Goal: Task Accomplishment & Management: Manage account settings

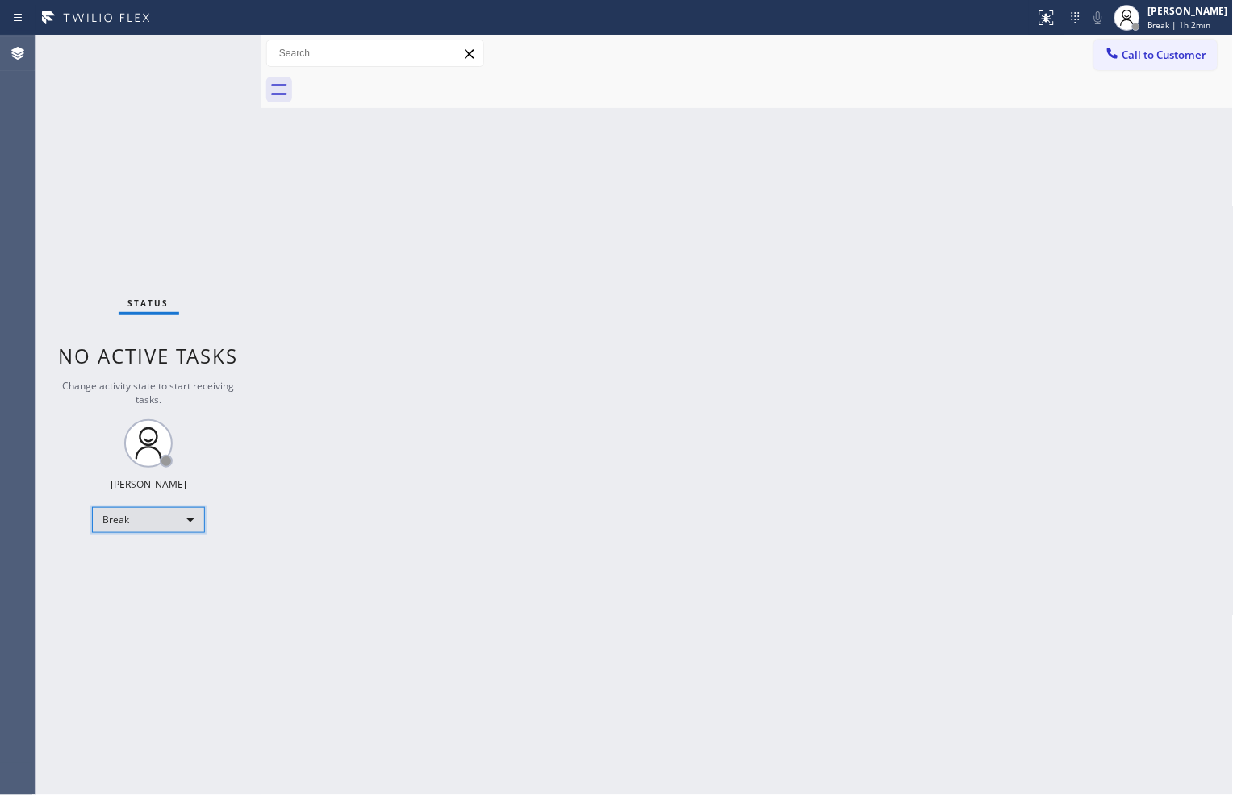
click at [143, 520] on div "Break" at bounding box center [148, 520] width 113 height 26
click at [157, 558] on li "Available" at bounding box center [148, 562] width 110 height 19
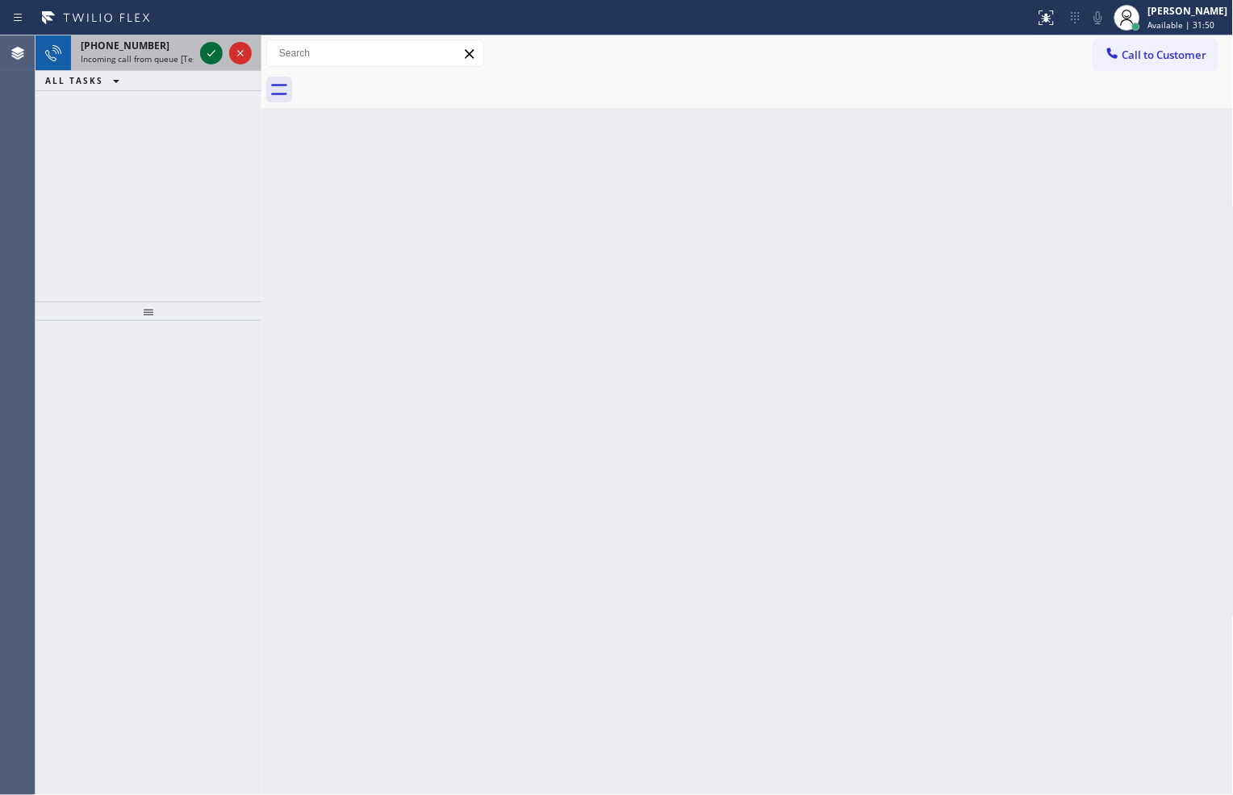
click at [210, 52] on icon at bounding box center [211, 53] width 19 height 19
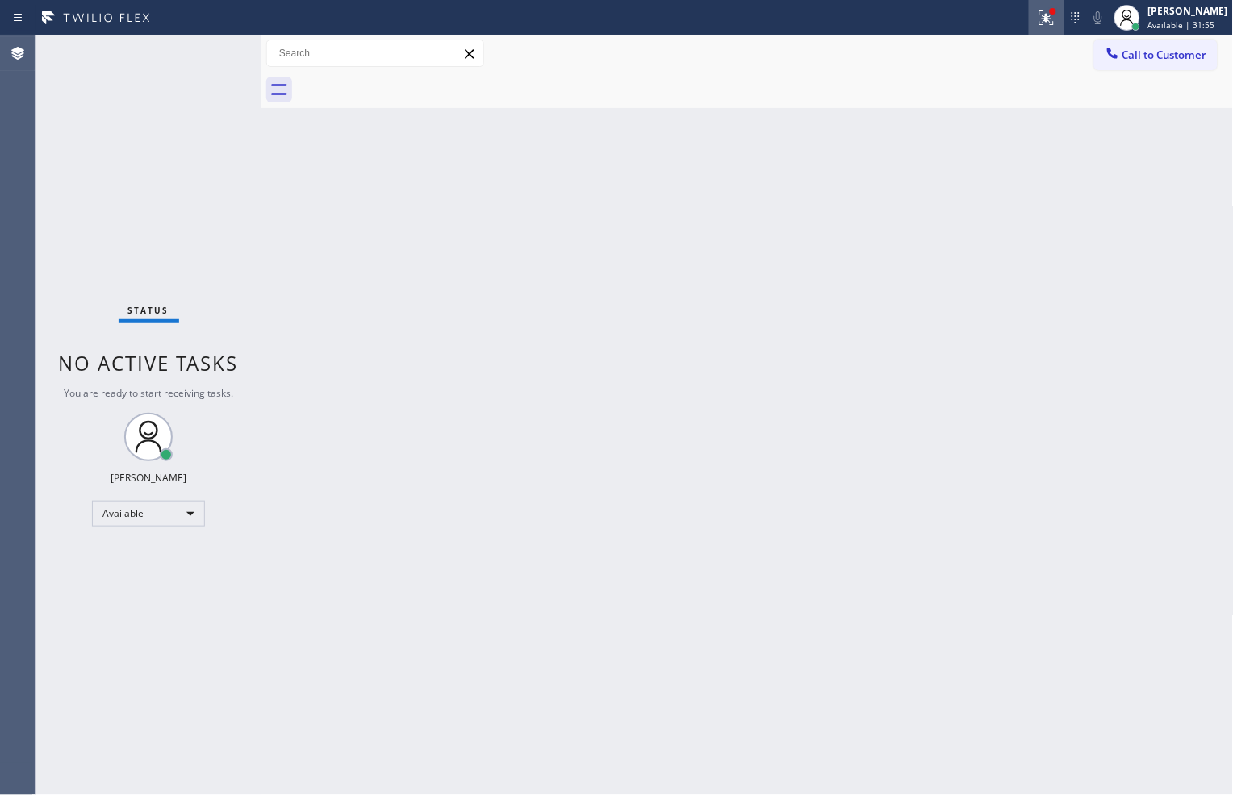
click at [1039, 12] on icon at bounding box center [1046, 17] width 19 height 19
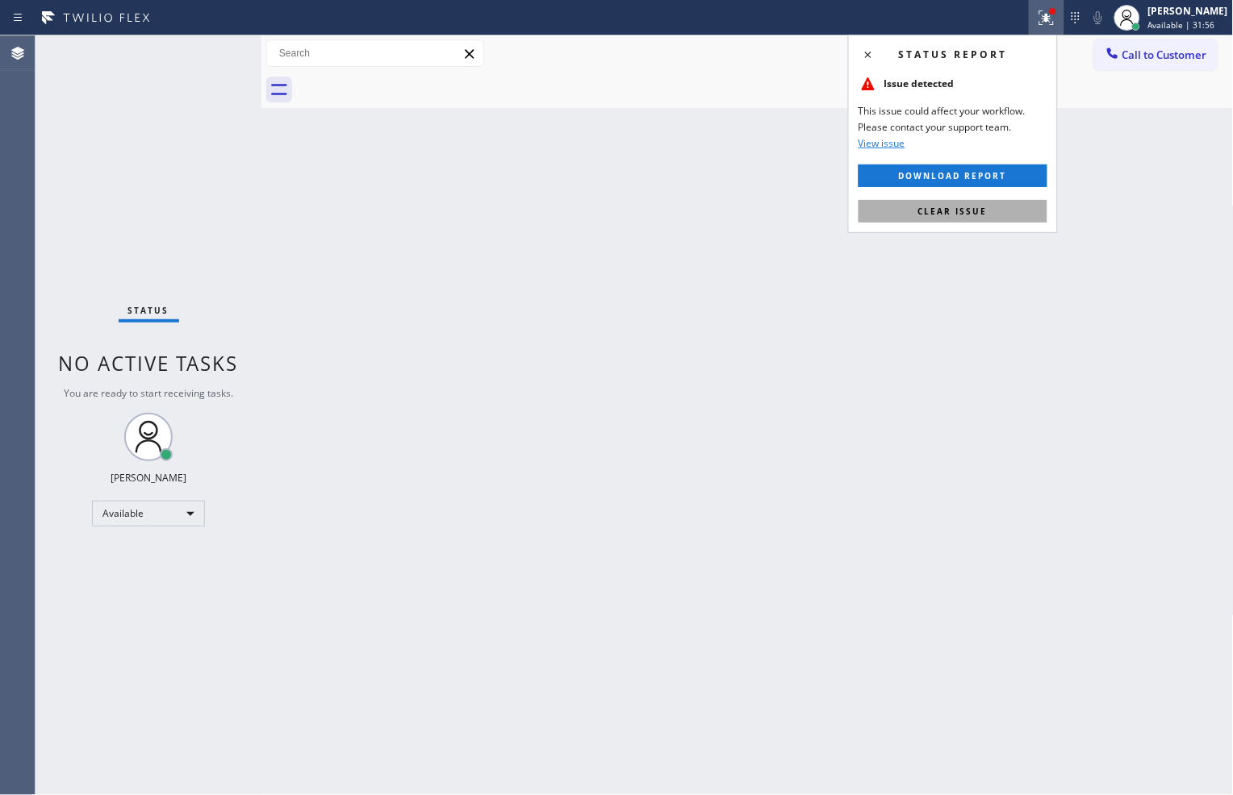
click at [1004, 211] on button "Clear issue" at bounding box center [952, 211] width 189 height 23
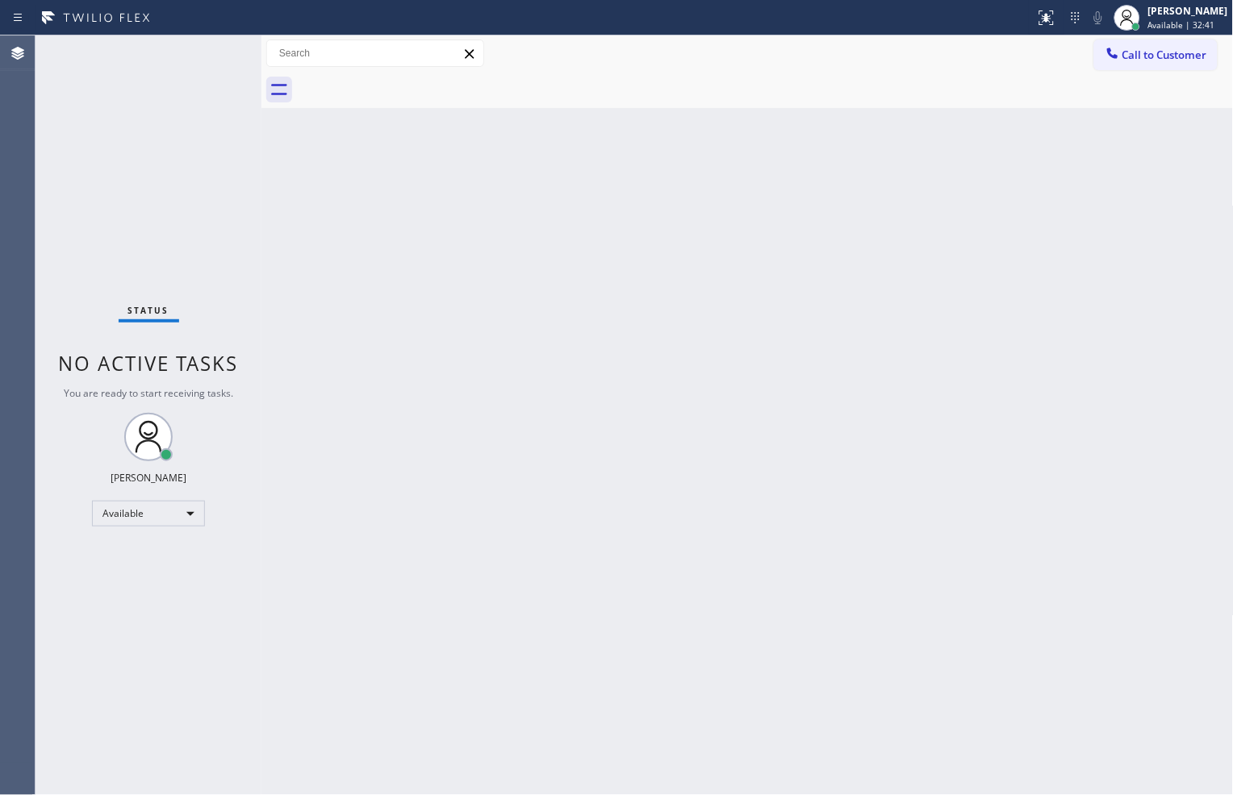
click at [179, 230] on div "Status No active tasks You are ready to start receiving tasks. [PERSON_NAME] Av…" at bounding box center [148, 415] width 226 height 760
click at [208, 48] on div "Status No active tasks You are ready to start receiving tasks. [PERSON_NAME] Av…" at bounding box center [148, 415] width 226 height 760
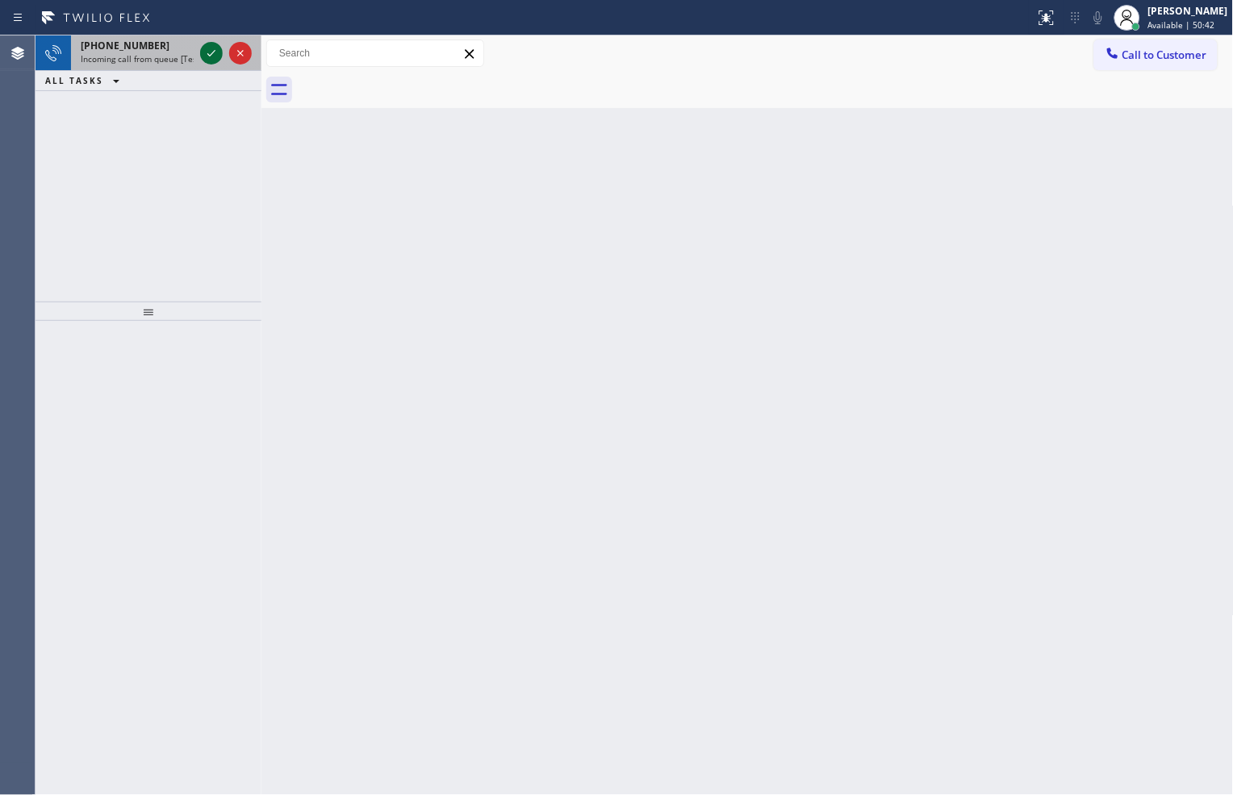
click at [207, 48] on icon at bounding box center [211, 53] width 19 height 19
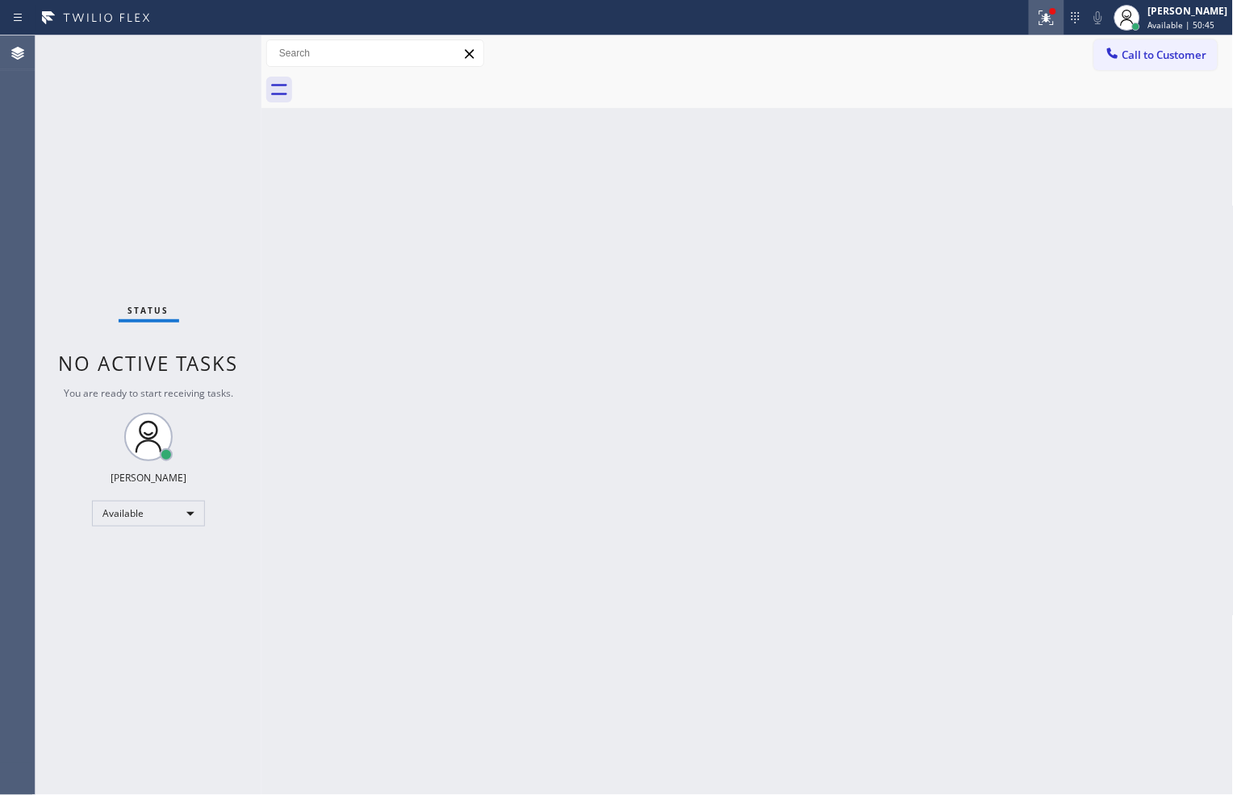
click at [1041, 18] on icon at bounding box center [1046, 17] width 19 height 19
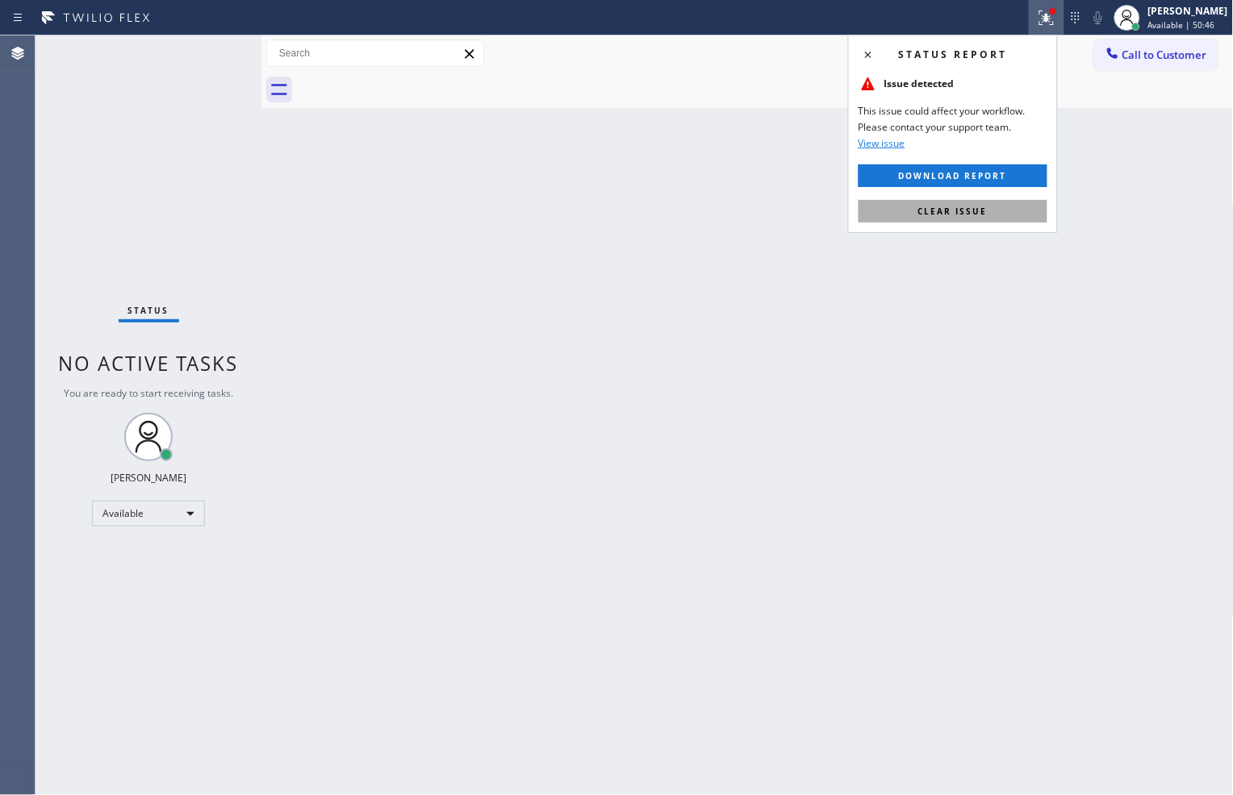
click at [941, 200] on button "Clear issue" at bounding box center [952, 211] width 189 height 23
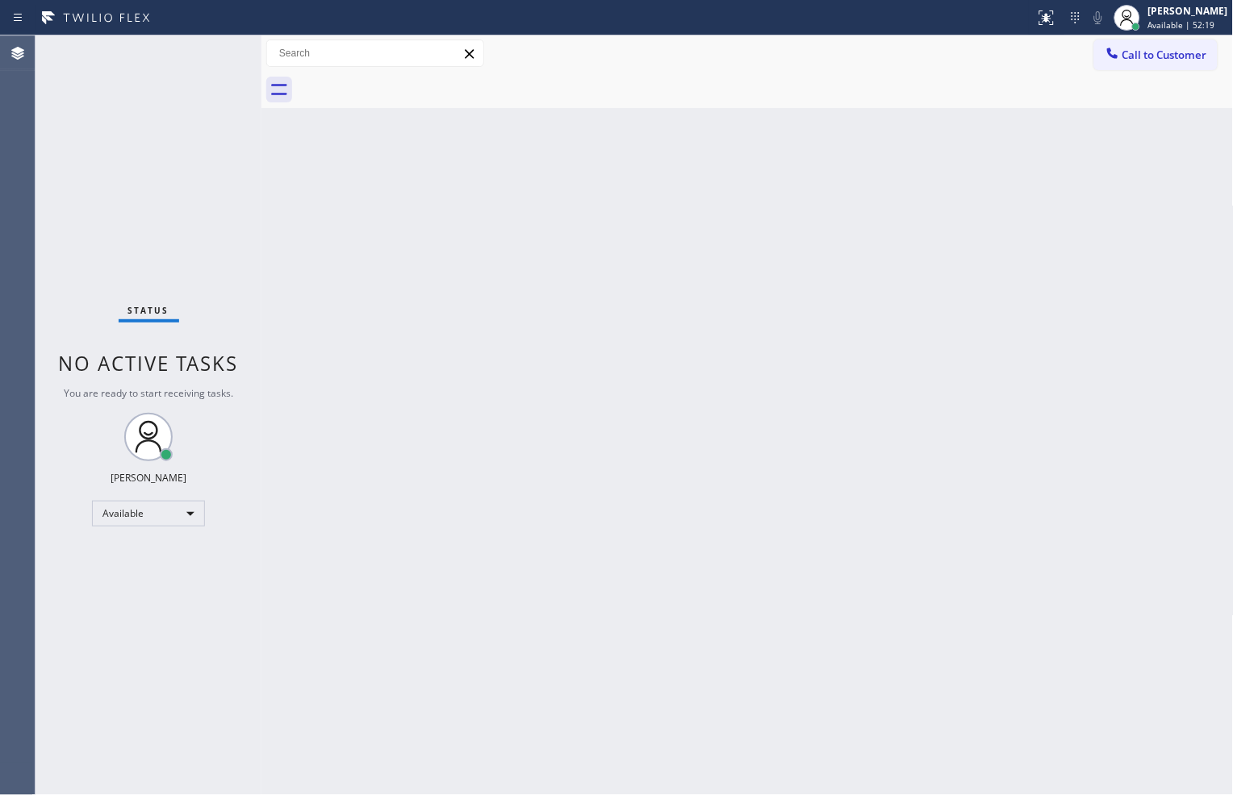
click at [207, 52] on div "Status No active tasks You are ready to start receiving tasks. [PERSON_NAME] Av…" at bounding box center [148, 415] width 226 height 760
click at [208, 52] on div "Status No active tasks You are ready to start receiving tasks. [PERSON_NAME] Av…" at bounding box center [148, 415] width 226 height 760
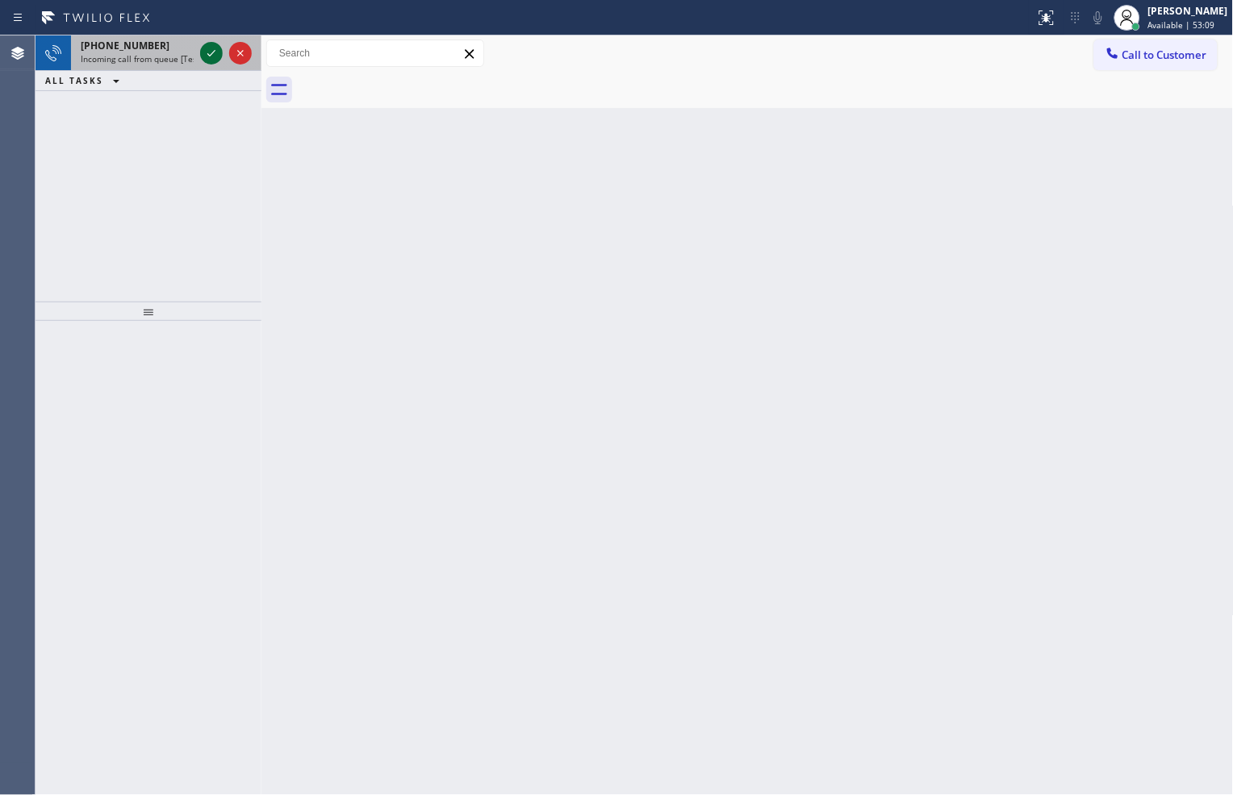
click at [218, 54] on icon at bounding box center [211, 53] width 19 height 19
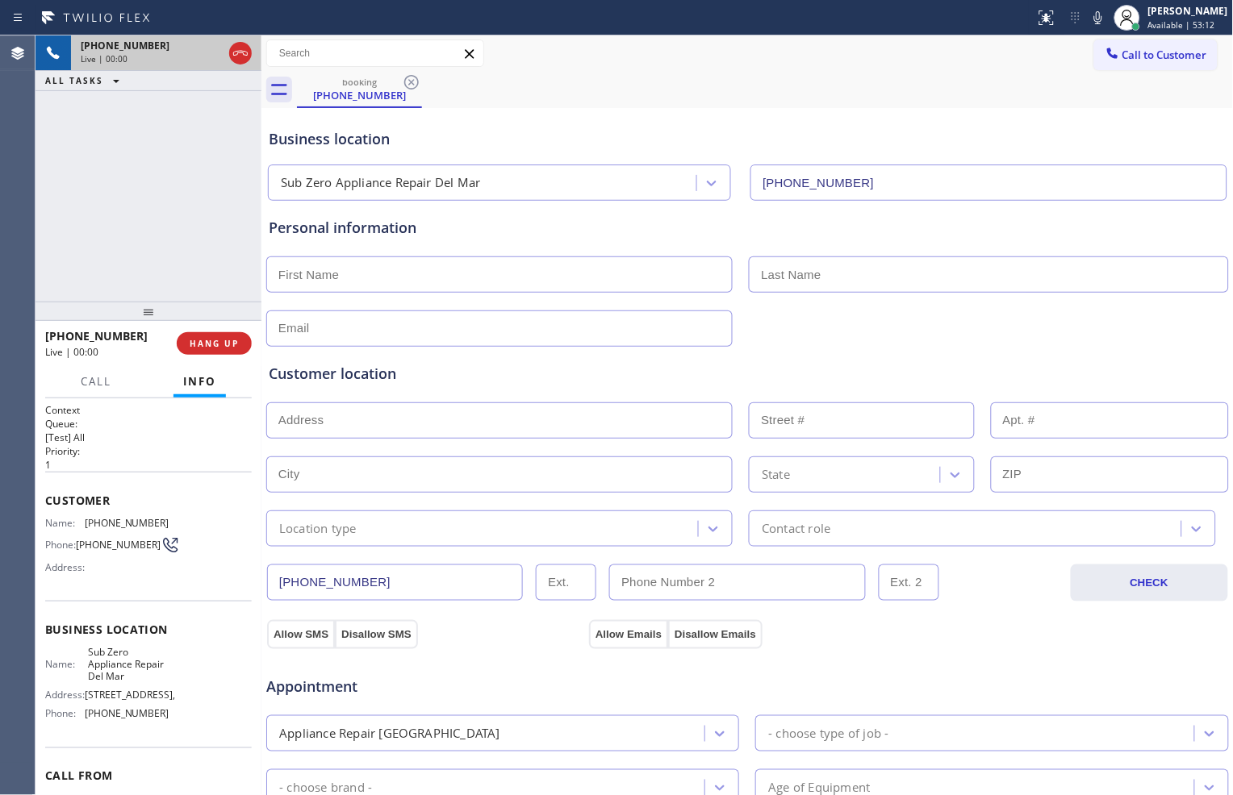
type input "[PHONE_NUMBER]"
drag, startPoint x: 86, startPoint y: 521, endPoint x: 155, endPoint y: 518, distance: 69.4
click at [155, 518] on span "[PHONE_NUMBER]" at bounding box center [127, 523] width 85 height 12
copy span "[PHONE_NUMBER]"
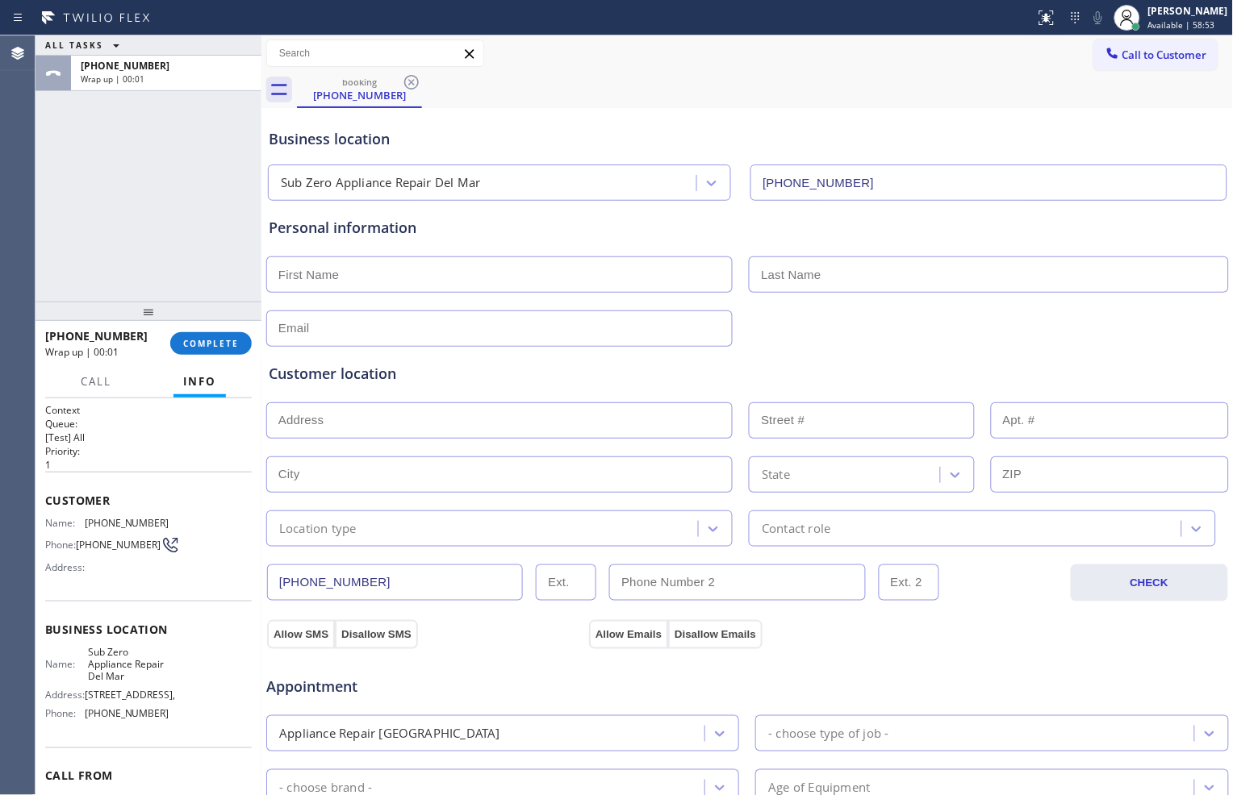
click at [469, 277] on input "text" at bounding box center [499, 275] width 466 height 36
type input "Ms"
type input "[PERSON_NAME]"
click at [461, 328] on input "text" at bounding box center [499, 329] width 466 height 36
type input "[DOMAIN_NAME]"
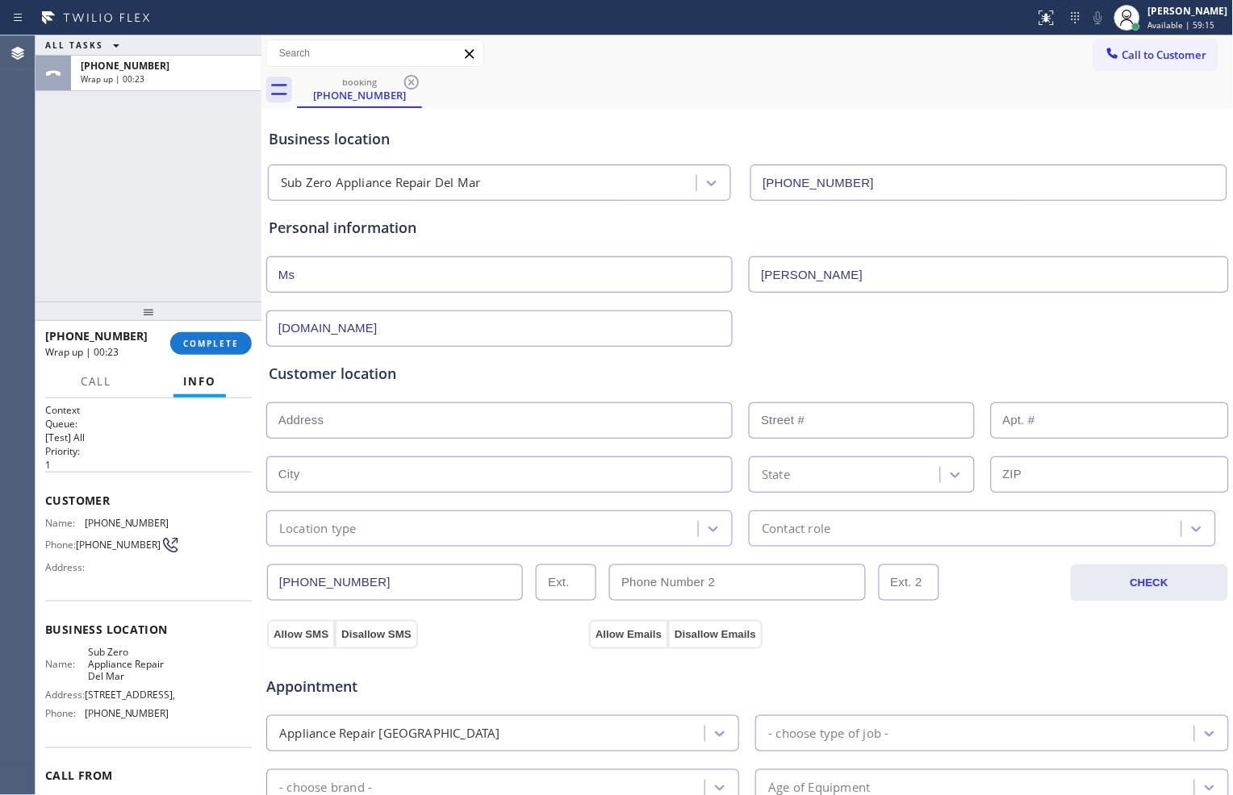
click at [434, 404] on input "text" at bounding box center [499, 421] width 466 height 36
paste input "[STREET_ADDRESS]"
type input "4595 Caminito [GEOGRAPHIC_DATA]"
type input "4595"
type input "Del Mar"
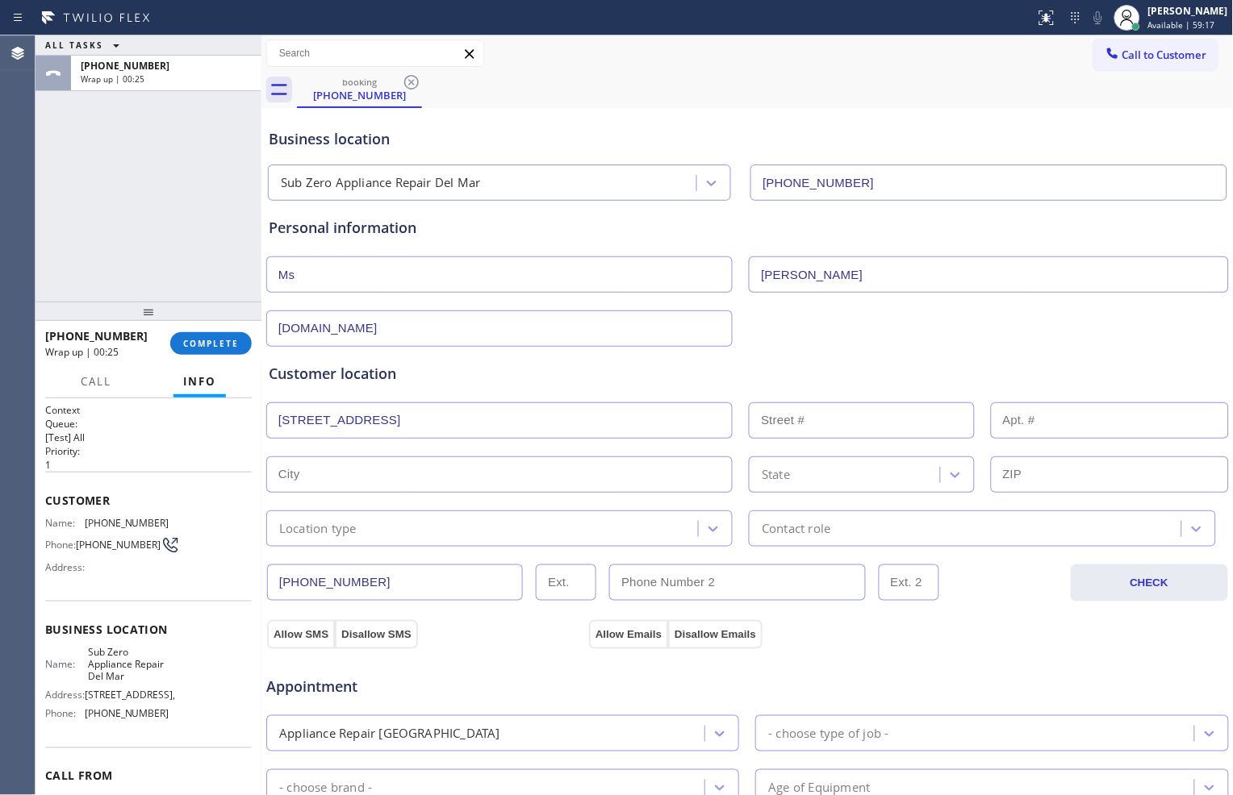
type input "92014"
click at [479, 523] on div "Location type" at bounding box center [484, 529] width 427 height 28
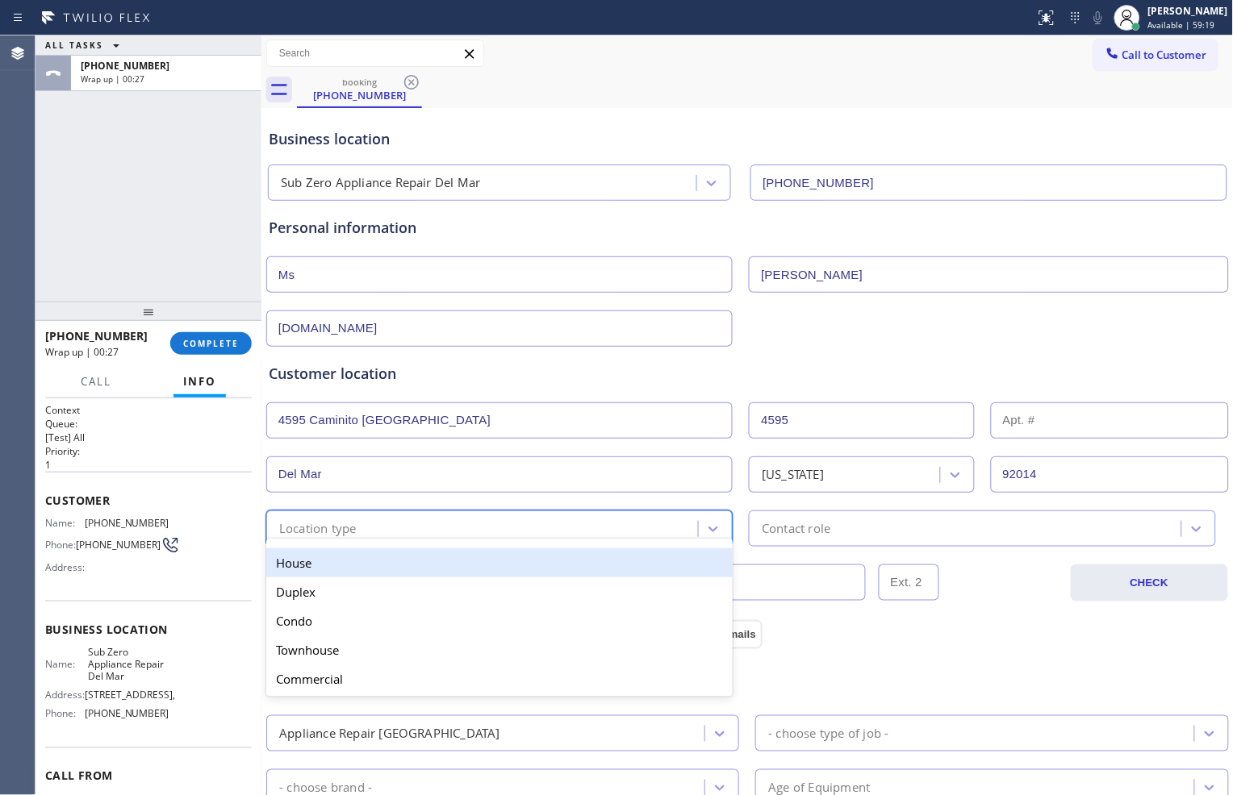
click at [466, 565] on div "House" at bounding box center [499, 563] width 466 height 29
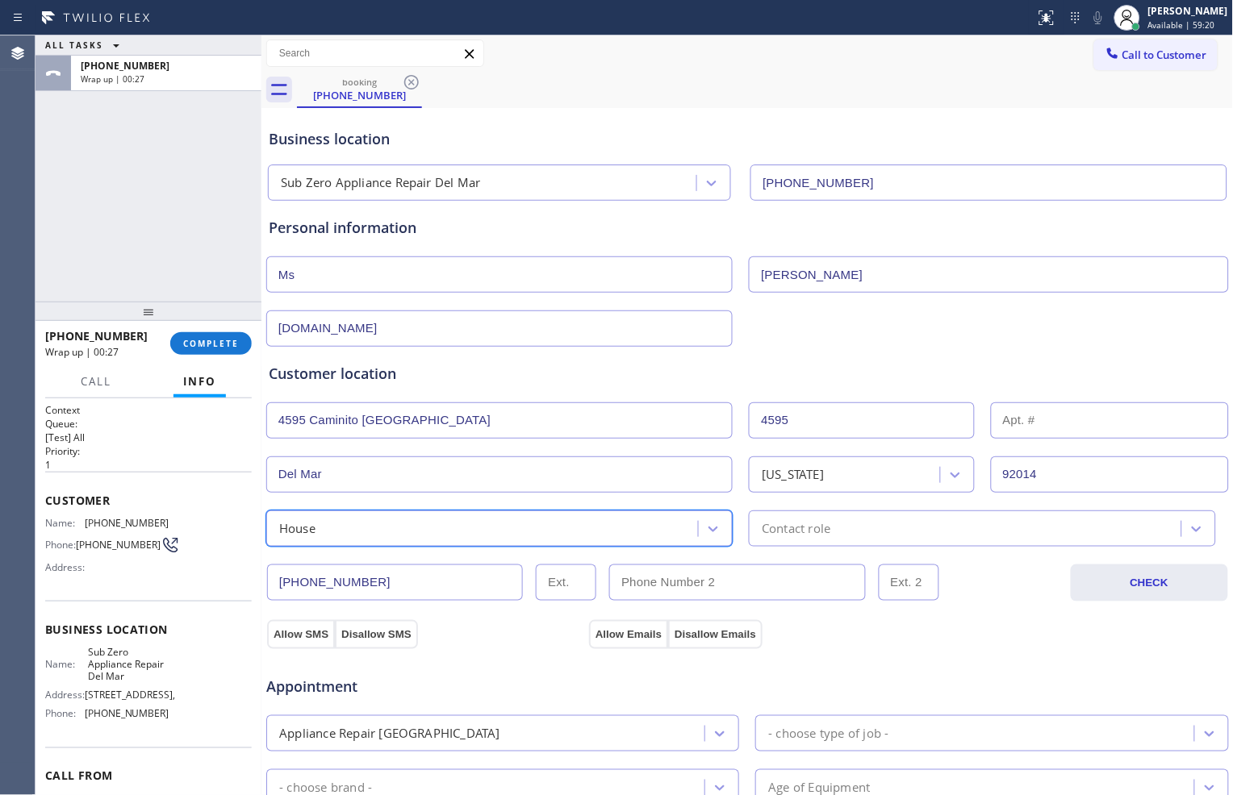
click at [858, 535] on div "Contact role" at bounding box center [966, 529] width 427 height 28
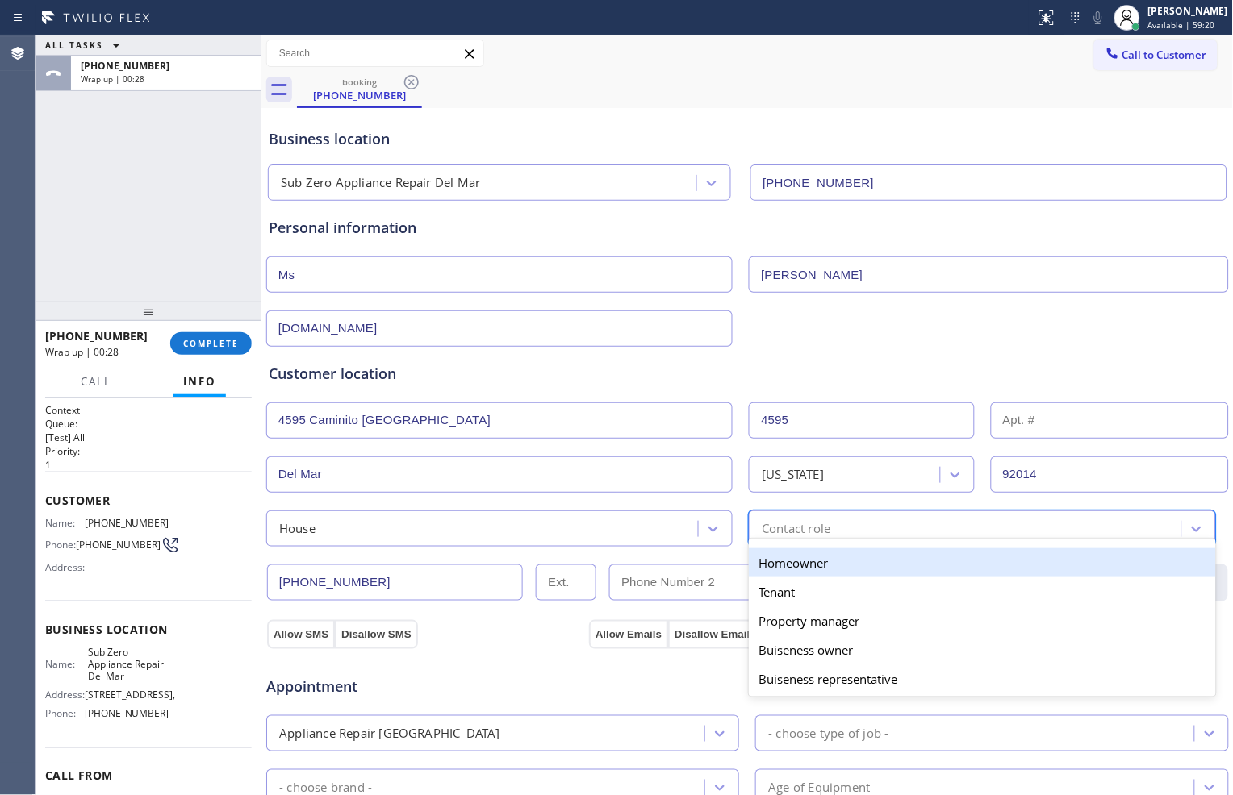
click at [848, 573] on div "Homeowner" at bounding box center [982, 563] width 466 height 29
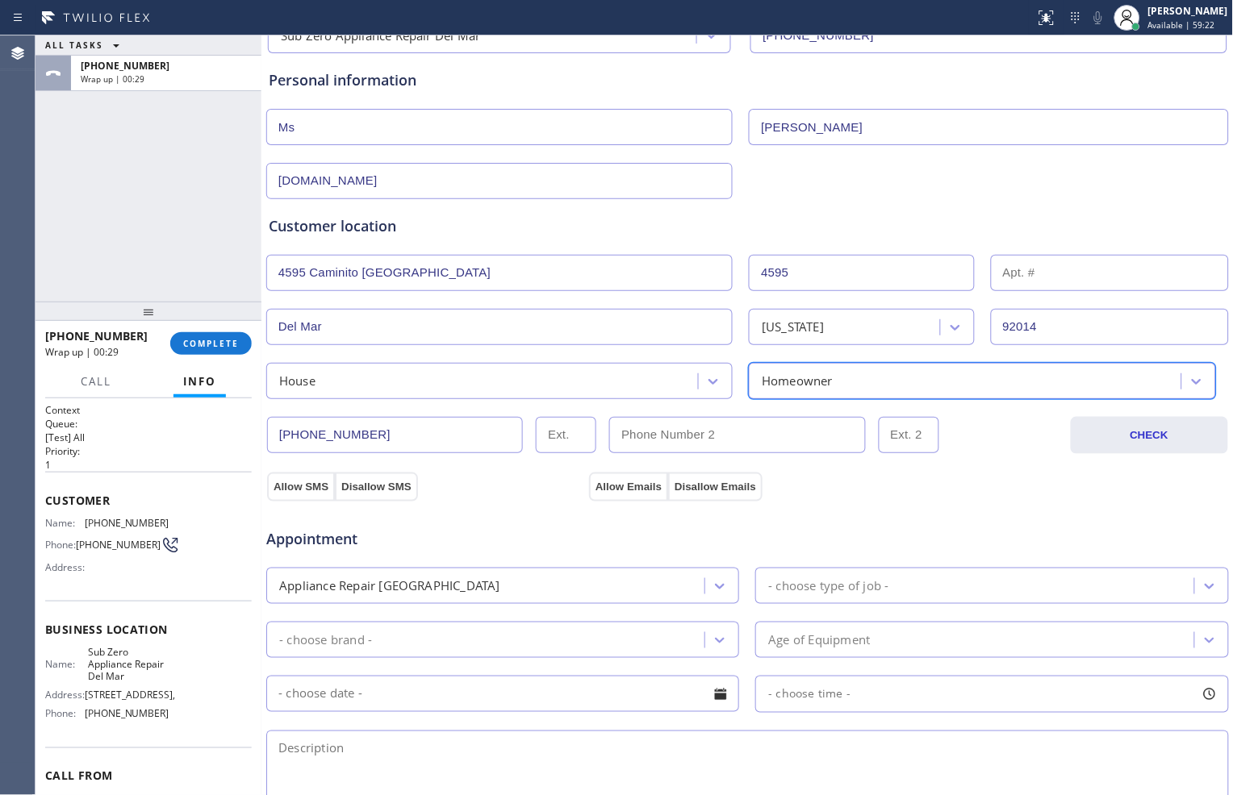
scroll to position [179, 0]
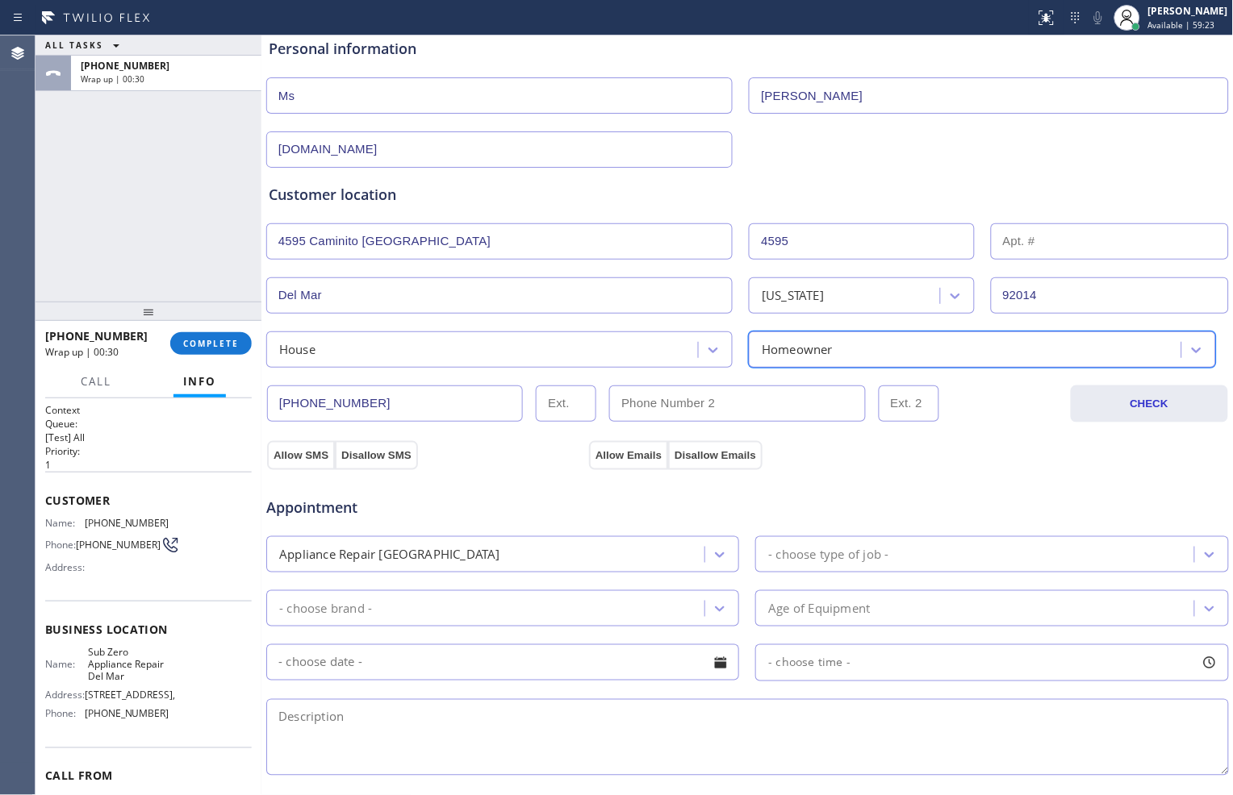
click at [965, 554] on div "- choose type of job -" at bounding box center [976, 554] width 433 height 28
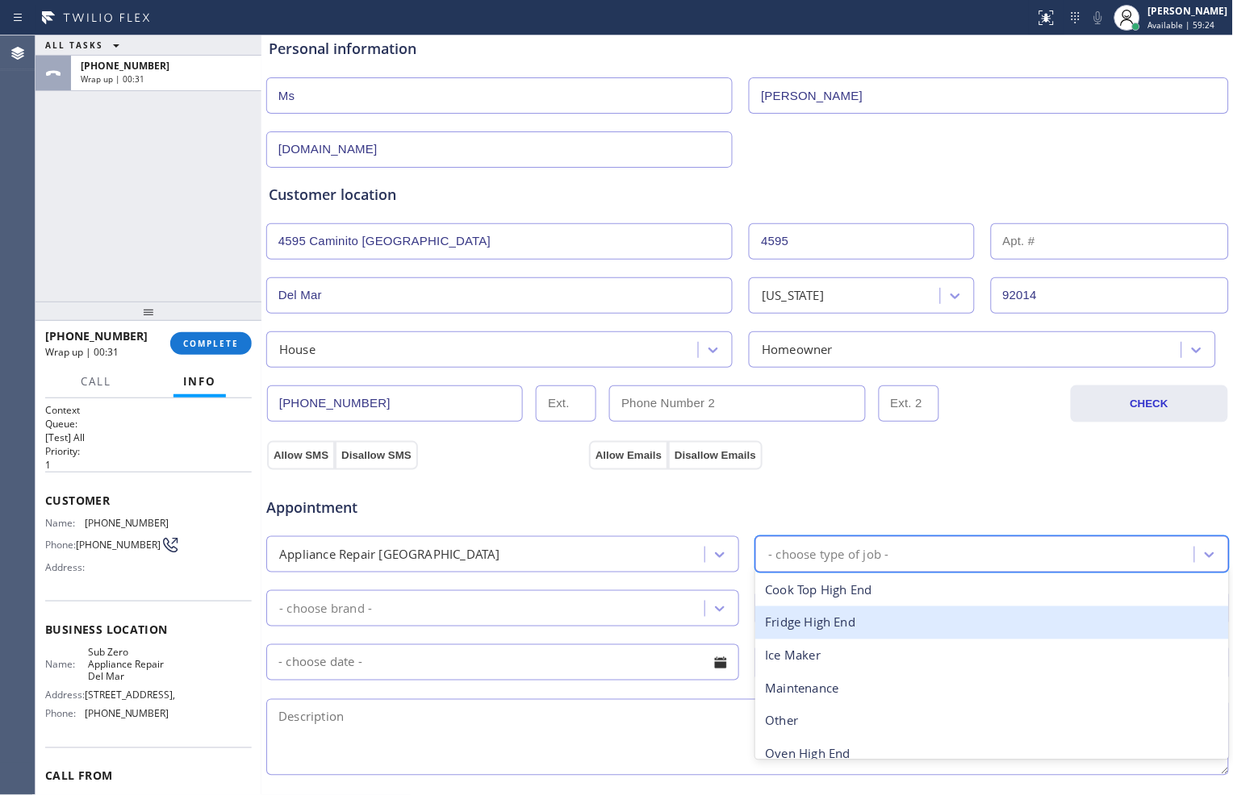
drag, startPoint x: 906, startPoint y: 615, endPoint x: 876, endPoint y: 615, distance: 29.8
click at [906, 615] on div "Fridge High End" at bounding box center [991, 623] width 473 height 33
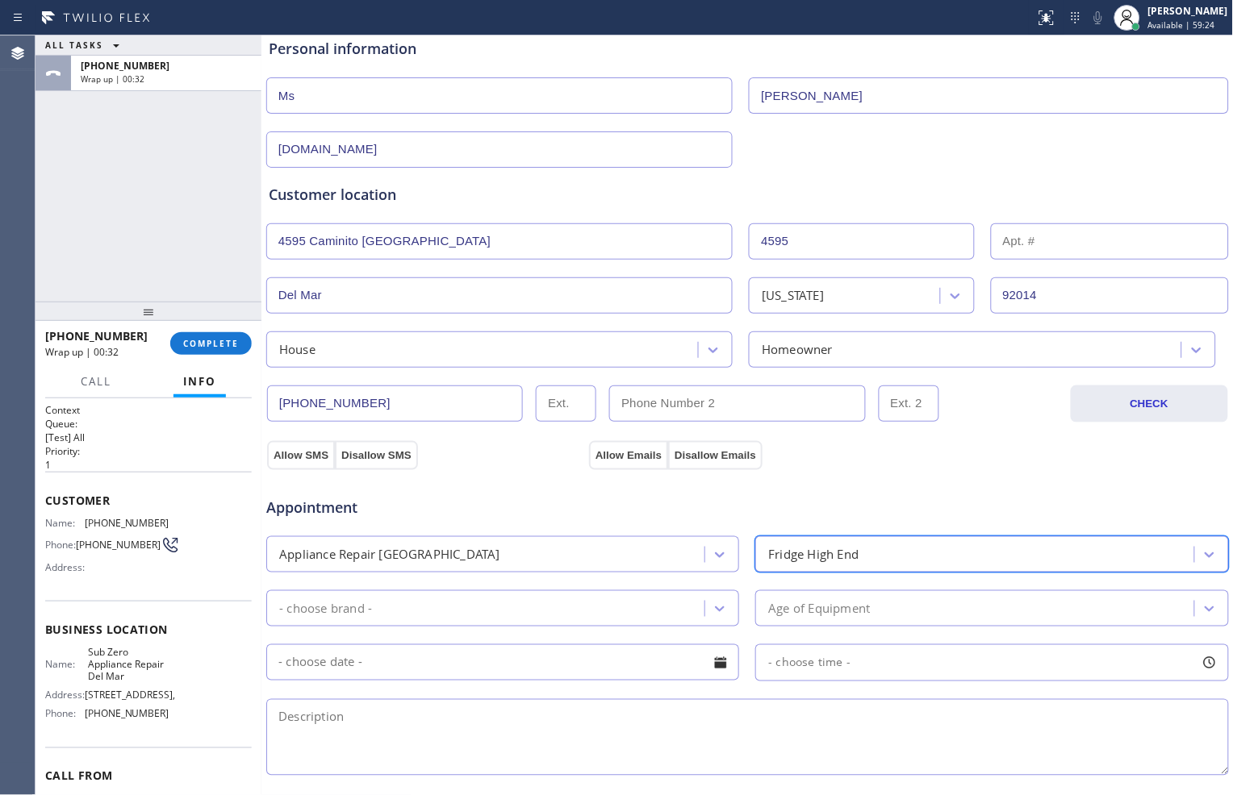
click at [628, 608] on div "- choose brand -" at bounding box center [487, 609] width 433 height 28
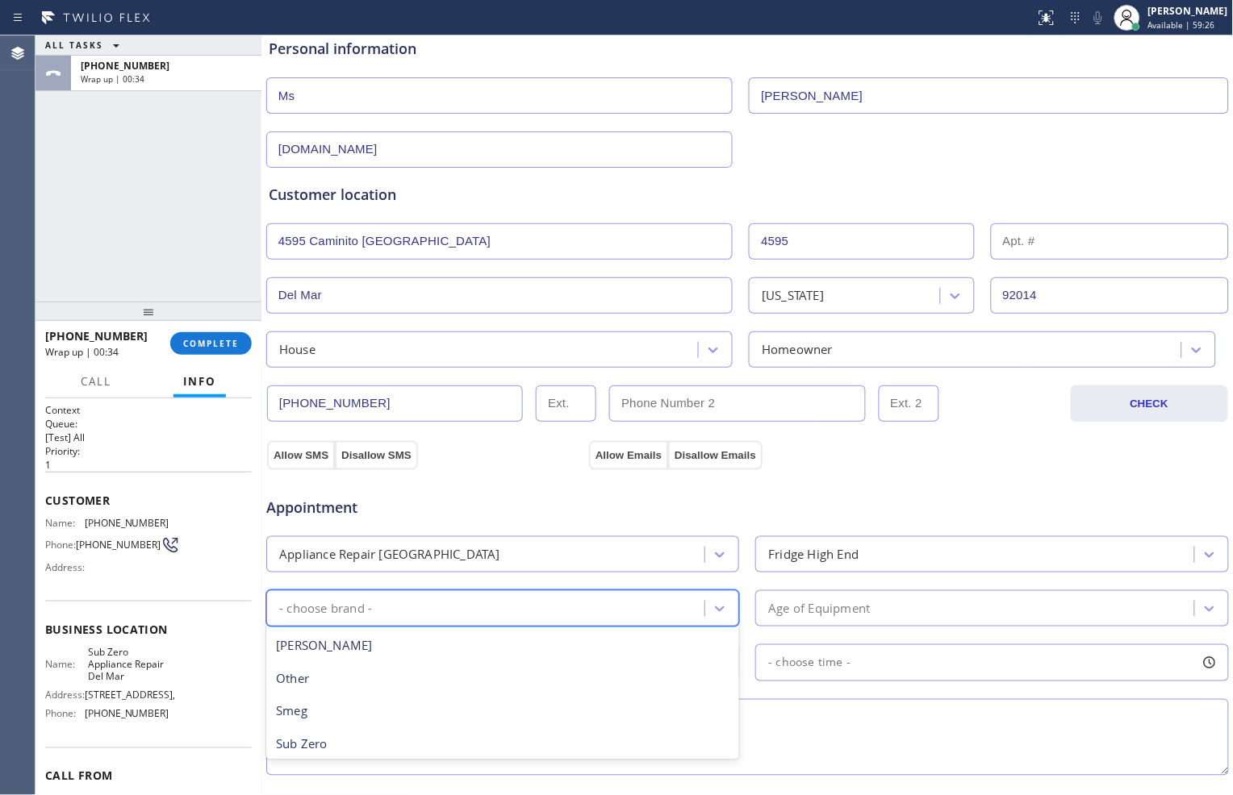
scroll to position [329, 0]
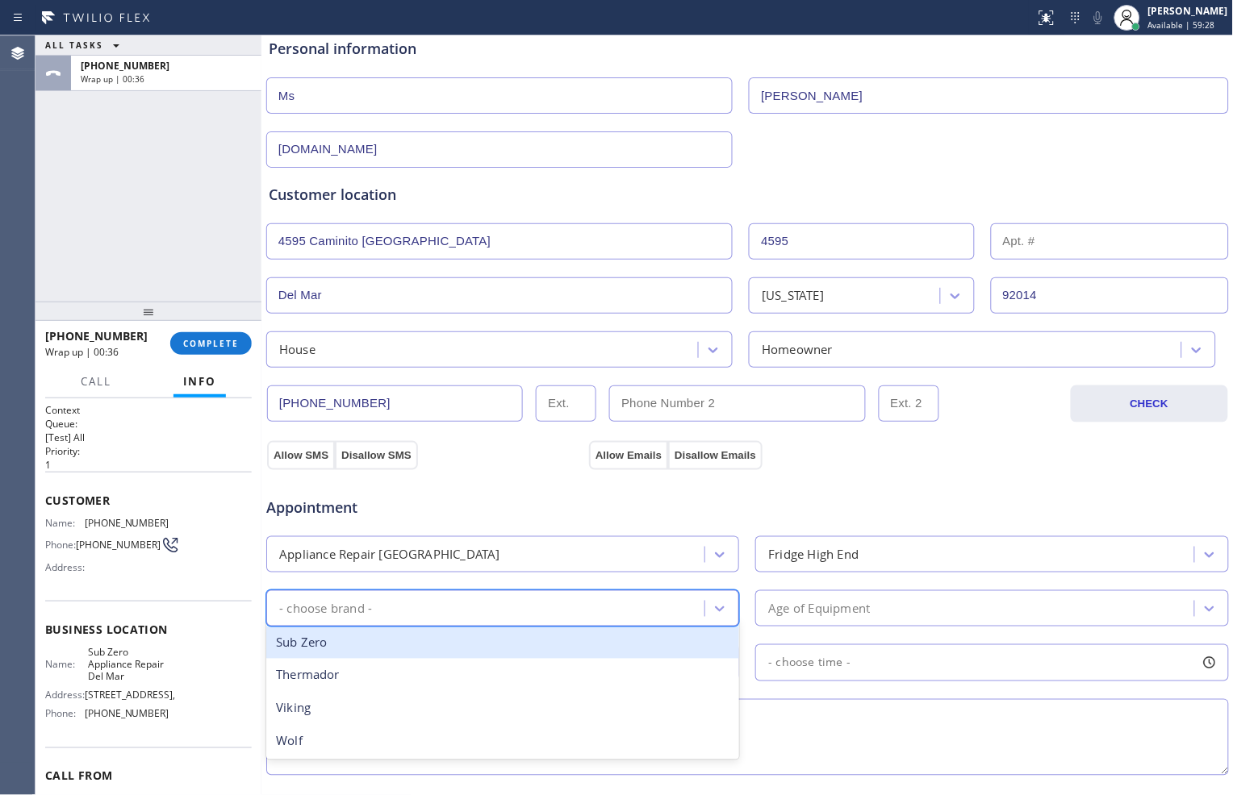
click at [514, 649] on div "Sub Zero" at bounding box center [502, 643] width 473 height 33
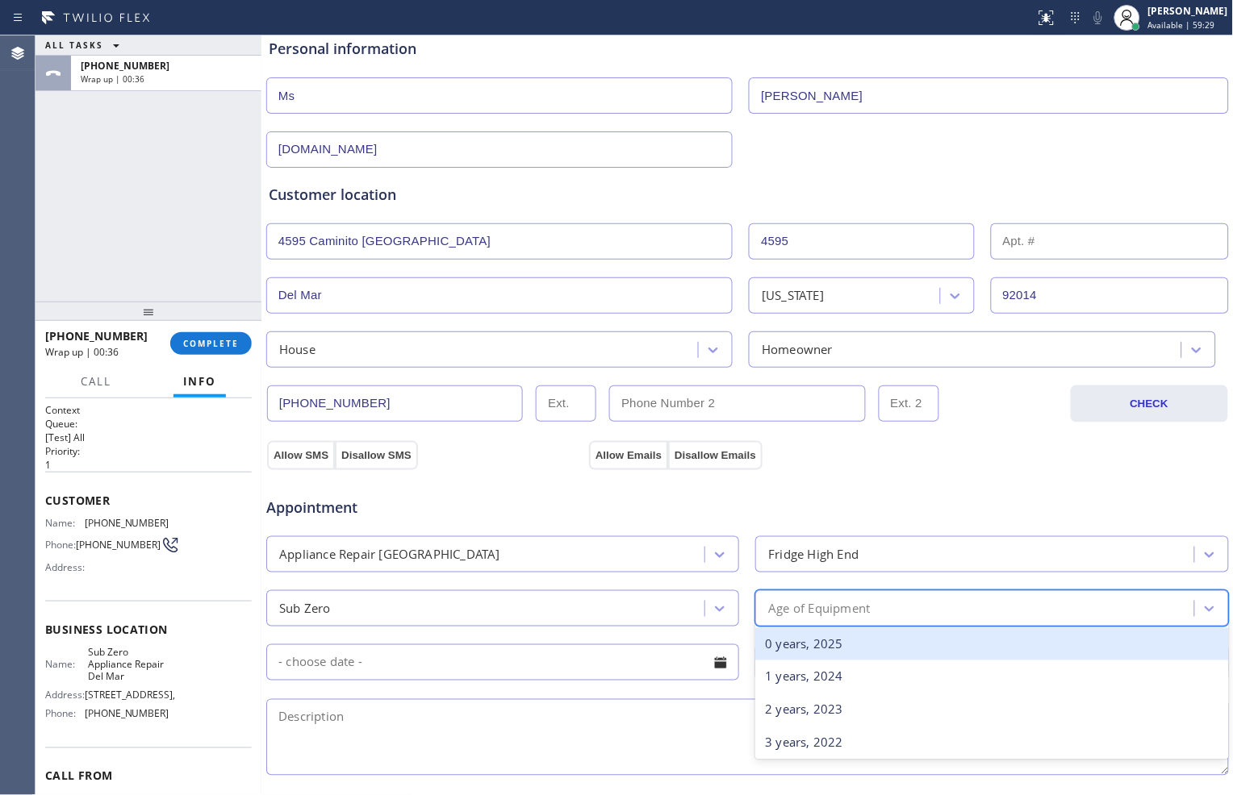
click at [787, 590] on div "Age of Equipment" at bounding box center [991, 608] width 473 height 36
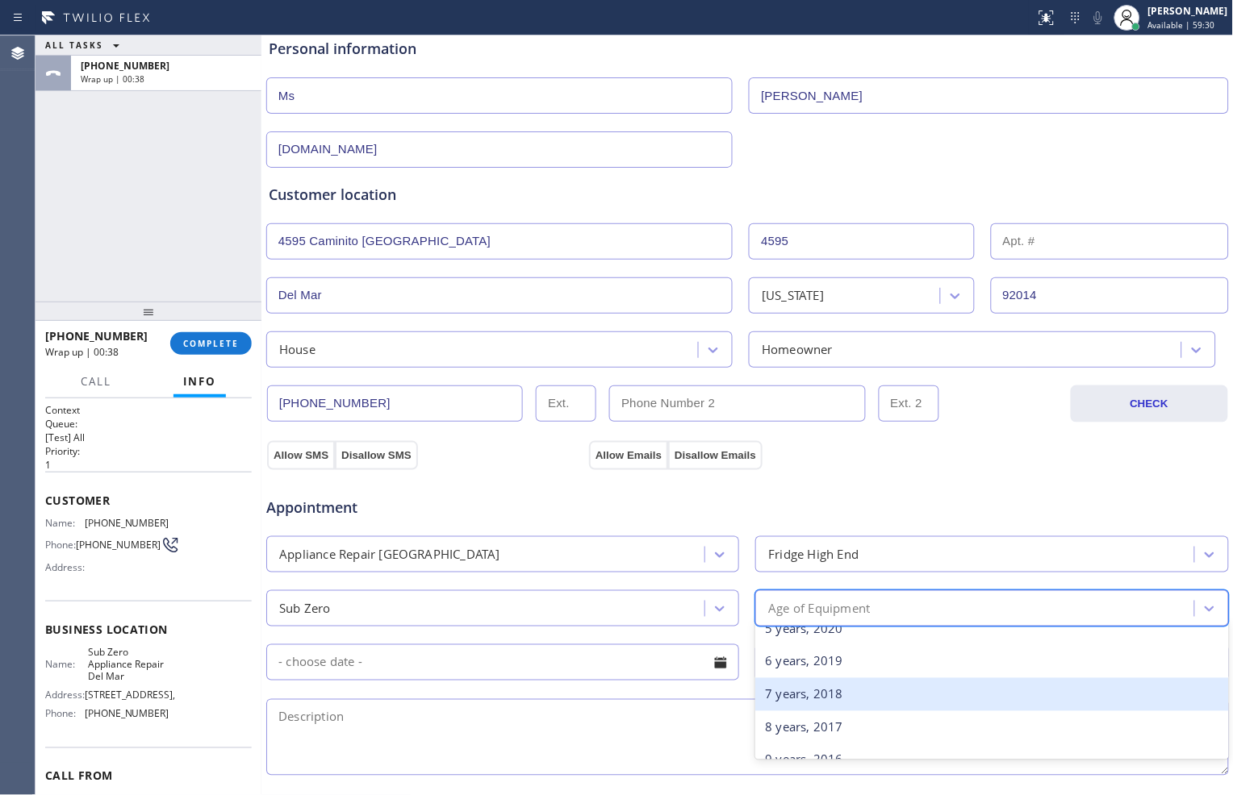
scroll to position [269, 0]
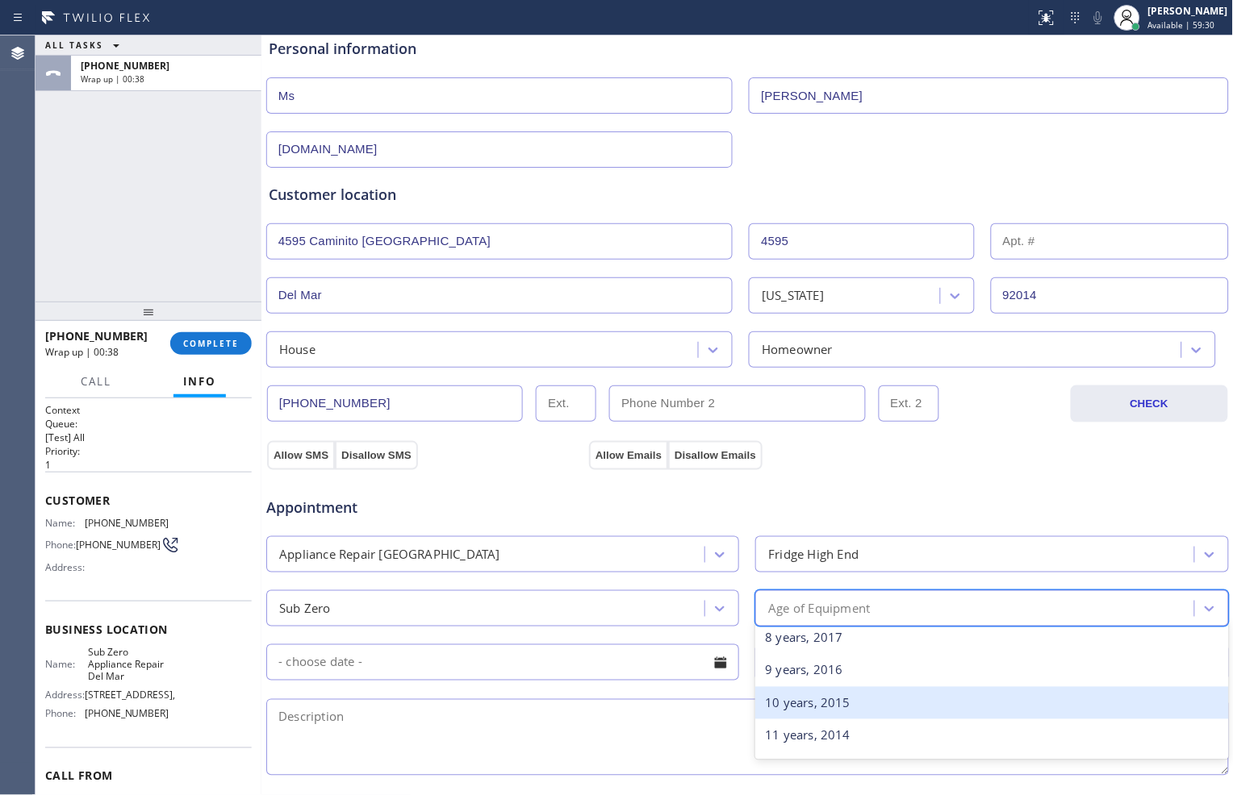
click at [785, 705] on div "10 years, 2015" at bounding box center [991, 703] width 473 height 33
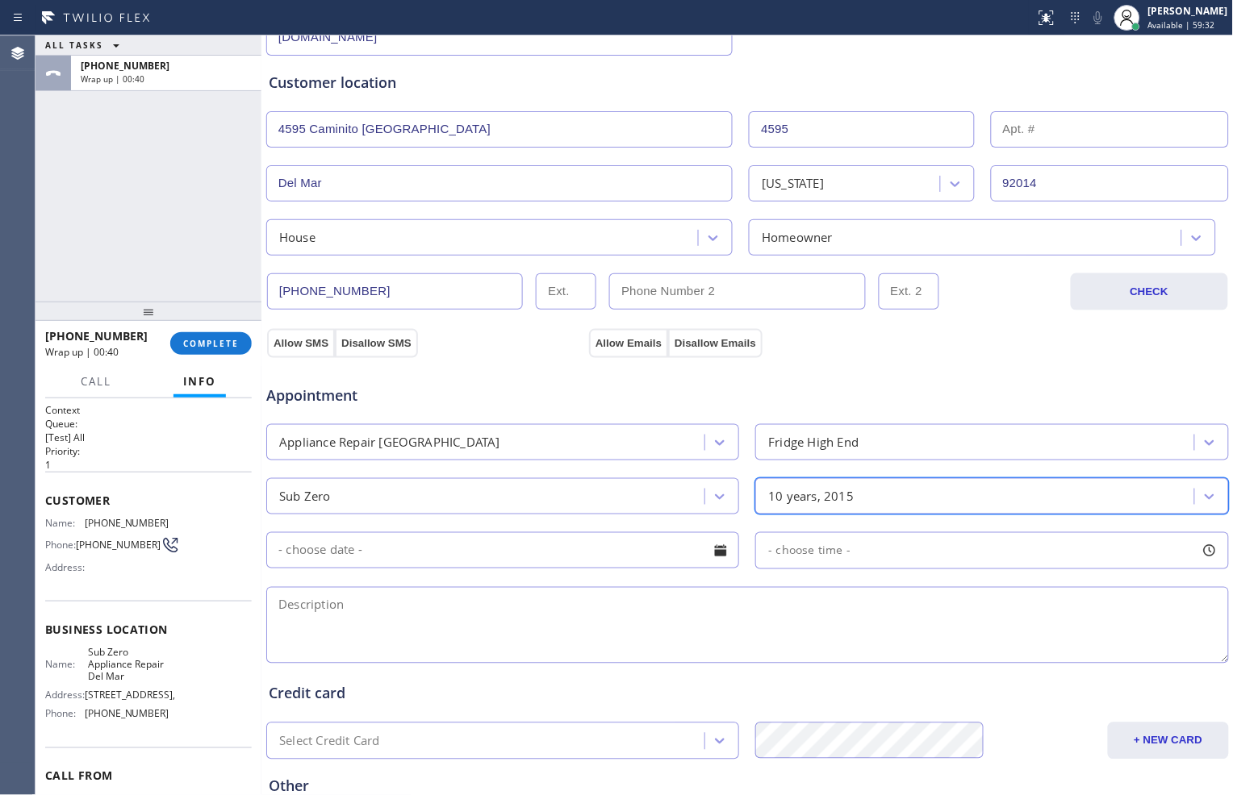
scroll to position [358, 0]
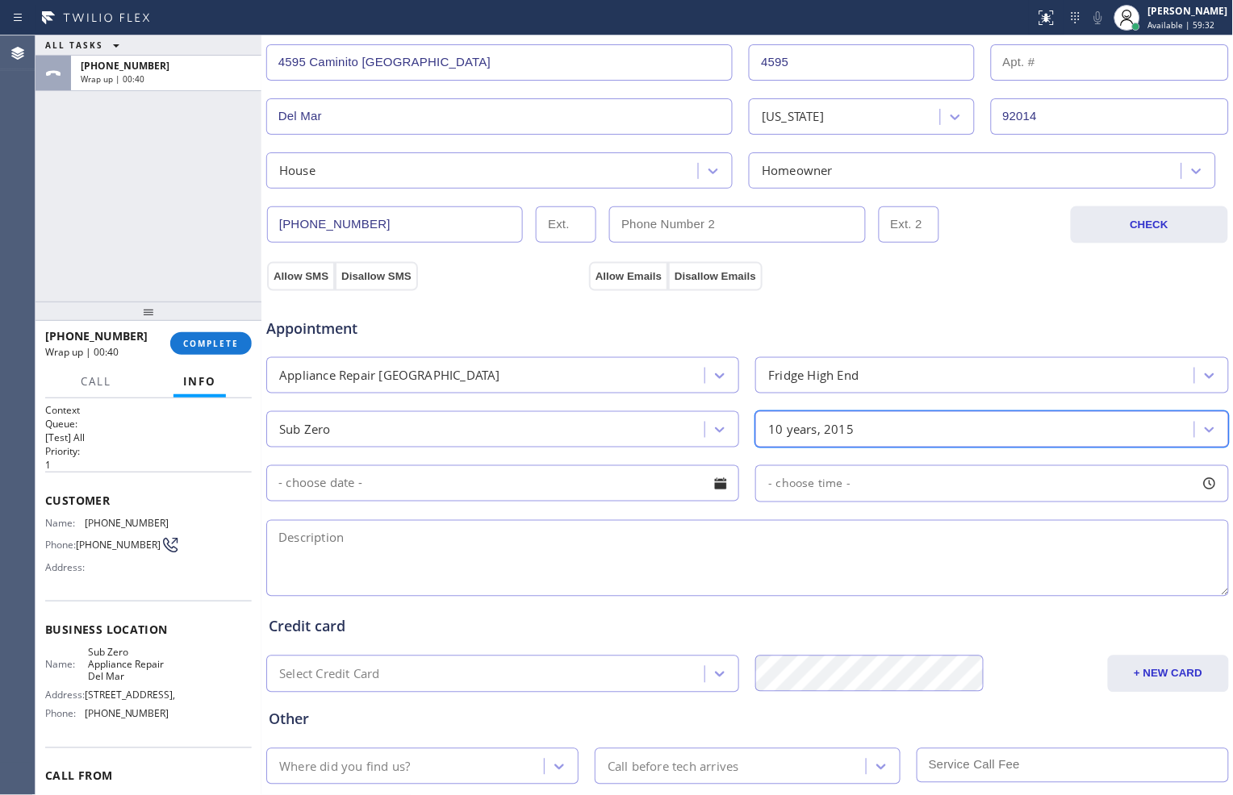
click at [599, 539] on textarea at bounding box center [747, 558] width 962 height 77
click at [641, 545] on textarea "To enrich screen reader interactions, please activate Accessibility in Grammarl…" at bounding box center [747, 558] width 962 height 77
paste textarea "SubZero// fridge// build up of ice// something is wrong temperature// BI// 10yr…"
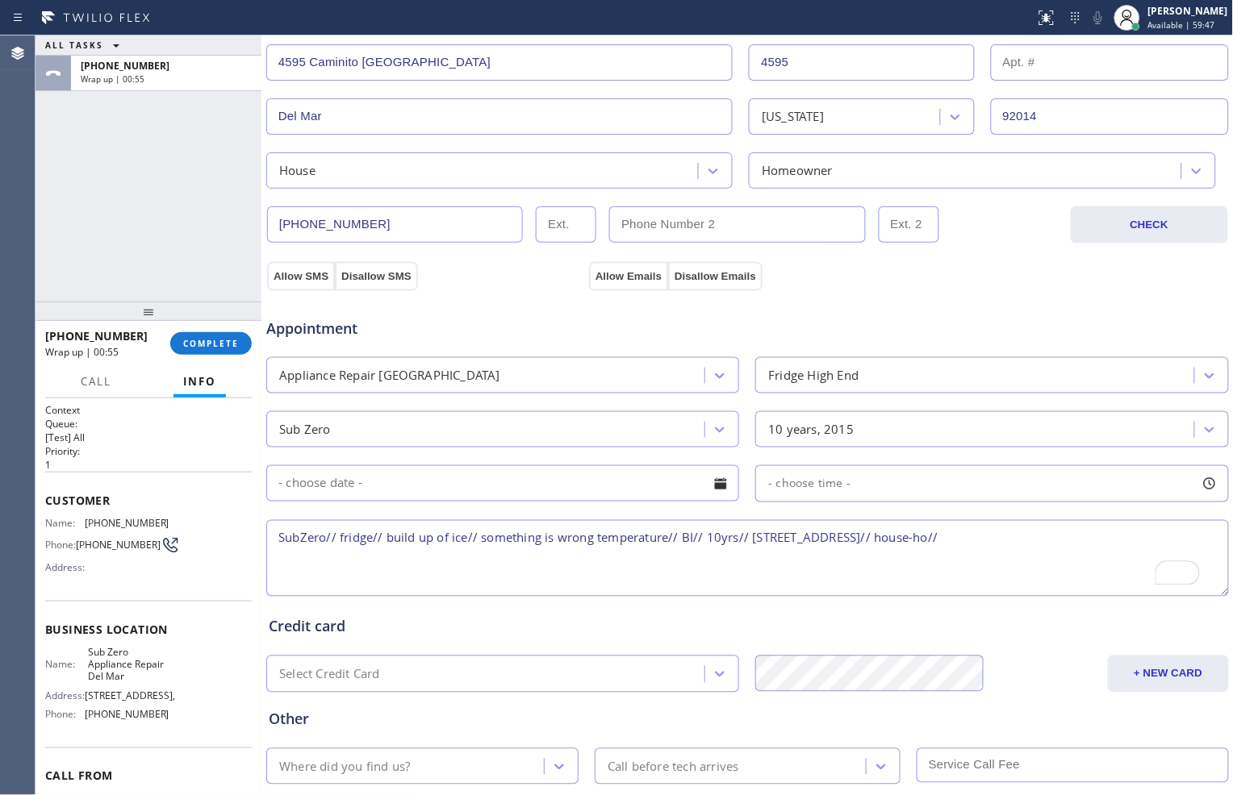
click at [478, 539] on textarea "SubZero// fridge// build up of ice// something is wrong temperature// BI// 10yr…" at bounding box center [747, 558] width 962 height 77
click at [371, 538] on textarea "SubZero// fridge// build up of ice, something is wrong temperature// BI// 10yrs…" at bounding box center [747, 558] width 962 height 77
click at [710, 538] on textarea "SubZero// fridge BI // build up of ice, something is wrong temperature// BI// 1…" at bounding box center [747, 558] width 962 height 77
click at [718, 538] on textarea "SubZero// fridge BI // build up of ice, something is wrong temperature// BI// 1…" at bounding box center [747, 558] width 962 height 77
drag, startPoint x: 278, startPoint y: 559, endPoint x: 303, endPoint y: 561, distance: 24.3
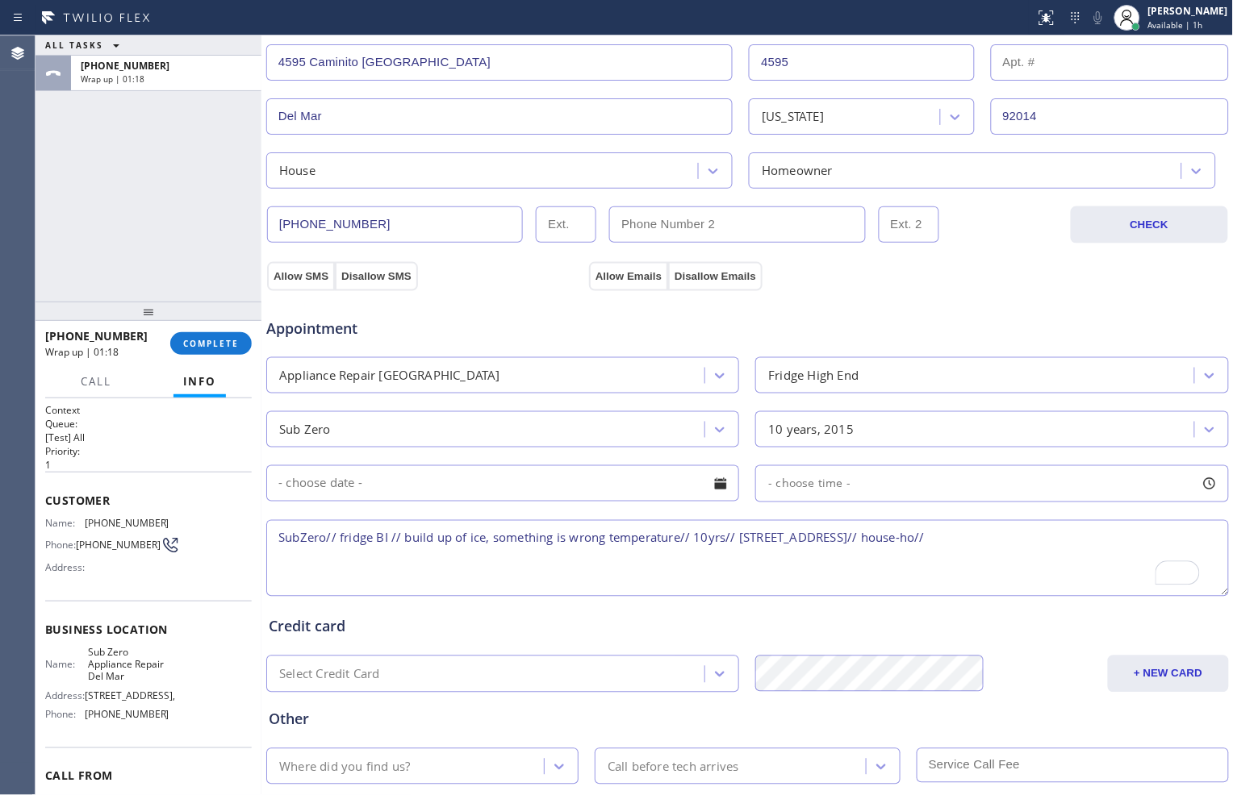
click at [278, 560] on textarea "SubZero// fridge BI // build up of ice, something is wrong temperature// 10yrs/…" at bounding box center [747, 558] width 962 height 77
drag, startPoint x: 85, startPoint y: 658, endPoint x: 162, endPoint y: 682, distance: 80.9
click at [162, 682] on div "Name: Sub Zero Appliance Repair Del Mar Address: [STREET_ADDRESS], Phone: [PHON…" at bounding box center [148, 686] width 207 height 81
copy span "Sub Zero Appliance Repair Del Mar"
click at [1025, 542] on textarea "SubZero// fridge BI // build up of ice, something is wrong temperature// 10yrs/…" at bounding box center [747, 558] width 962 height 77
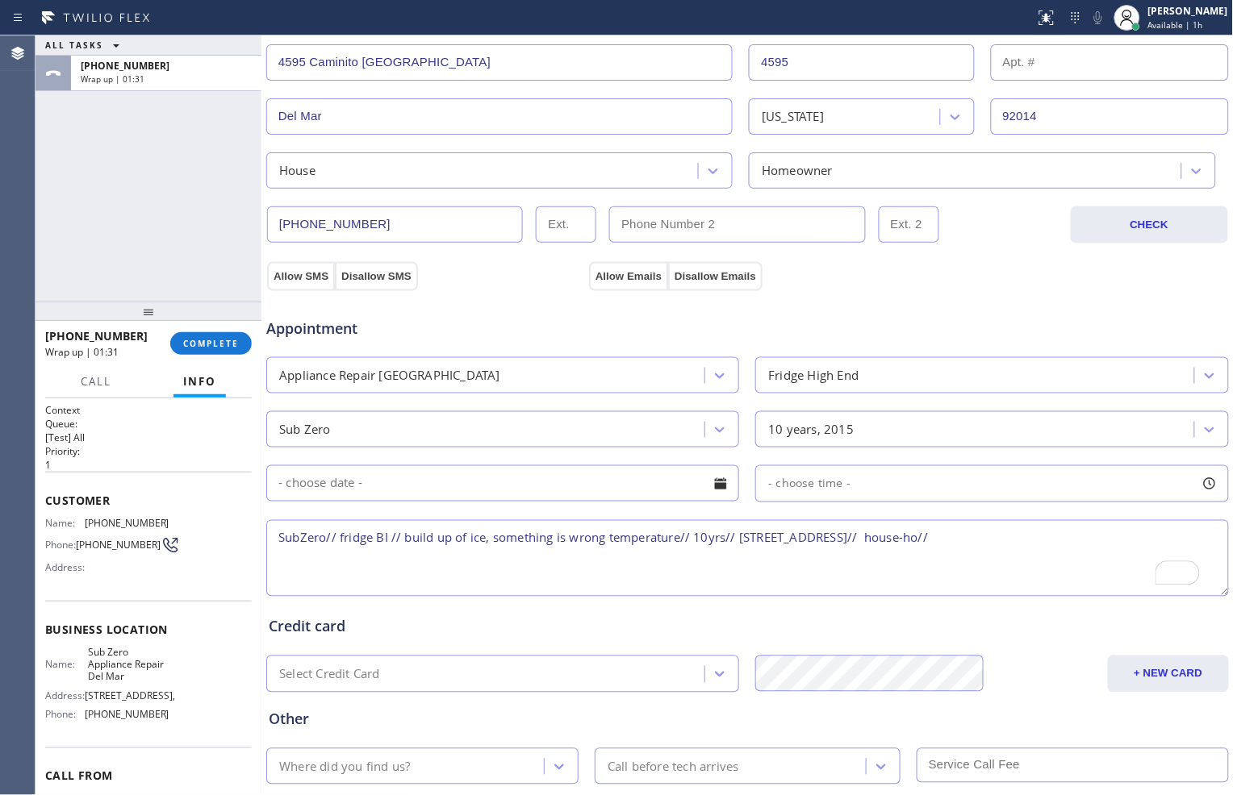
paste textarea "Sub Zero Appliance Repair Del Mar"
drag, startPoint x: 342, startPoint y: 558, endPoint x: 474, endPoint y: 558, distance: 131.5
click at [474, 558] on textarea "SubZero// fridge BI // build up of ice, something is wrong temperature// 10yrs/…" at bounding box center [747, 558] width 962 height 77
click at [737, 538] on textarea "SubZero// fridge BI // build up of ice, something is wrong temperature// 10yrs/…" at bounding box center [747, 558] width 962 height 77
click at [593, 553] on textarea "SubZero// fridge BI // build up of ice, something is wrong temperature// 10yrs/…" at bounding box center [747, 558] width 962 height 77
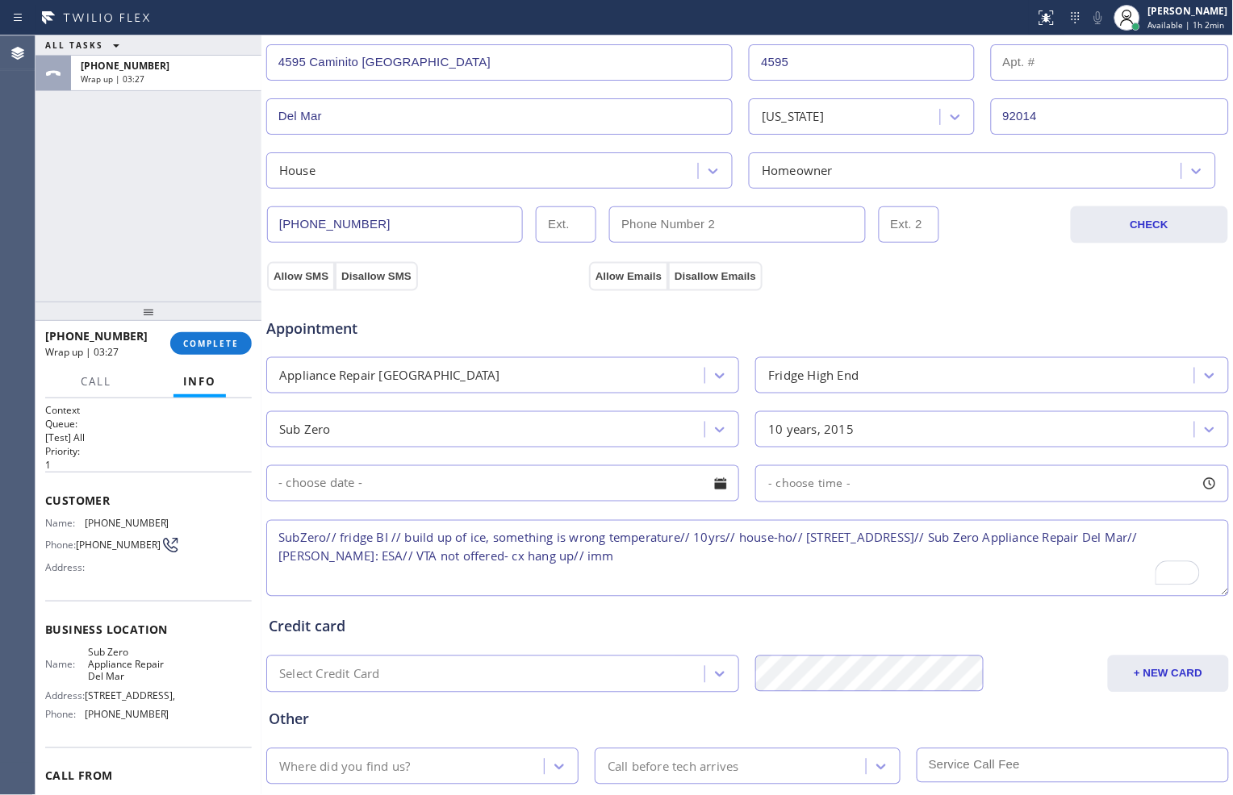
click at [737, 570] on textarea "SubZero// fridge BI // build up of ice, something is wrong temperature// 10yrs/…" at bounding box center [747, 558] width 962 height 77
paste textarea "immediately"
click at [666, 557] on textarea "SubZero// fridge BI // build up of ice, something is wrong temperature// 10yrs/…" at bounding box center [747, 558] width 962 height 77
click at [757, 553] on textarea "SubZero// fridge BI // build up of ice, something is wrong temperature// 10yrs/…" at bounding box center [747, 558] width 962 height 77
type textarea "SubZero// fridge BI // build up of ice, something is wrong temperature// 10yrs/…"
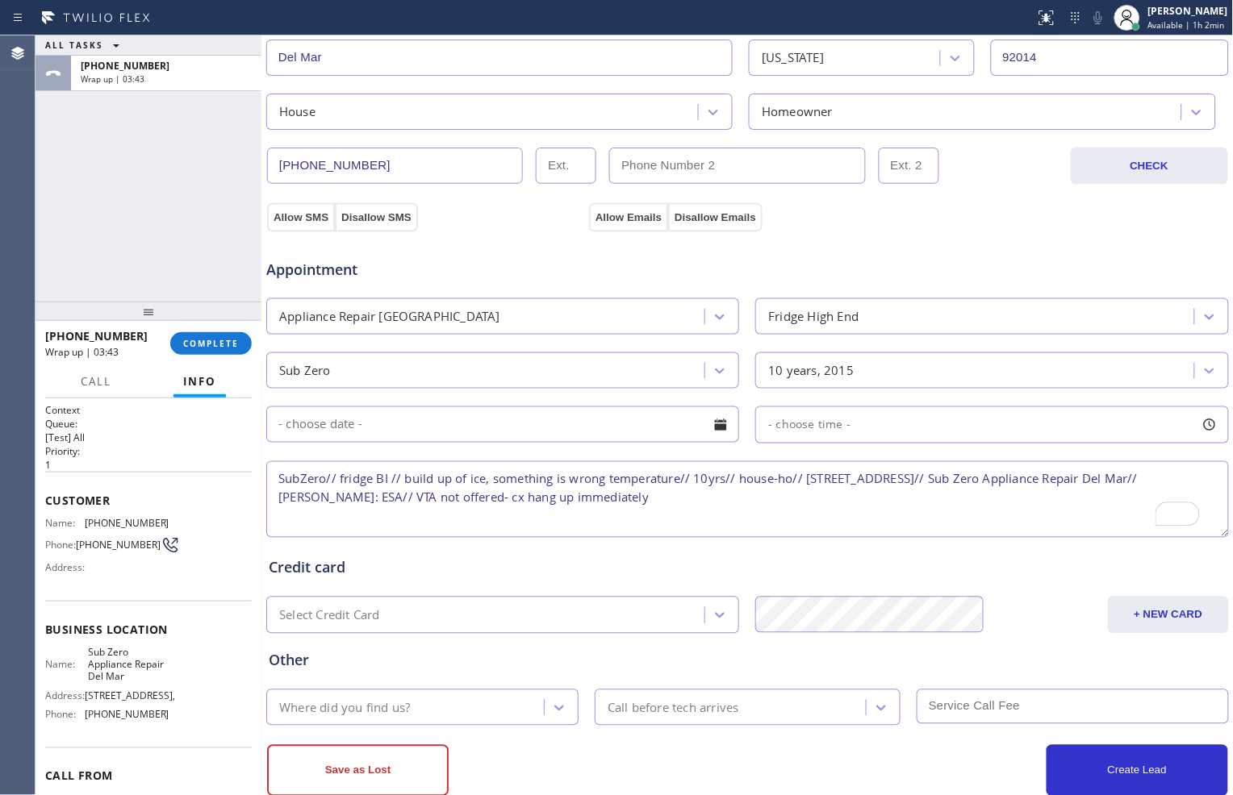
scroll to position [454, 0]
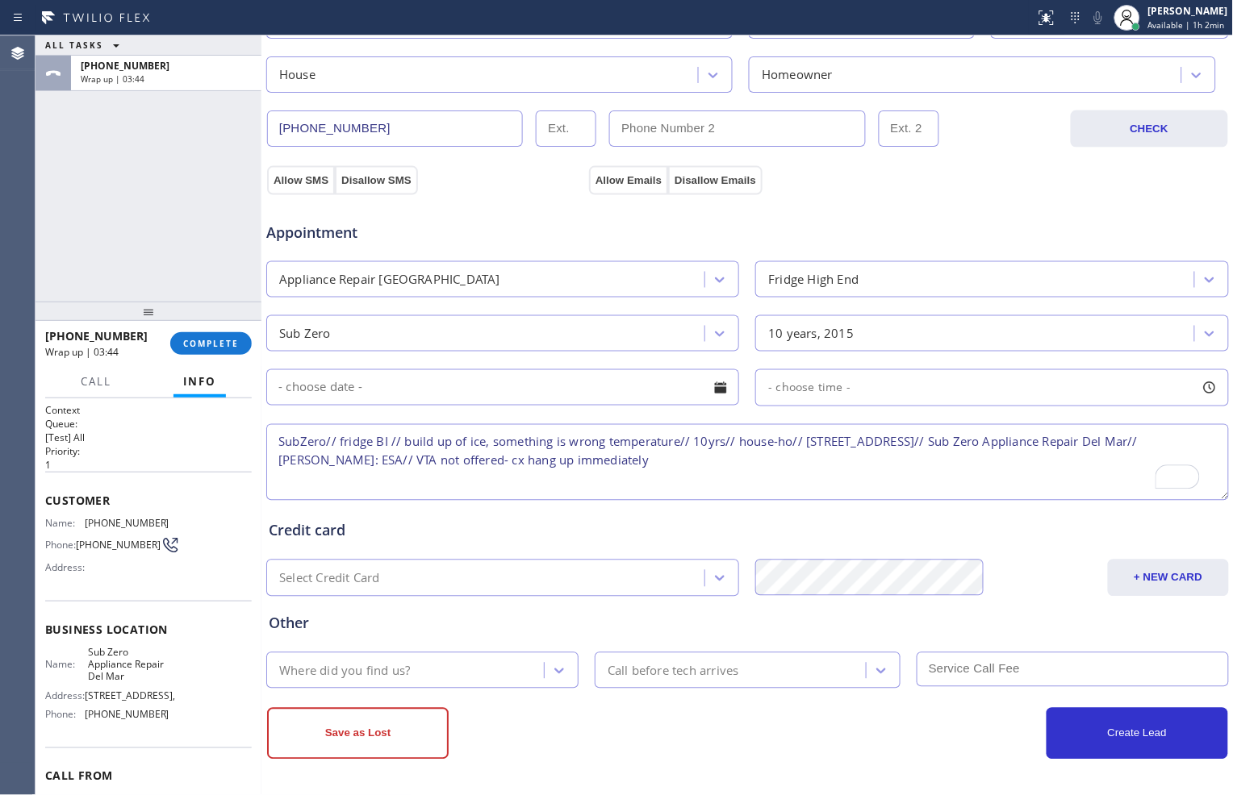
click at [460, 670] on div "Where did you find us?" at bounding box center [407, 671] width 273 height 28
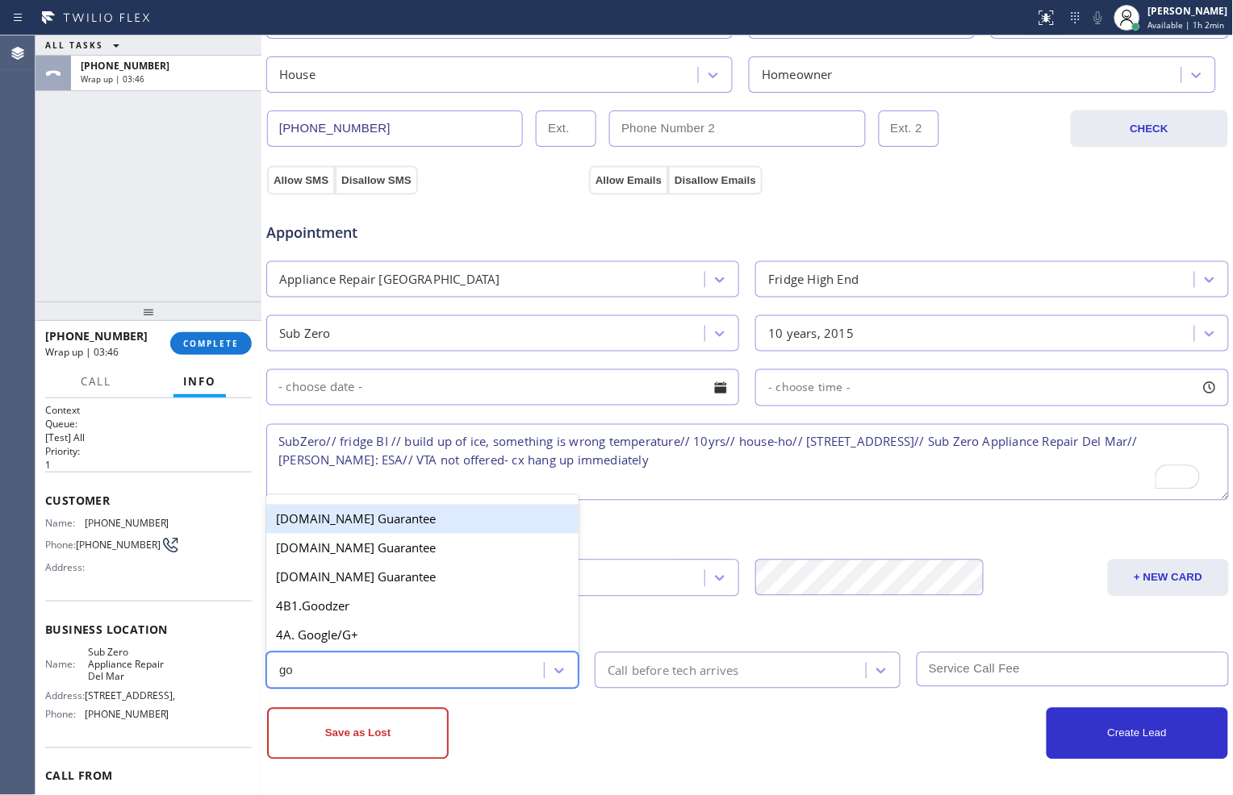
type input "goo"
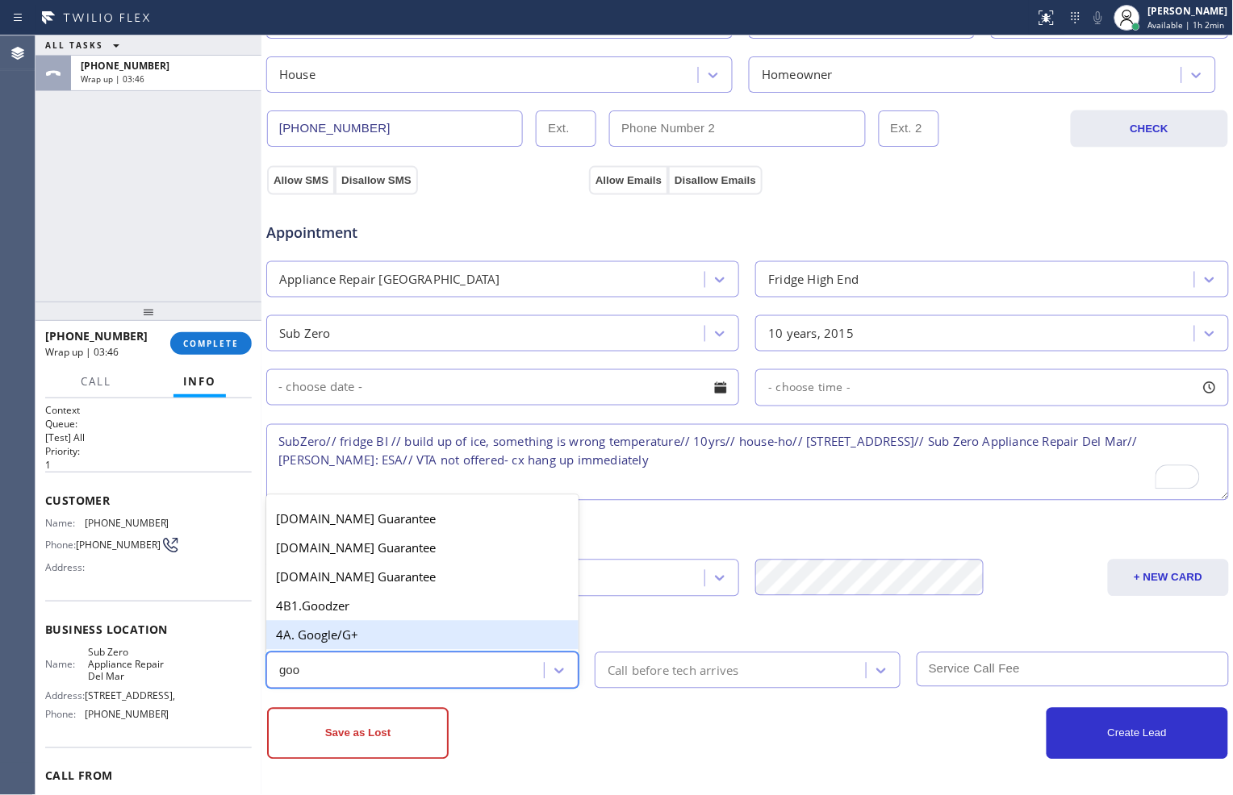
click at [439, 627] on div "4A. Google/G+" at bounding box center [422, 635] width 312 height 29
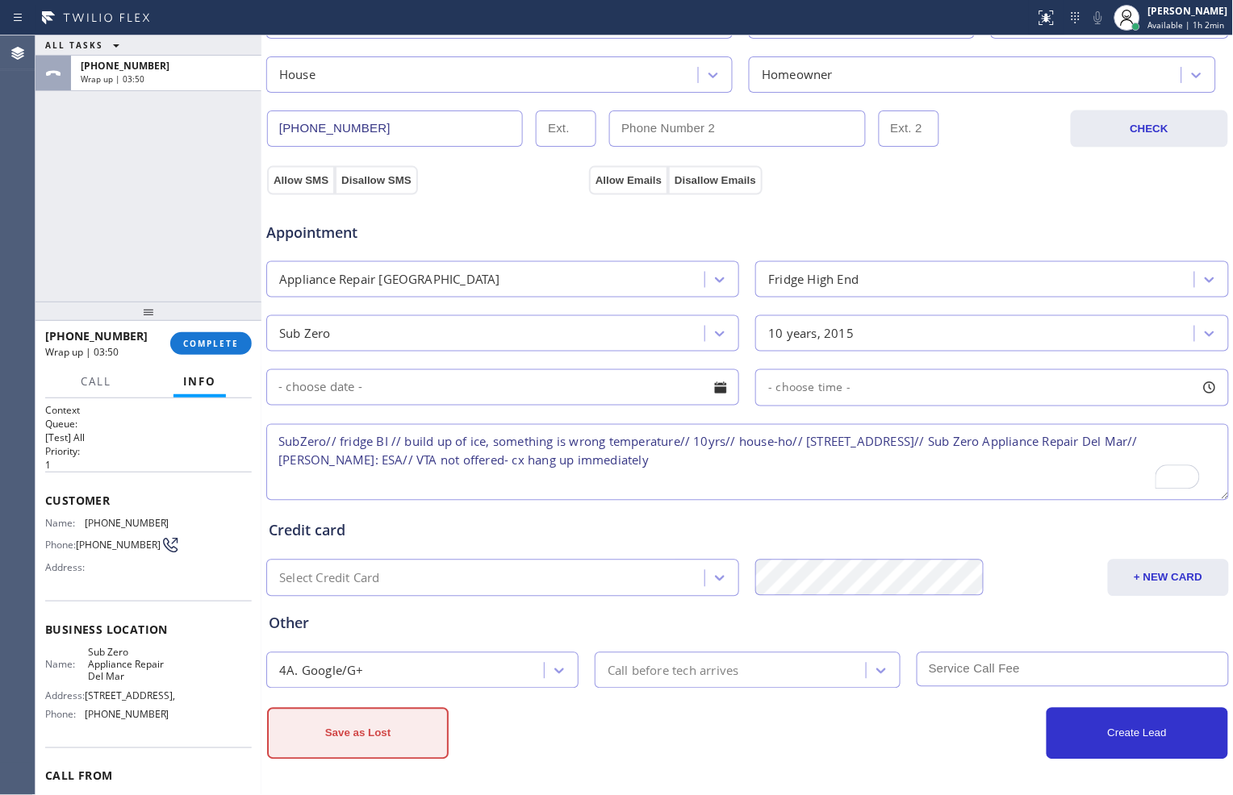
click at [373, 732] on button "Save as Lost" at bounding box center [358, 734] width 182 height 52
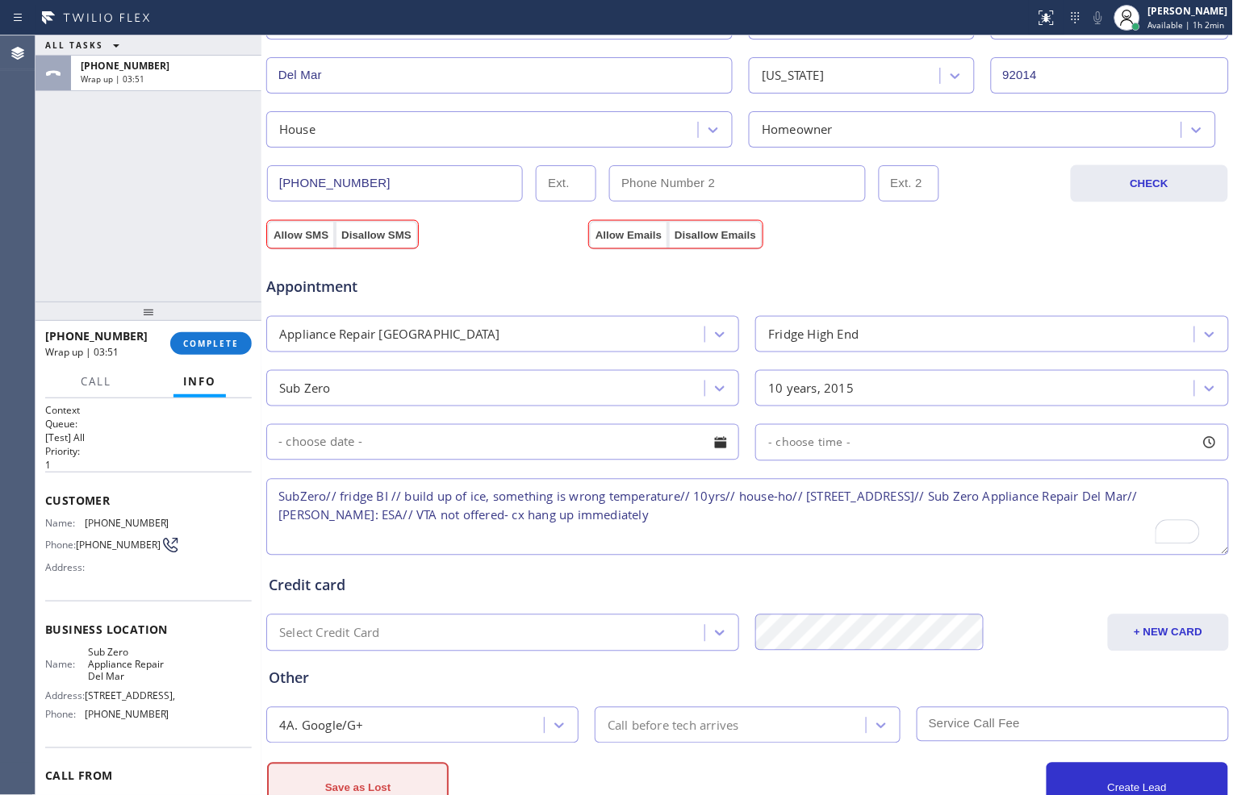
scroll to position [509, 0]
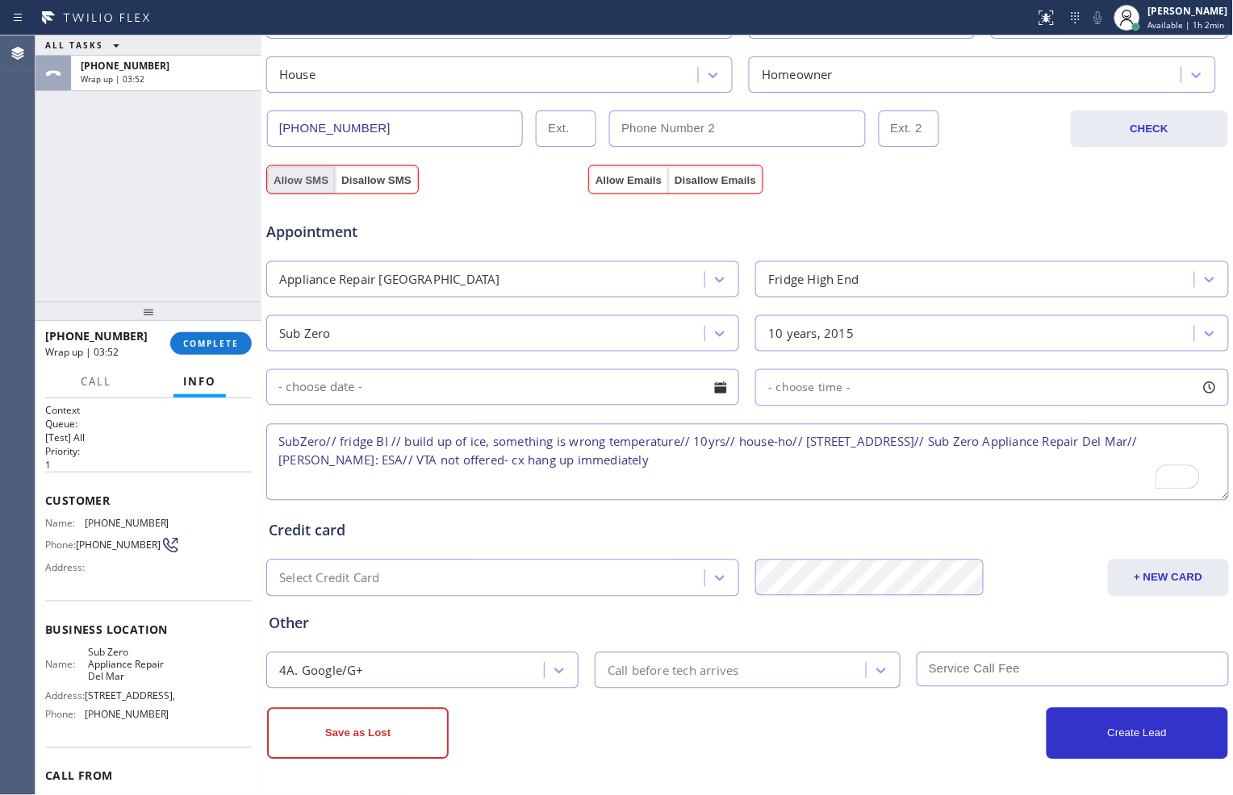
click at [289, 179] on button "Allow SMS" at bounding box center [301, 180] width 68 height 29
click at [615, 181] on button "Allow Emails" at bounding box center [628, 180] width 79 height 29
drag, startPoint x: 278, startPoint y: 440, endPoint x: 792, endPoint y: 470, distance: 514.8
click at [792, 470] on textarea "SubZero// fridge BI // build up of ice, something is wrong temperature// 10yrs/…" at bounding box center [747, 462] width 962 height 77
click at [308, 729] on button "Save as Lost" at bounding box center [358, 734] width 182 height 52
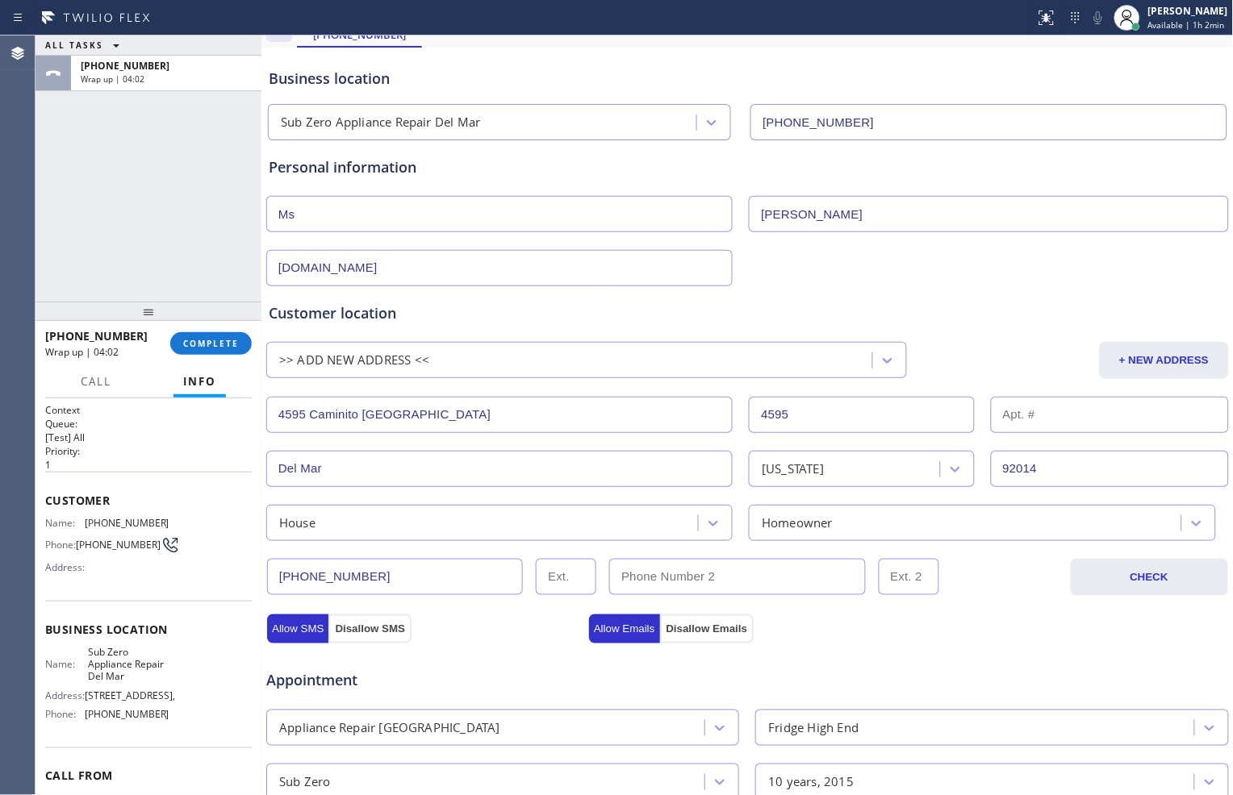
scroll to position [0, 0]
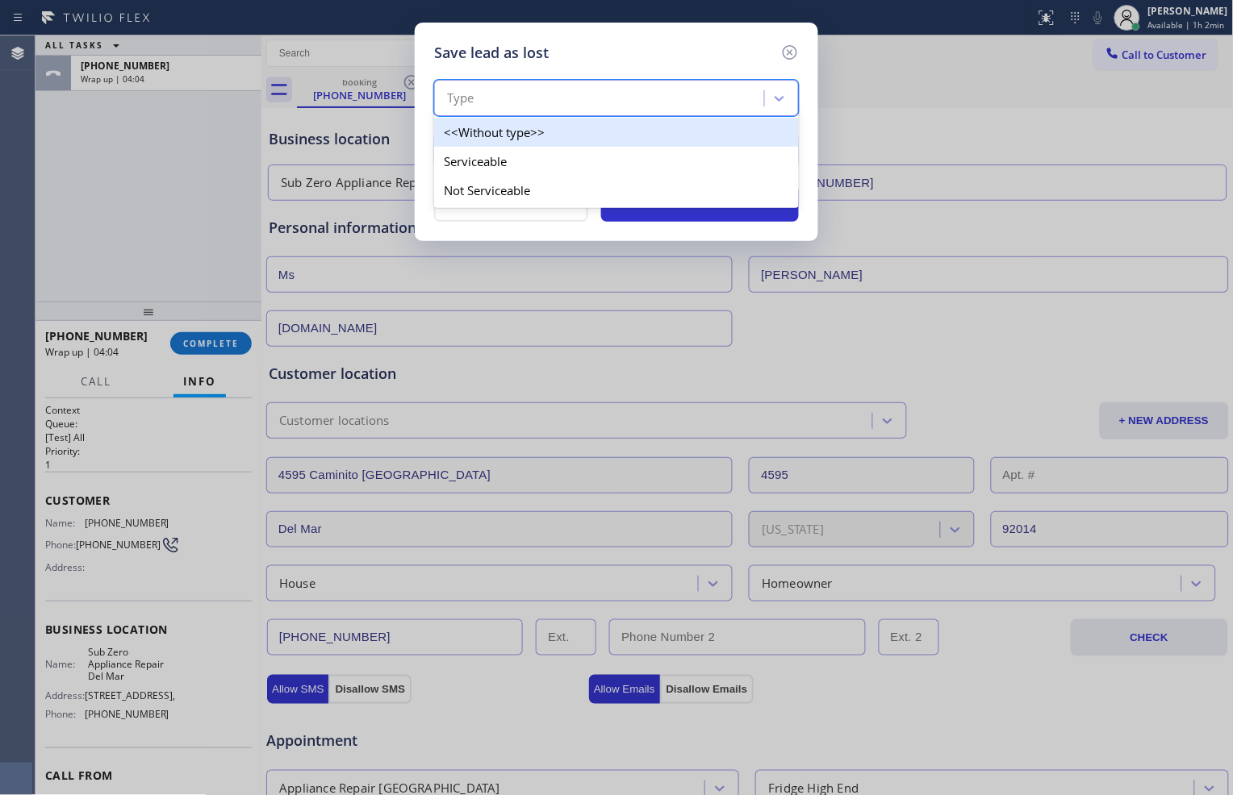
click at [660, 102] on div "Type" at bounding box center [601, 99] width 325 height 28
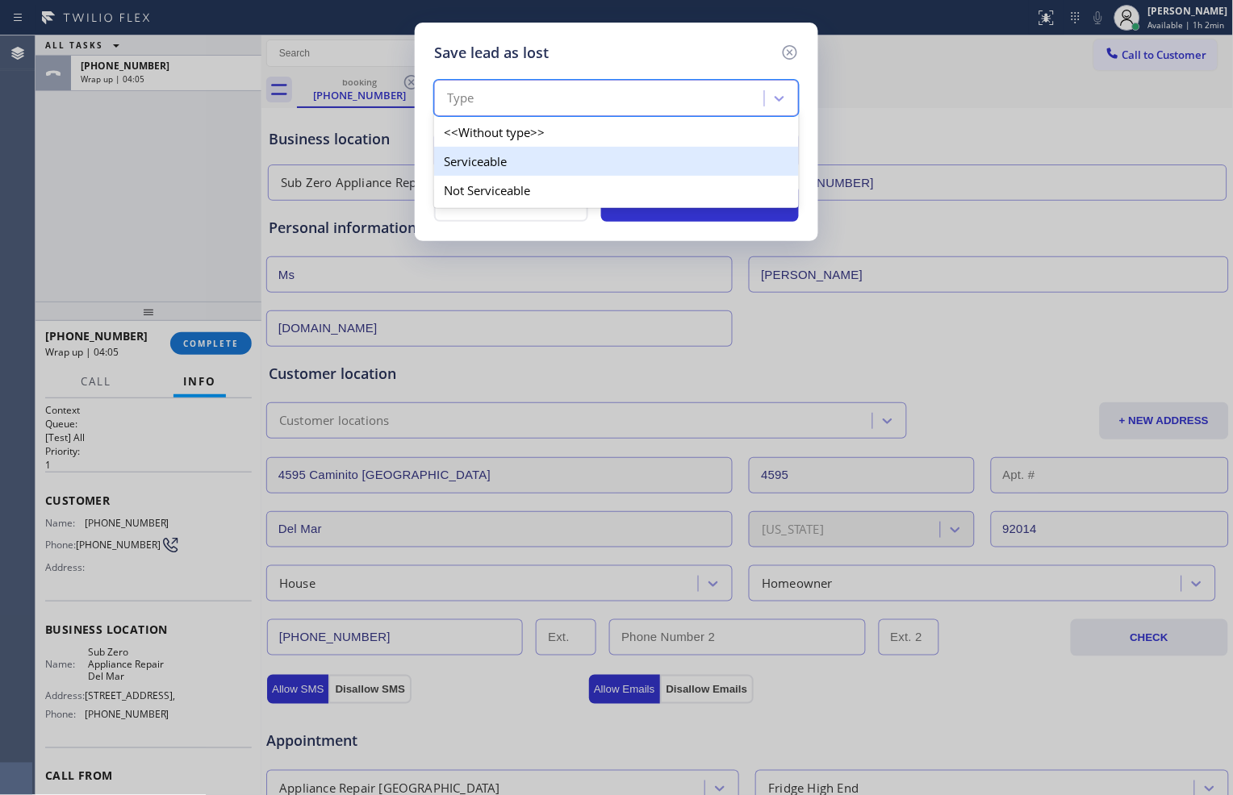
click at [636, 156] on div "Serviceable" at bounding box center [616, 161] width 365 height 29
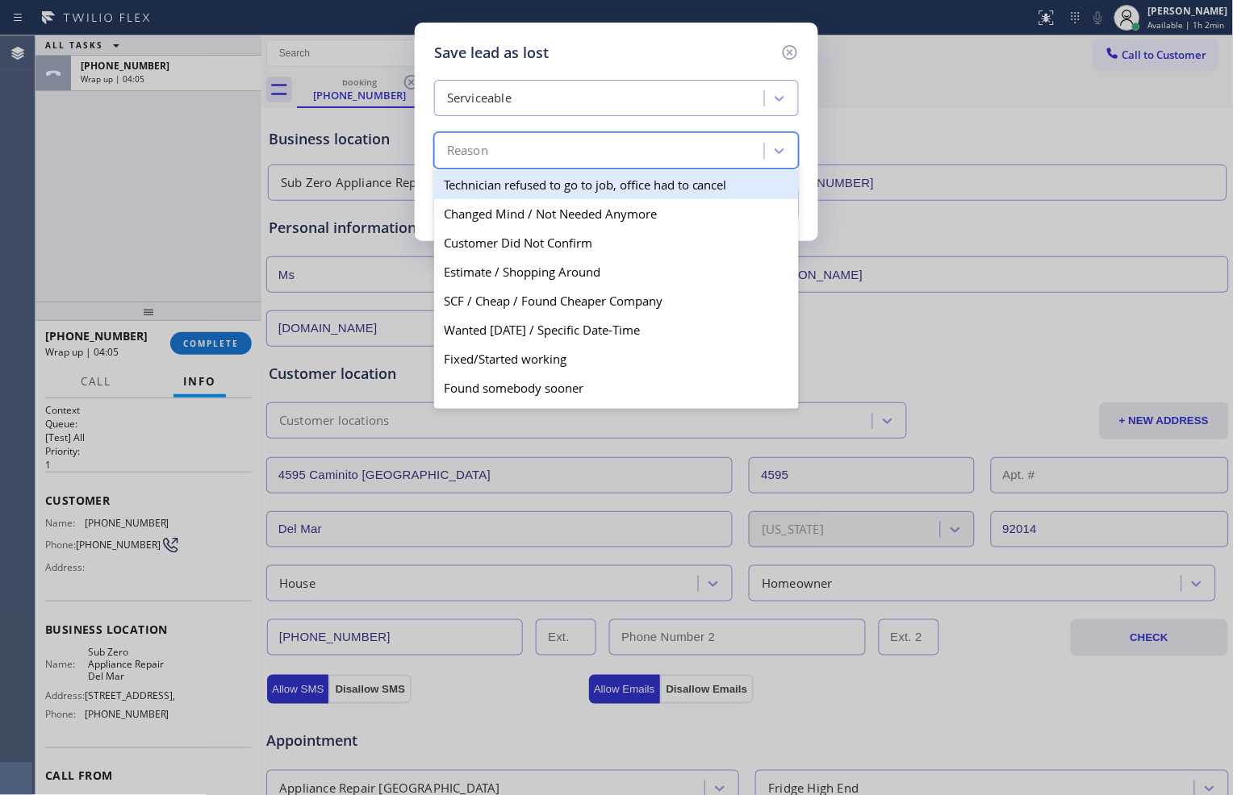
click at [636, 156] on div "Reason" at bounding box center [601, 151] width 325 height 28
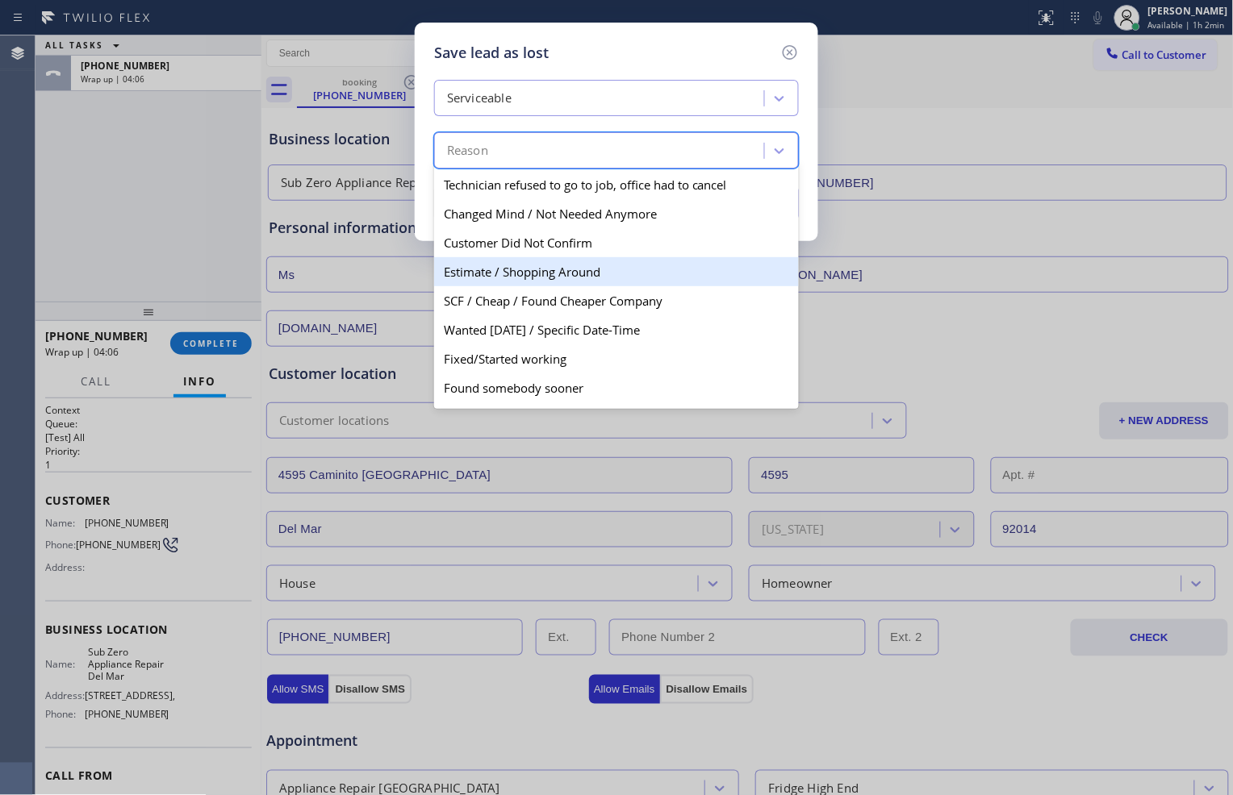
click at [622, 269] on div "Estimate / Shopping Around" at bounding box center [616, 271] width 365 height 29
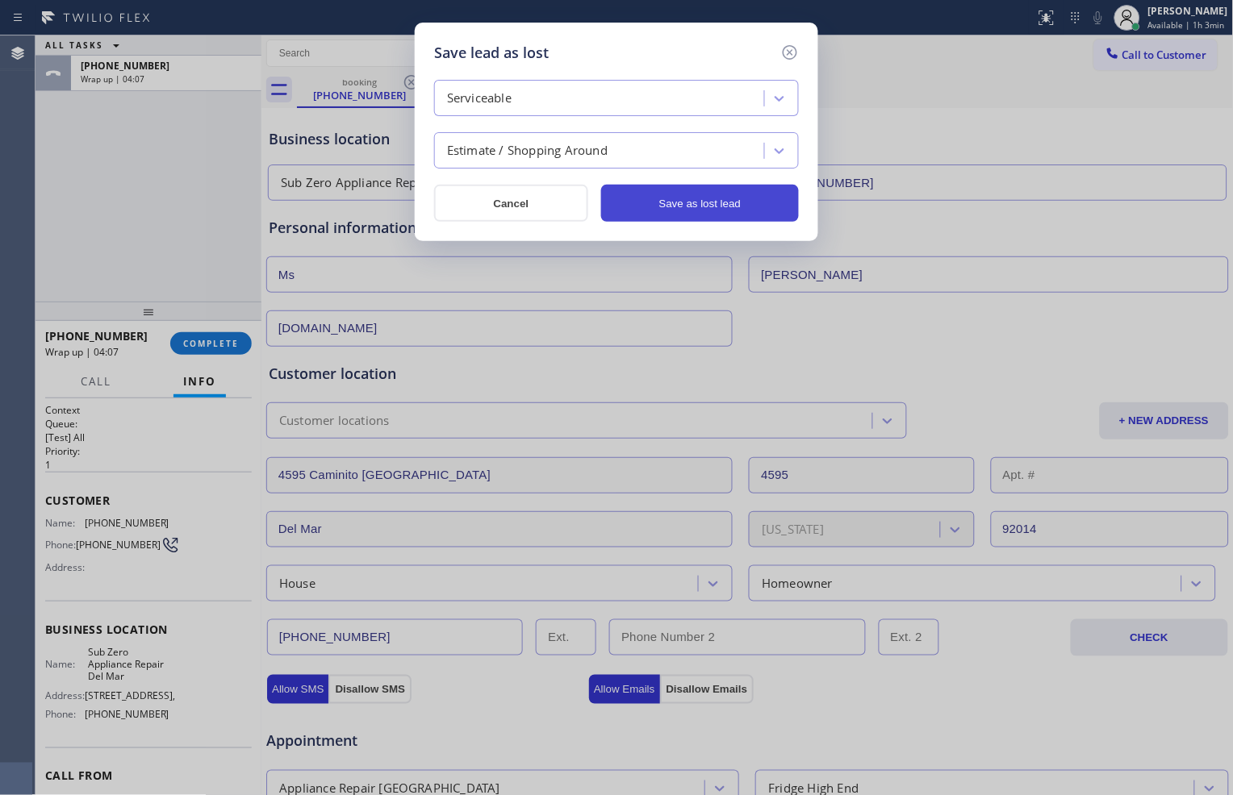
click at [661, 202] on button "Save as lost lead" at bounding box center [700, 203] width 198 height 37
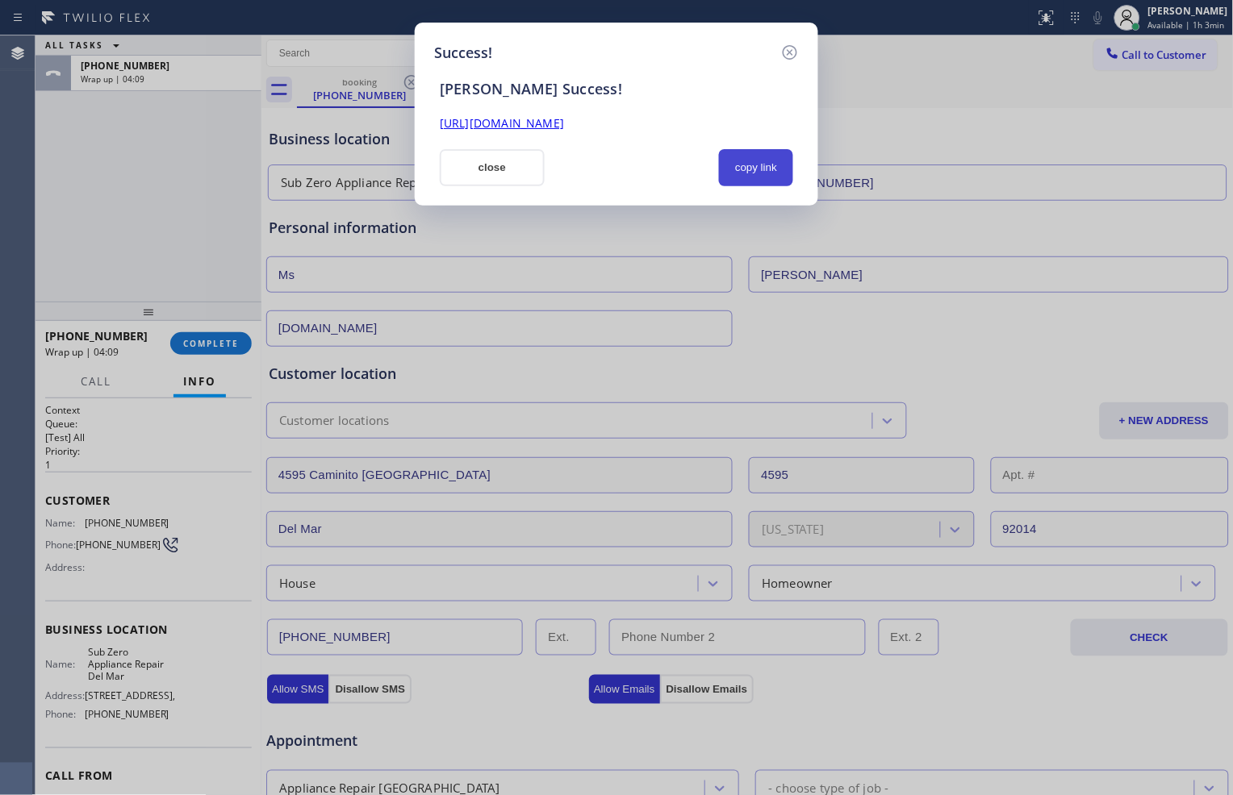
click at [770, 161] on button "copy link" at bounding box center [756, 167] width 74 height 37
click at [473, 173] on button "close" at bounding box center [492, 167] width 105 height 37
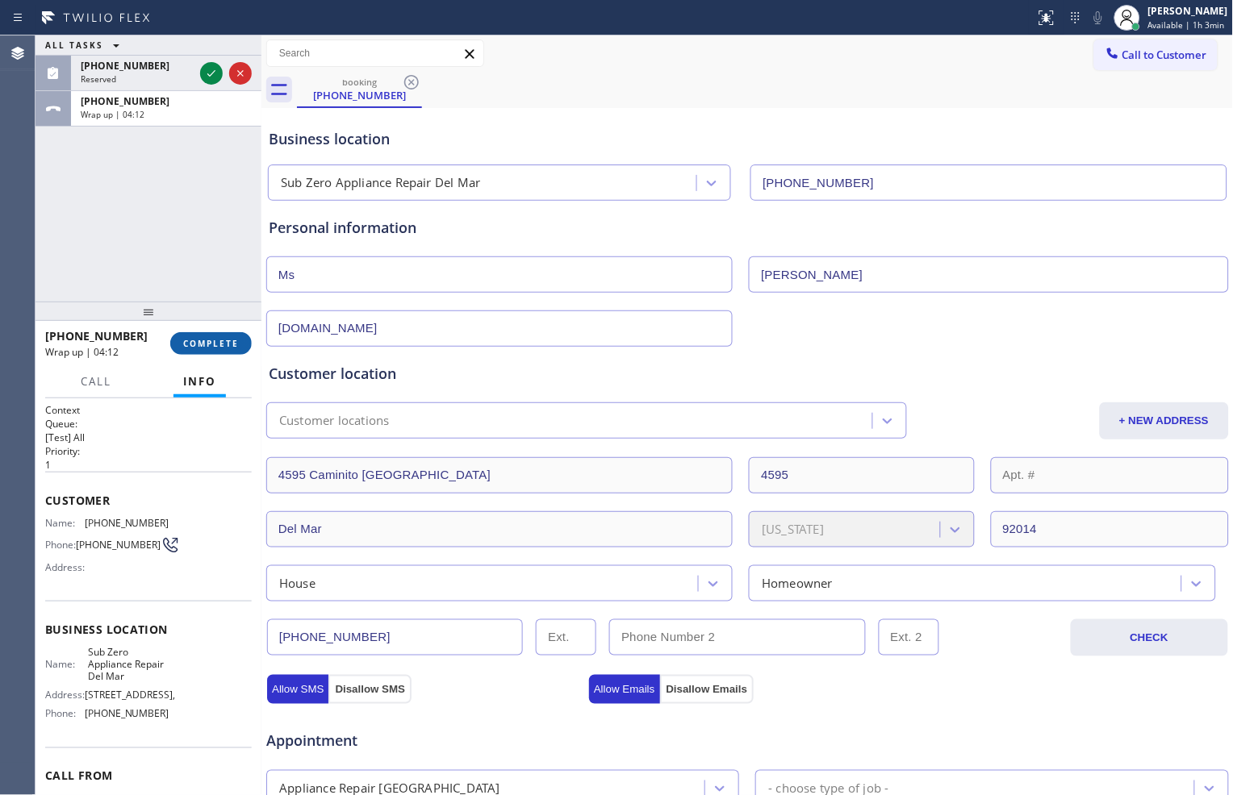
click at [219, 344] on span "COMPLETE" at bounding box center [211, 343] width 56 height 11
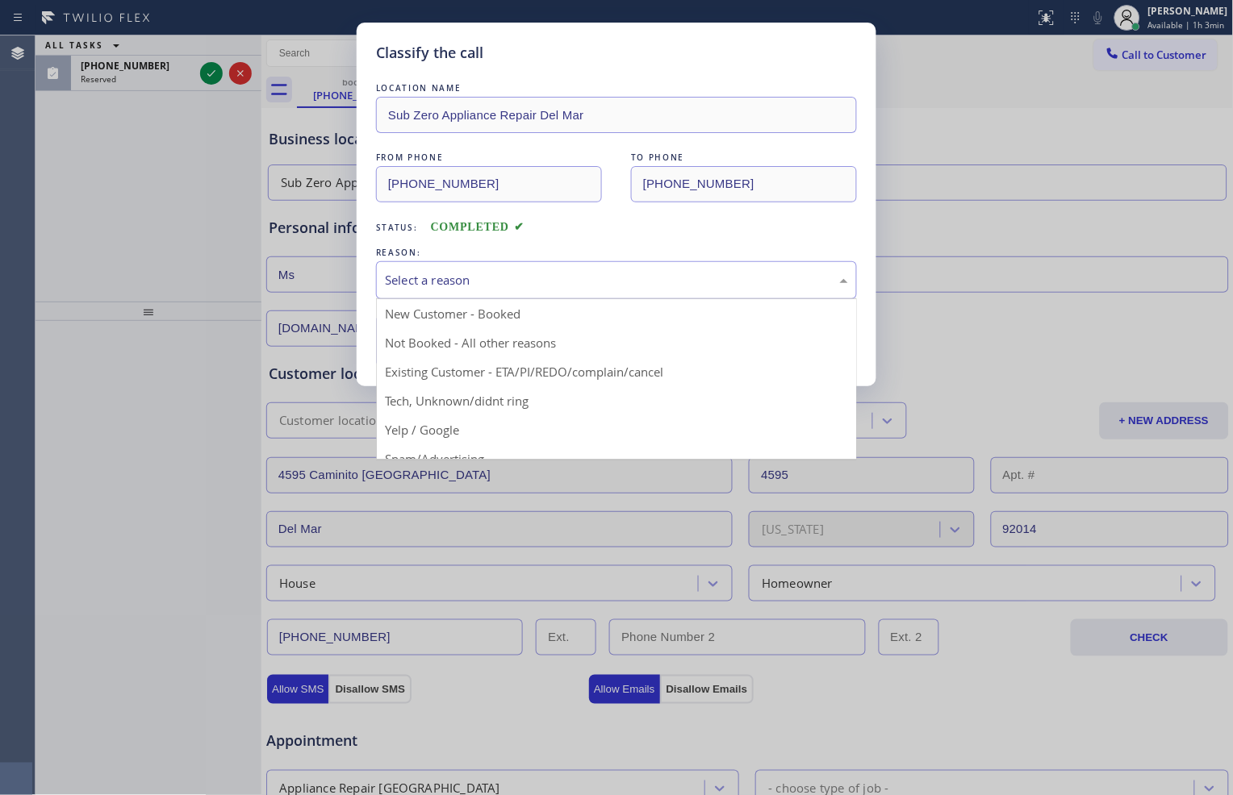
click at [482, 276] on div "Select a reason" at bounding box center [616, 280] width 463 height 19
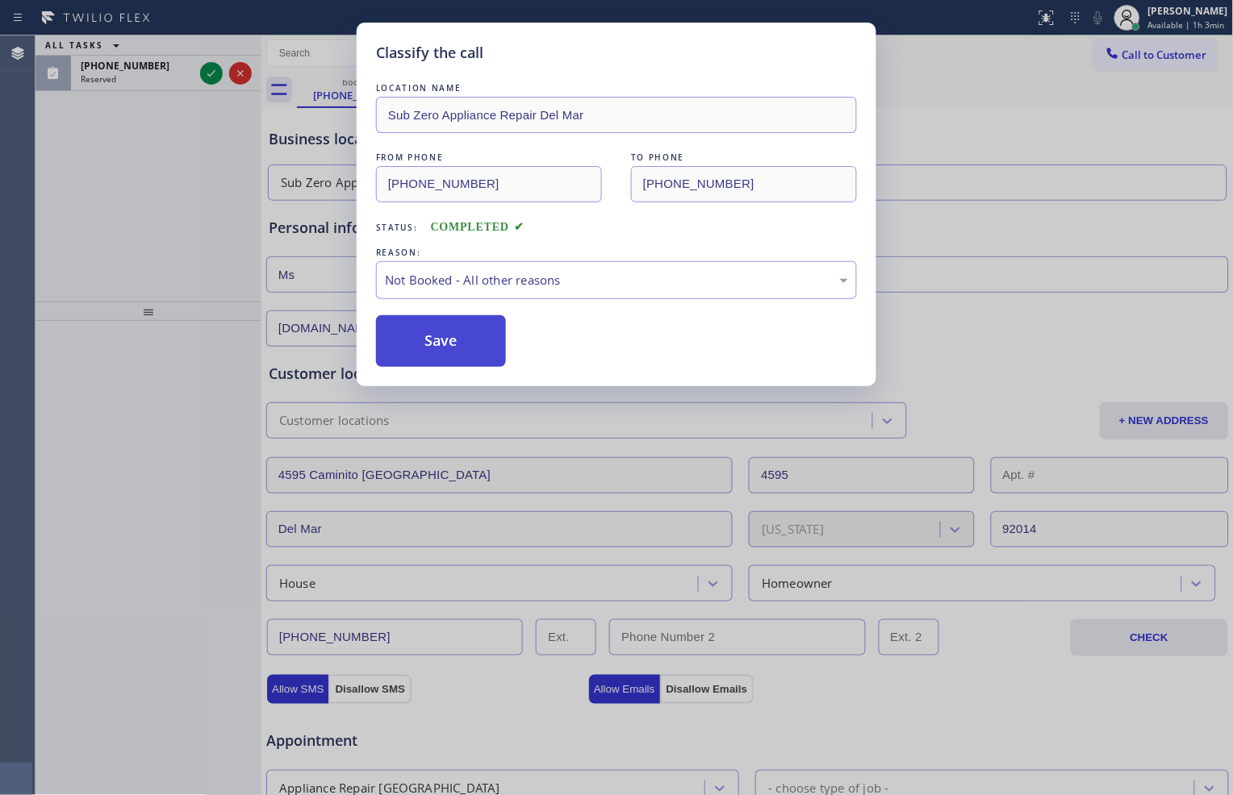
click at [468, 333] on button "Save" at bounding box center [441, 341] width 130 height 52
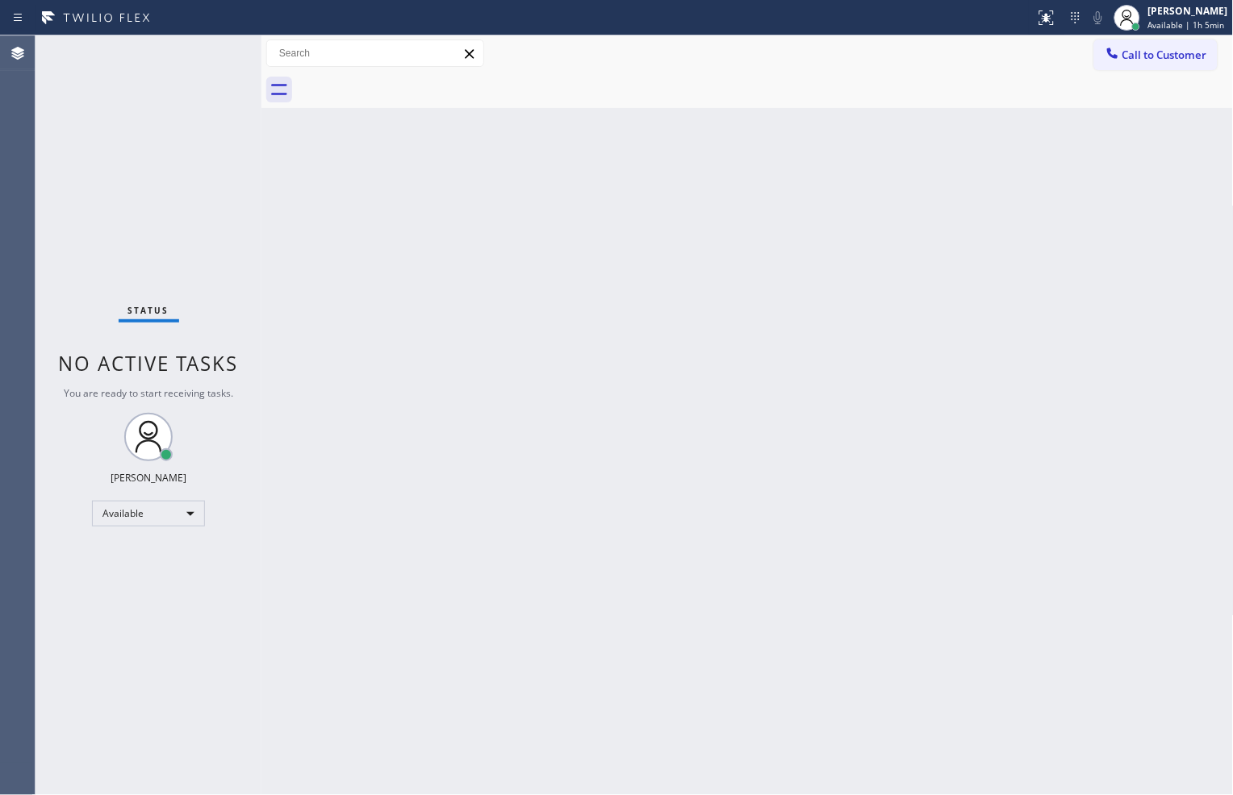
click at [184, 280] on div "Status No active tasks You are ready to start receiving tasks. [PERSON_NAME] Av…" at bounding box center [148, 415] width 226 height 760
click at [140, 228] on div "Status No active tasks You are ready to start receiving tasks. [PERSON_NAME] Av…" at bounding box center [148, 415] width 226 height 760
click at [187, 199] on div "Status No active tasks You are ready to start receiving tasks. [PERSON_NAME] Av…" at bounding box center [148, 415] width 226 height 760
click at [139, 260] on div "Status No active tasks You are ready to start receiving tasks. [PERSON_NAME] Av…" at bounding box center [148, 415] width 226 height 760
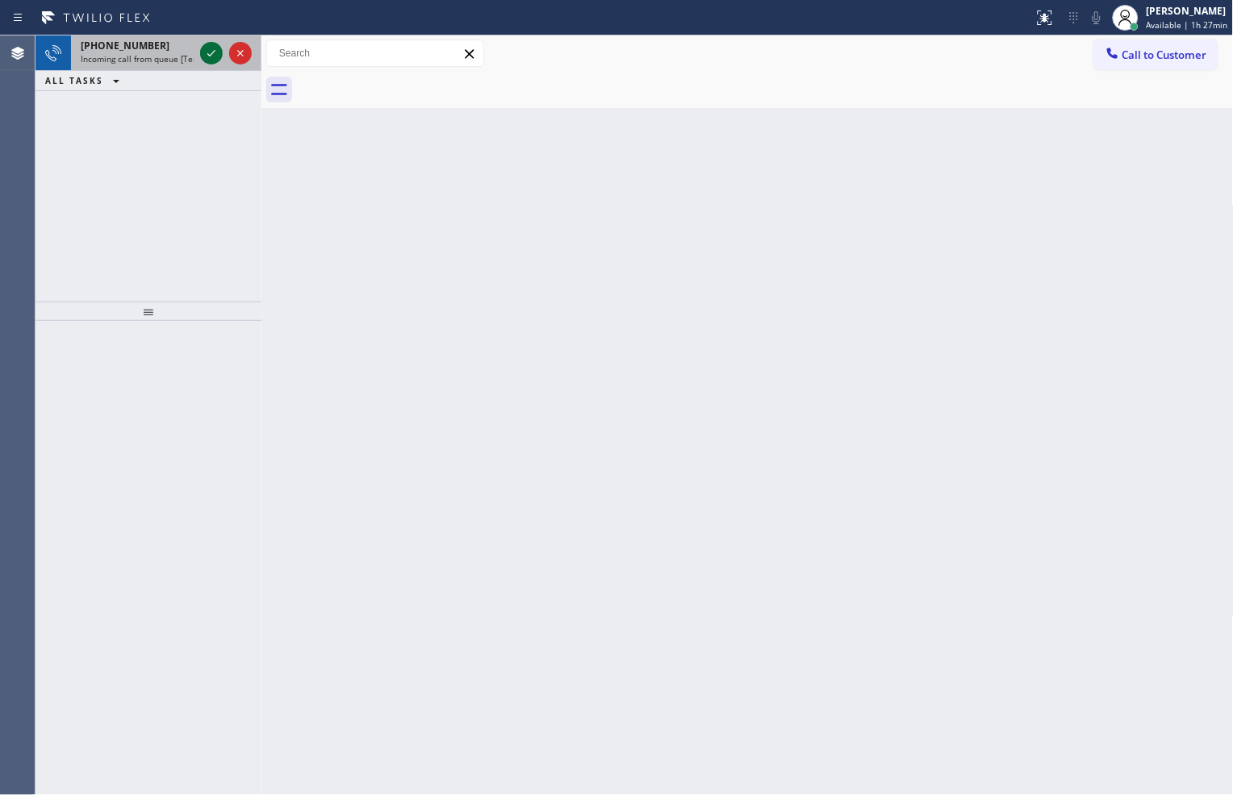
click at [208, 57] on icon at bounding box center [211, 53] width 19 height 19
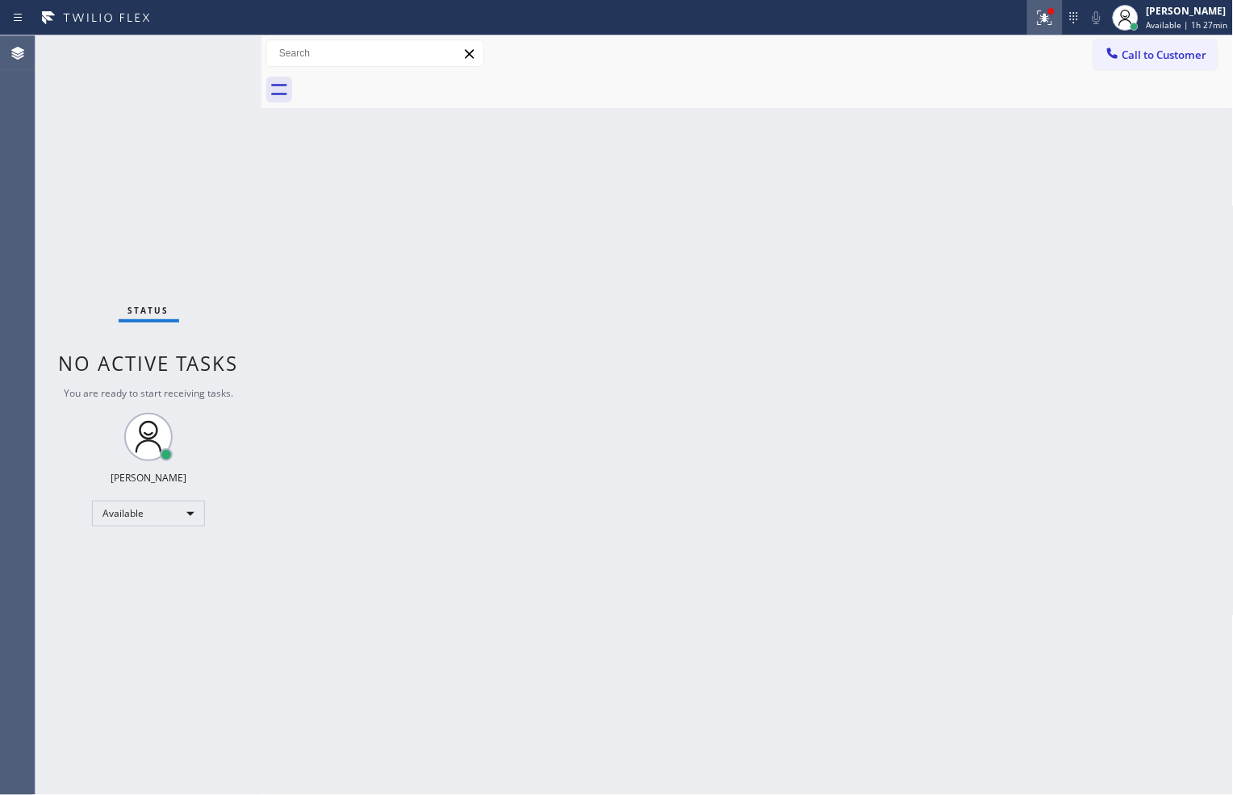
click at [1037, 10] on icon at bounding box center [1044, 17] width 19 height 19
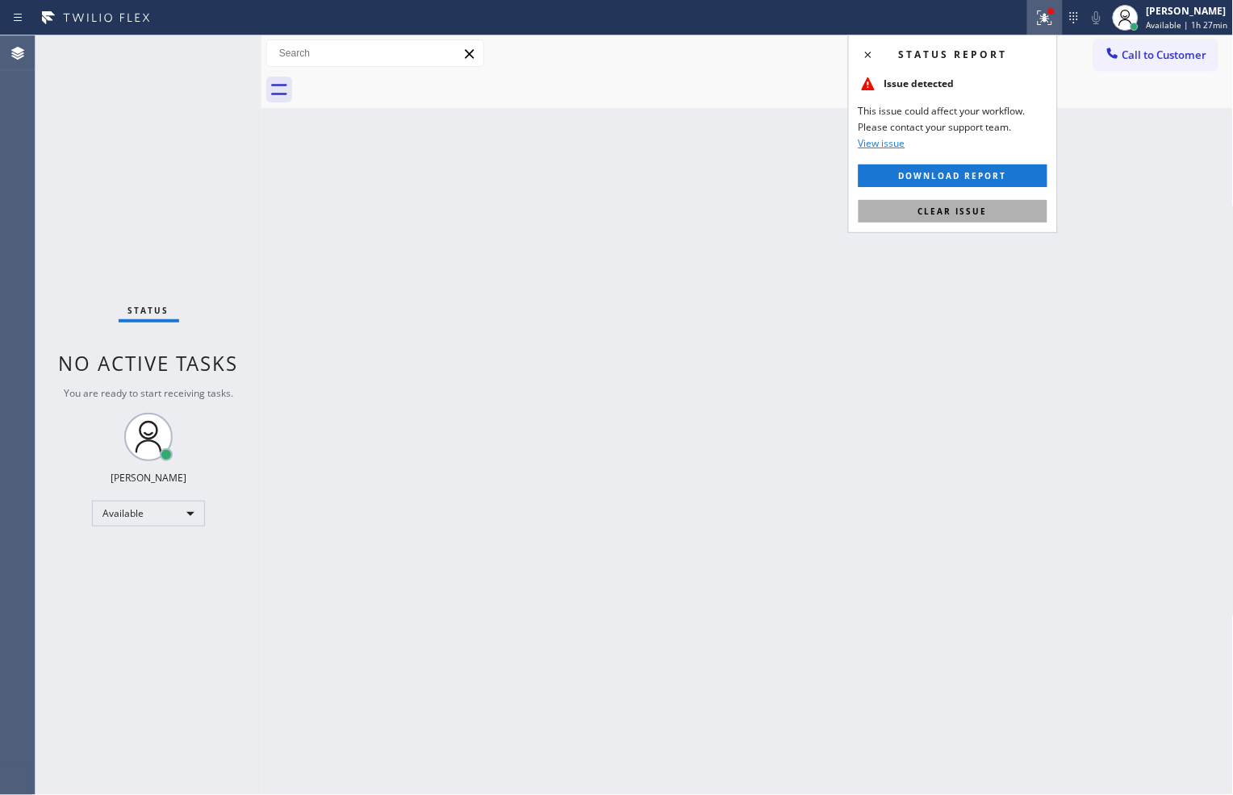
click at [966, 219] on button "Clear issue" at bounding box center [952, 211] width 189 height 23
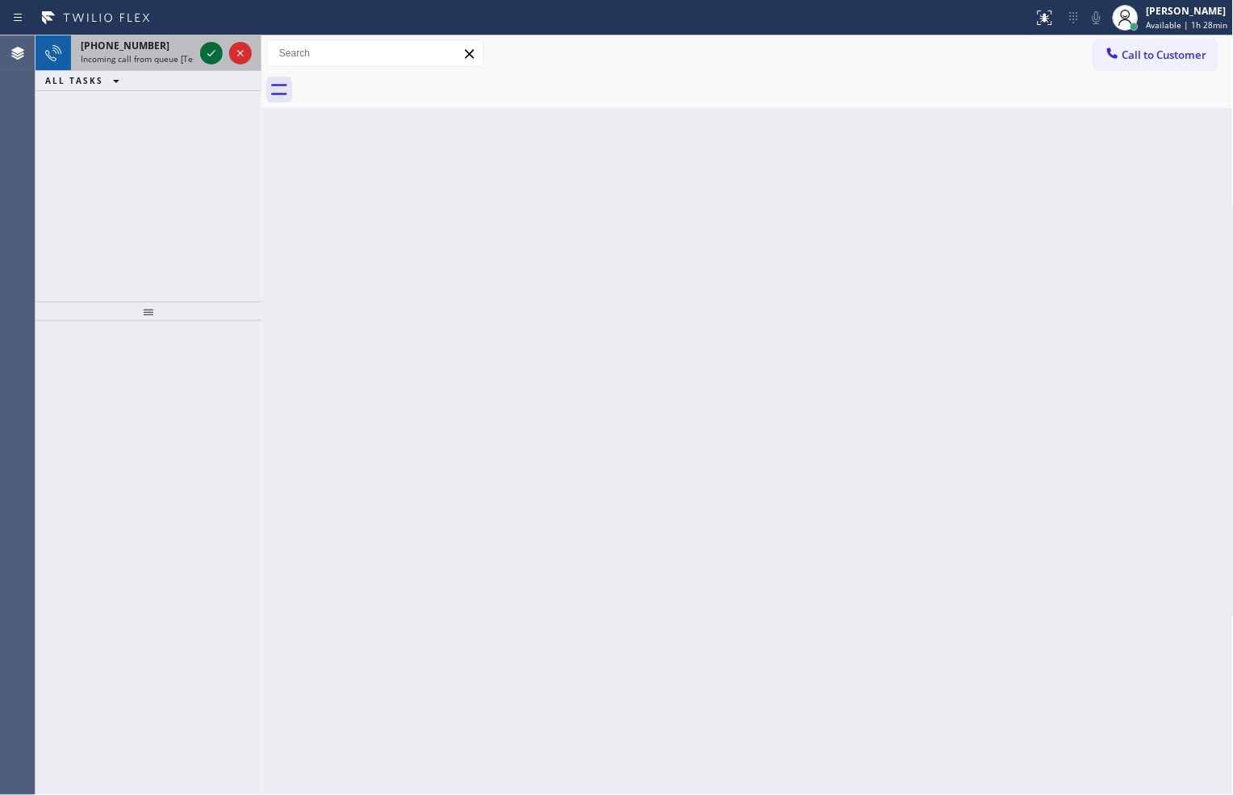
click at [207, 59] on icon at bounding box center [211, 53] width 19 height 19
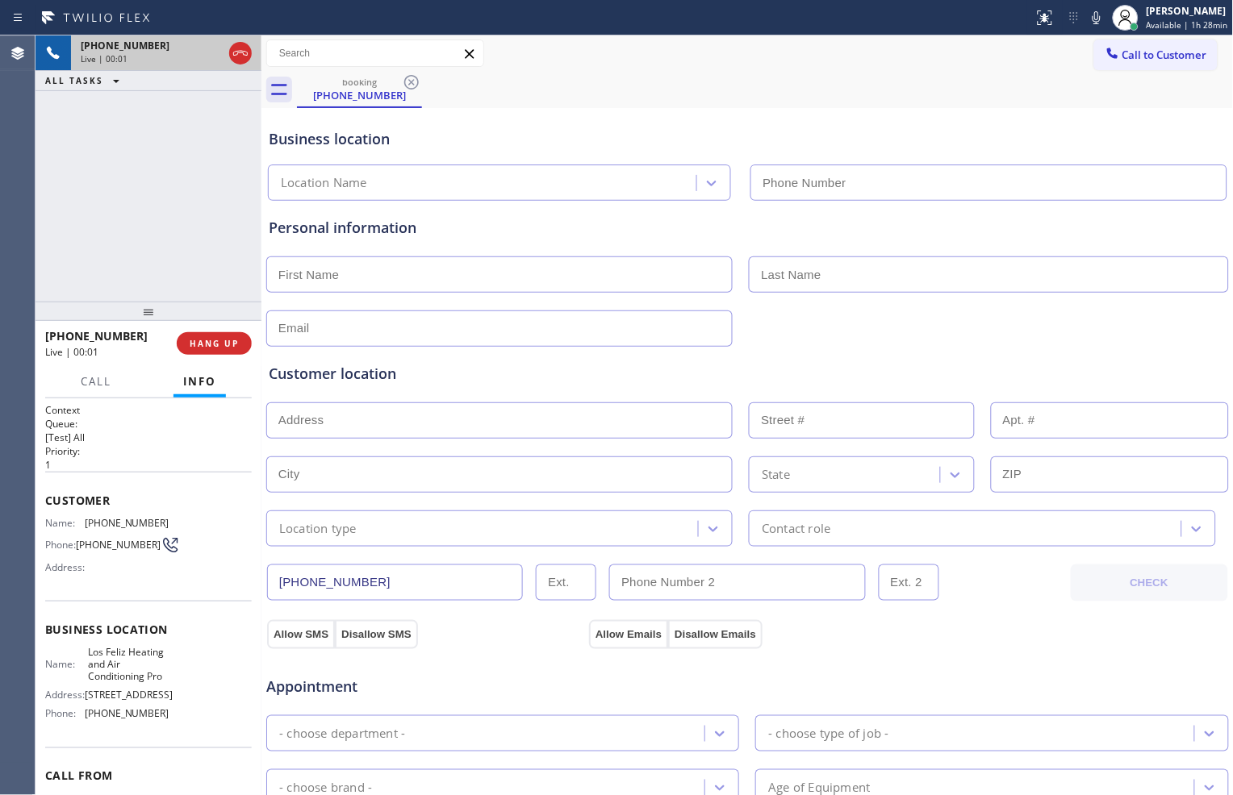
type input "[PHONE_NUMBER]"
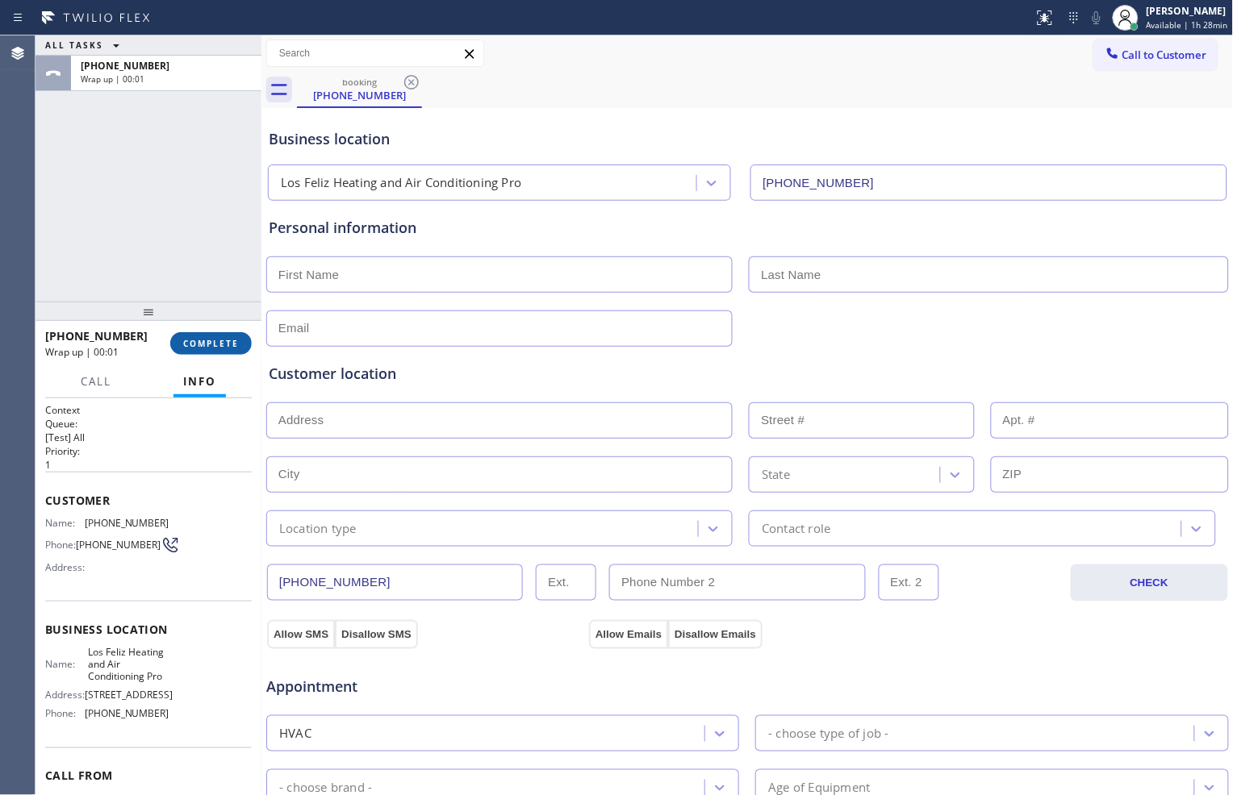
click at [227, 332] on button "COMPLETE" at bounding box center [210, 343] width 81 height 23
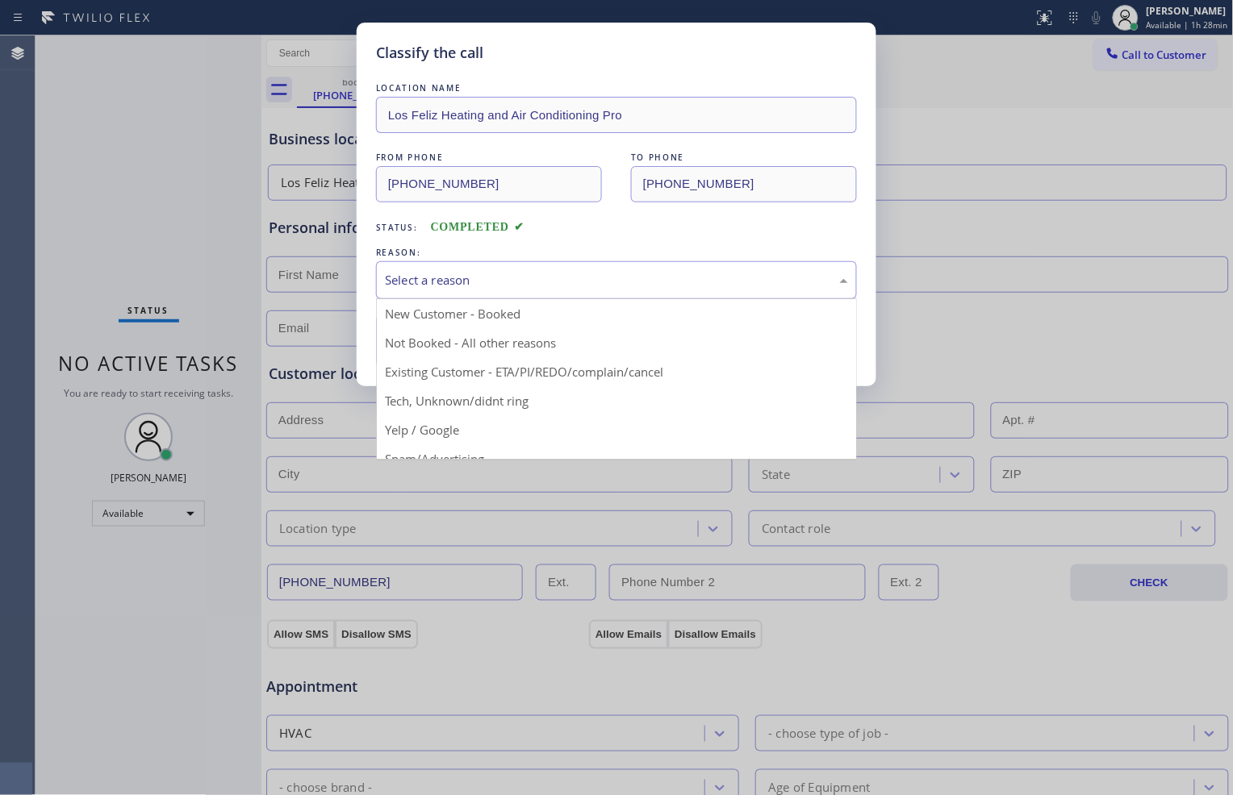
click at [603, 286] on div "Select a reason" at bounding box center [616, 280] width 463 height 19
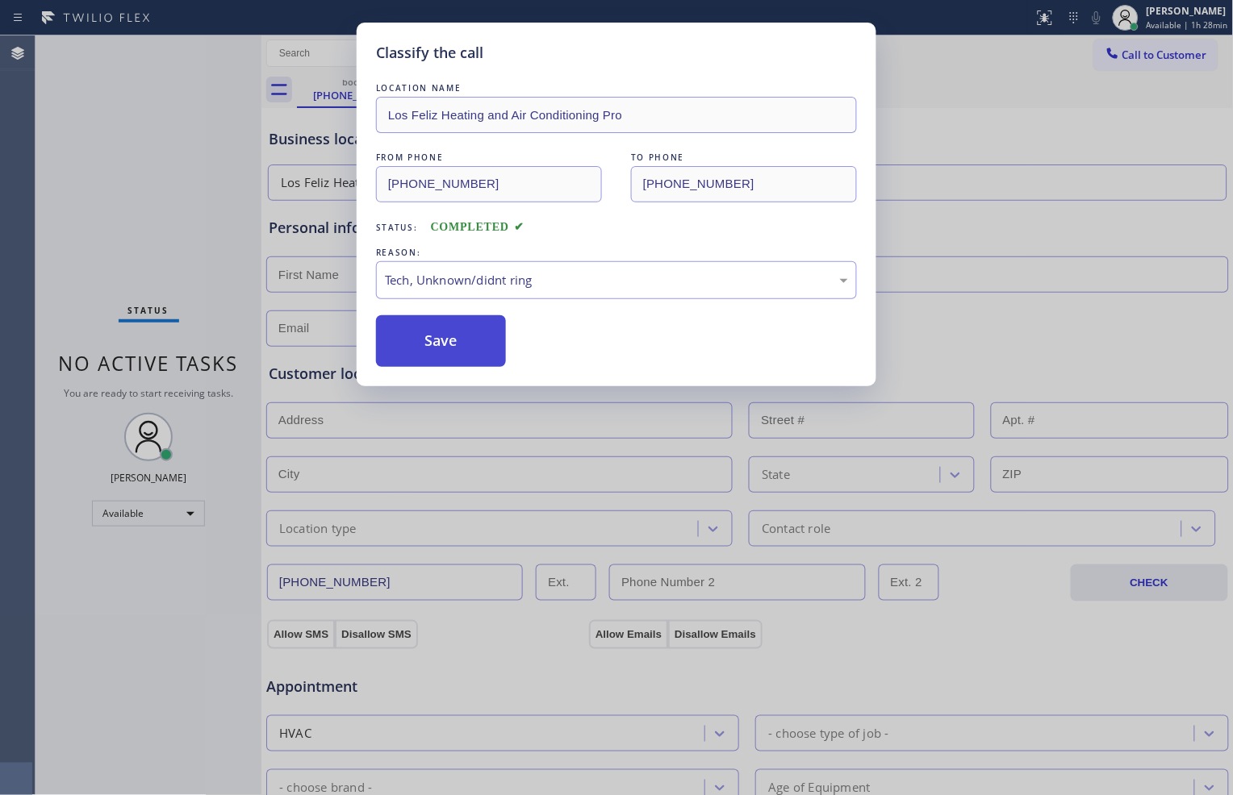
click at [499, 340] on button "Save" at bounding box center [441, 341] width 130 height 52
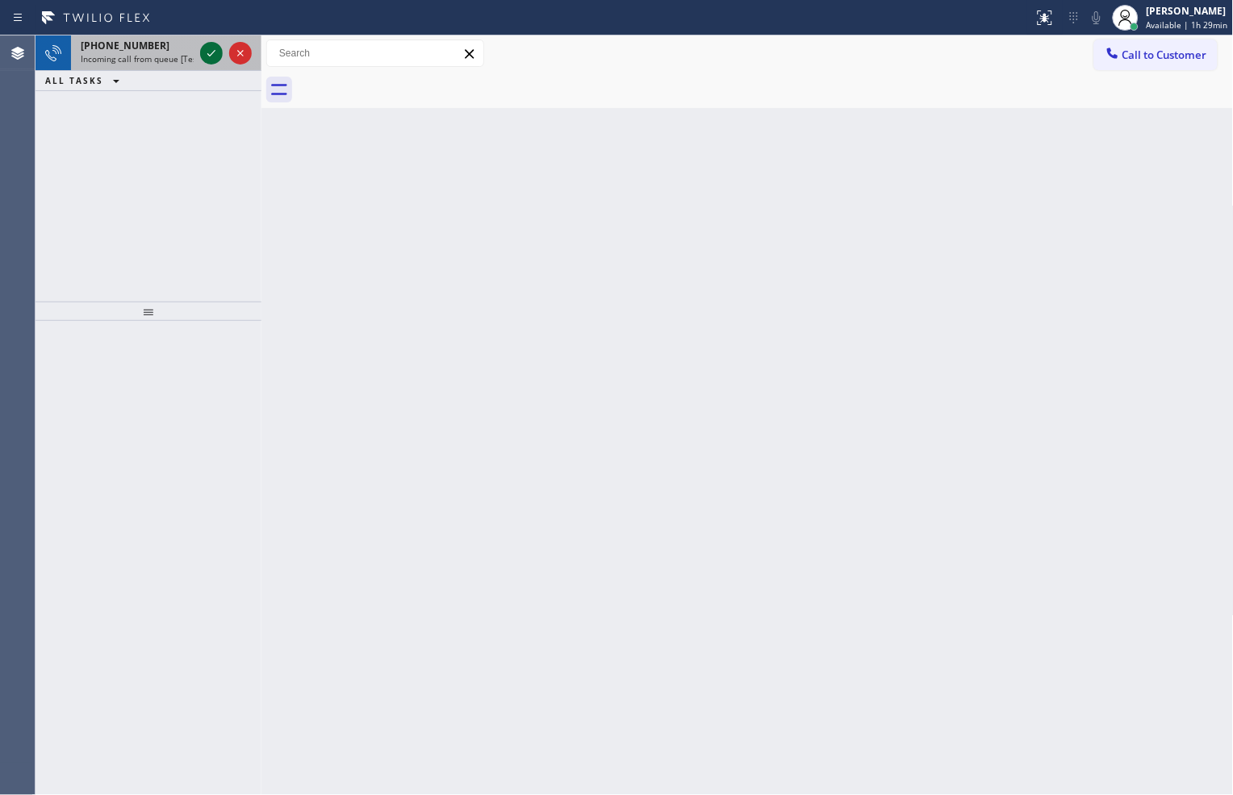
click at [220, 60] on icon at bounding box center [211, 53] width 19 height 19
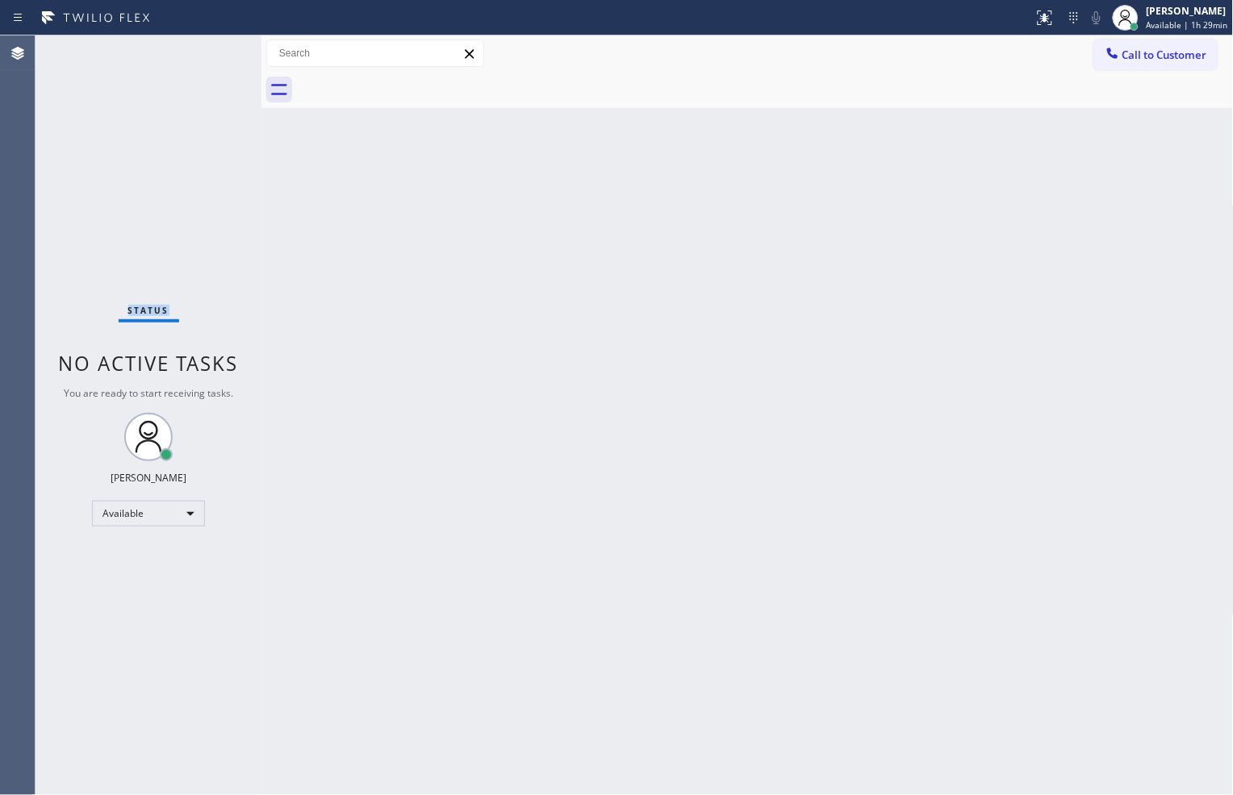
click at [220, 60] on div "Status No active tasks You are ready to start receiving tasks. [PERSON_NAME] Av…" at bounding box center [148, 415] width 226 height 760
click at [1046, 25] on icon at bounding box center [1044, 17] width 19 height 19
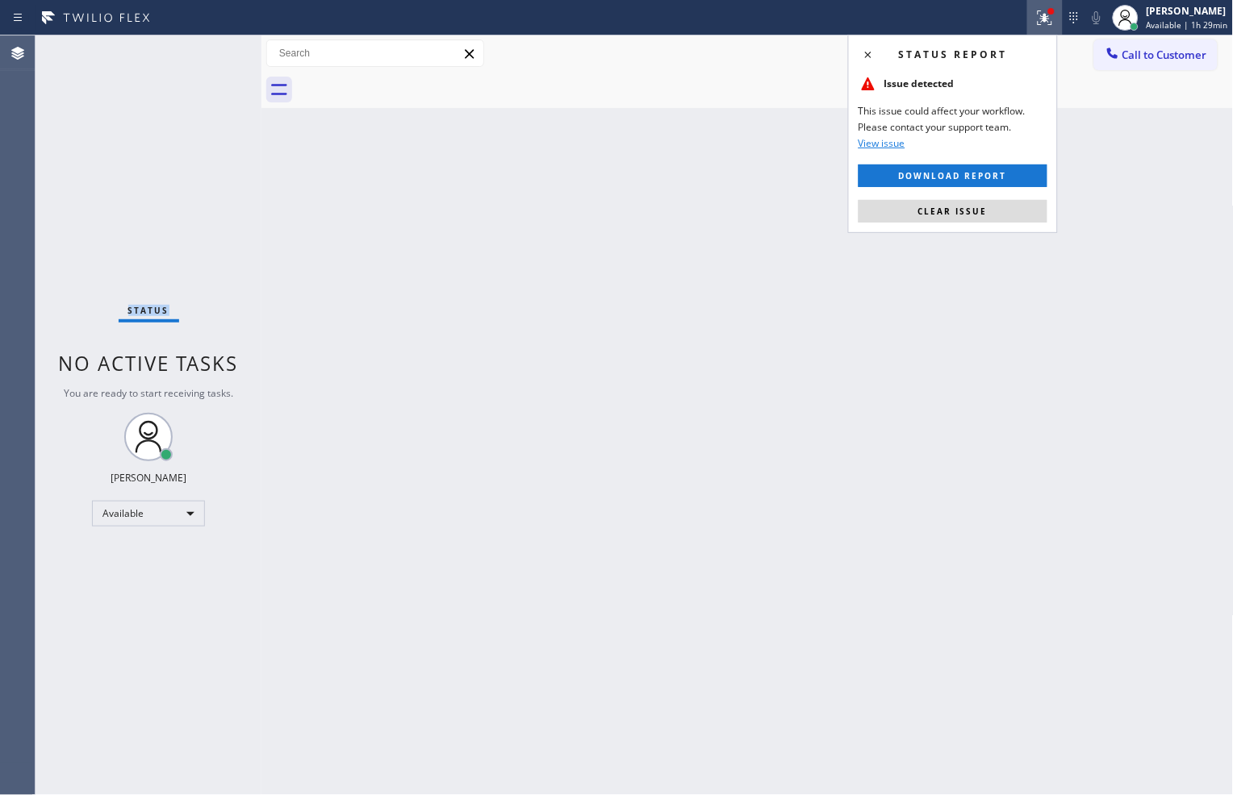
drag, startPoint x: 977, startPoint y: 204, endPoint x: 957, endPoint y: 206, distance: 20.2
click at [977, 205] on button "Clear issue" at bounding box center [952, 211] width 189 height 23
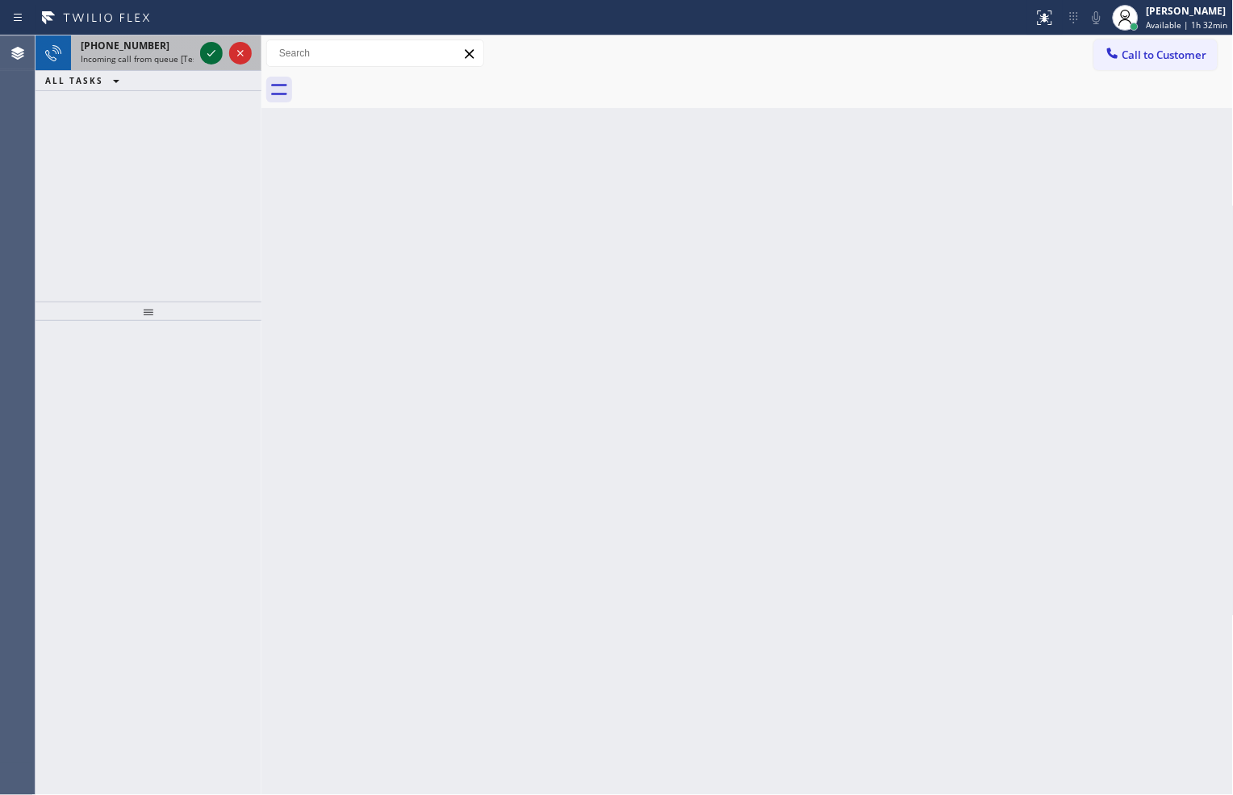
click at [215, 51] on icon at bounding box center [211, 53] width 19 height 19
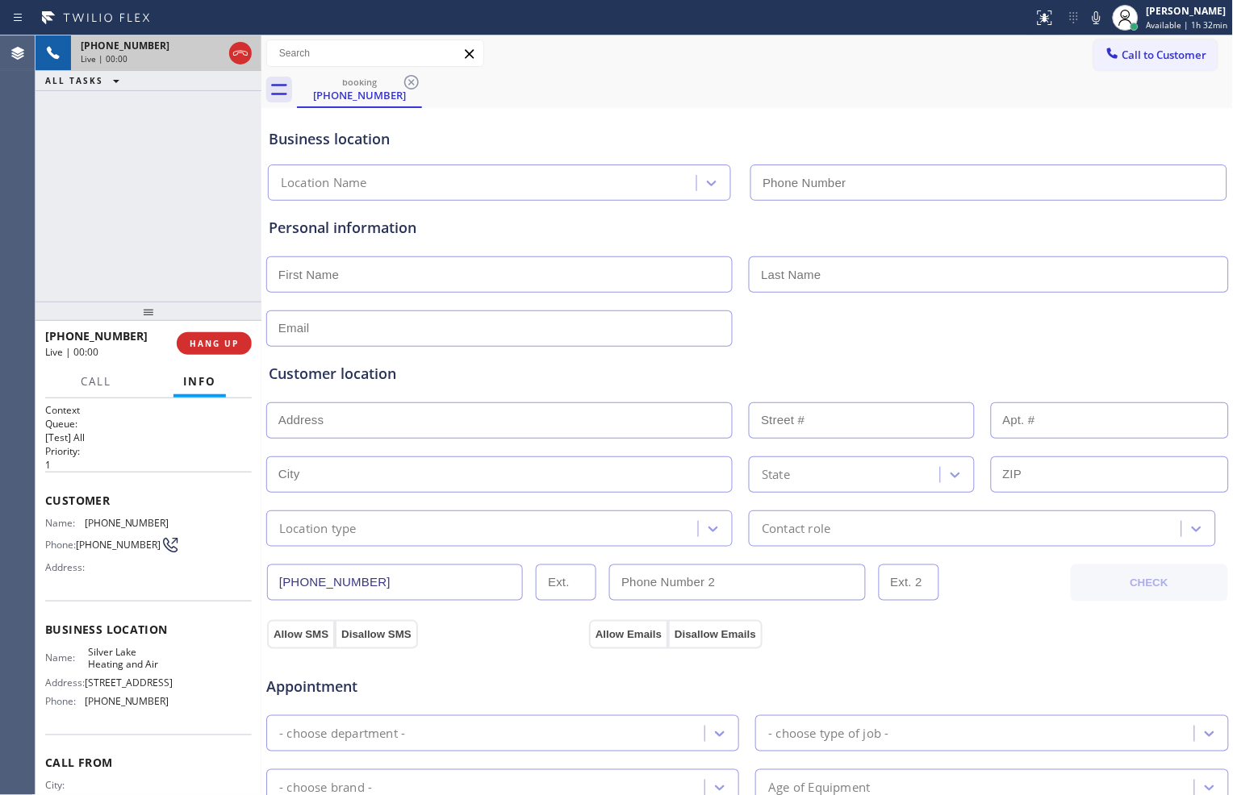
type input "[PHONE_NUMBER]"
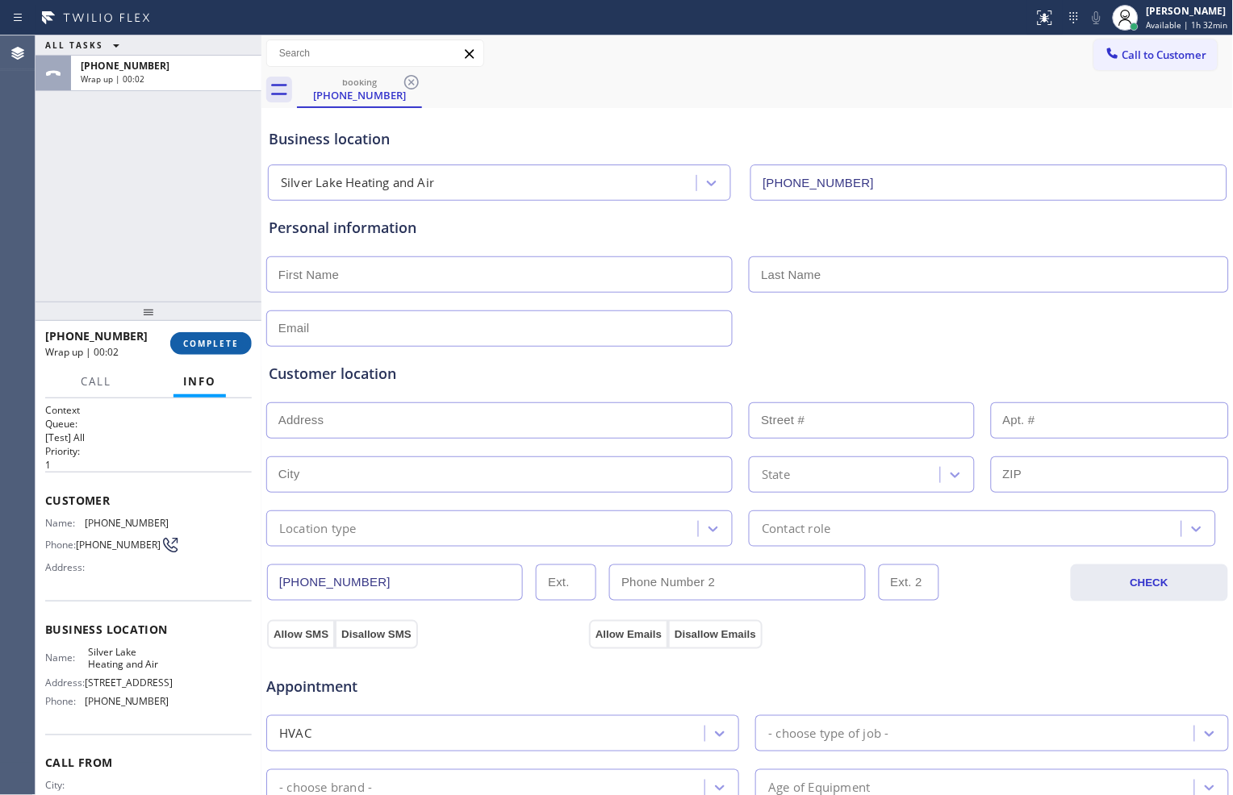
click at [221, 335] on button "COMPLETE" at bounding box center [210, 343] width 81 height 23
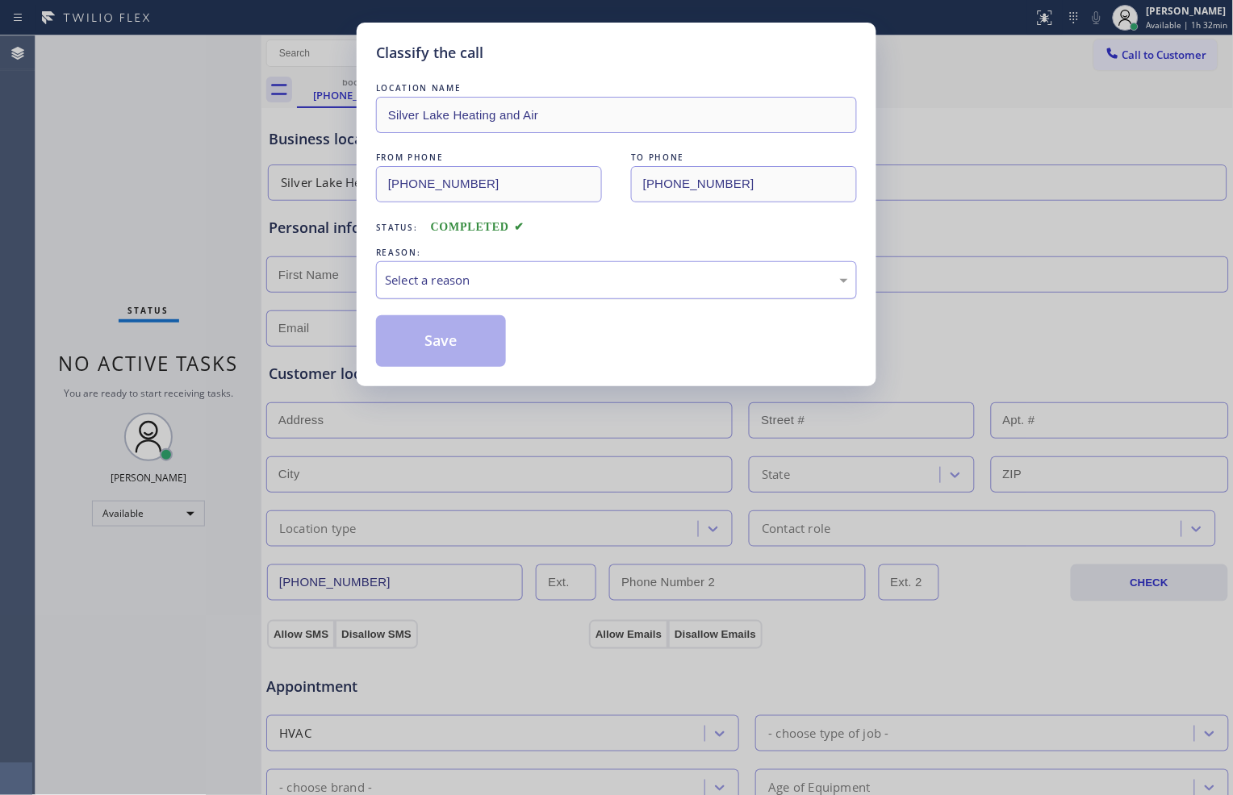
click at [532, 287] on div "Select a reason" at bounding box center [616, 280] width 463 height 19
click at [471, 351] on button "Save" at bounding box center [441, 341] width 130 height 52
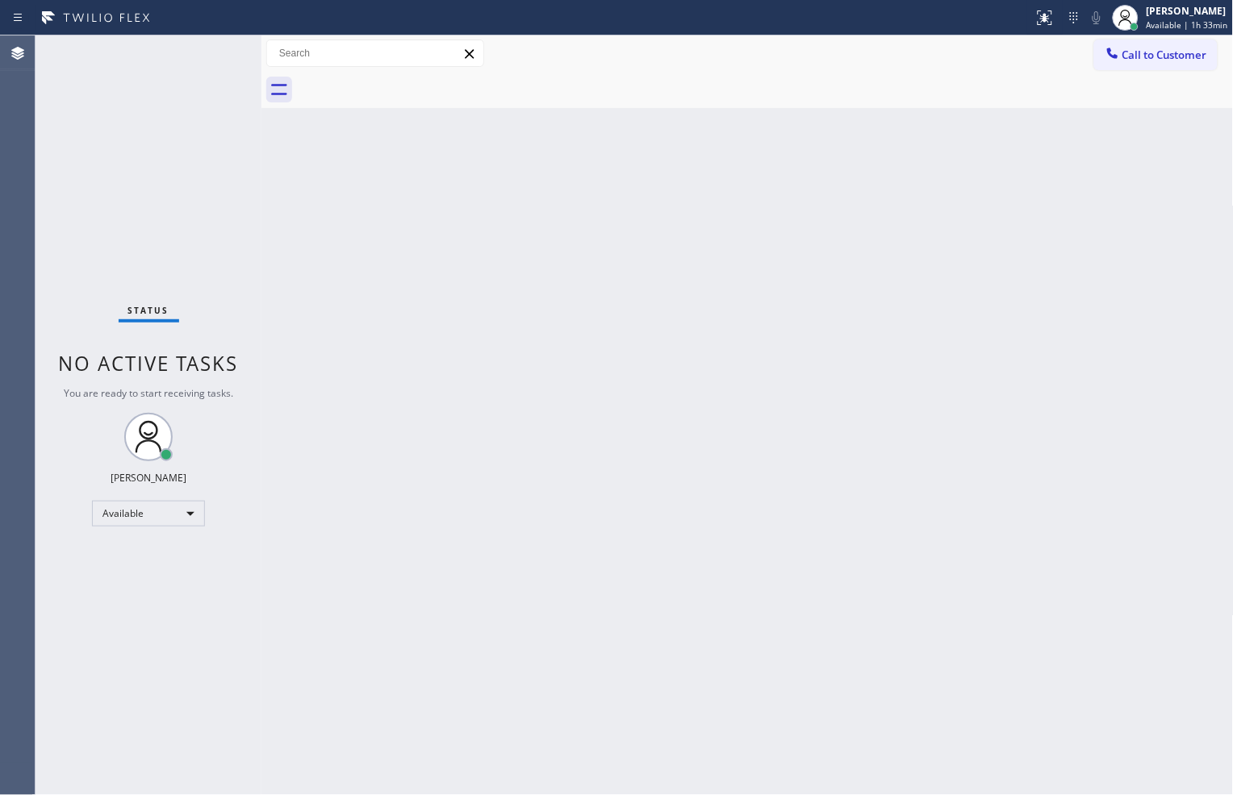
click at [195, 232] on div "Status No active tasks You are ready to start receiving tasks. [PERSON_NAME] Av…" at bounding box center [148, 415] width 226 height 760
click at [223, 270] on div "Status No active tasks You are ready to start receiving tasks. [PERSON_NAME] Av…" at bounding box center [148, 415] width 226 height 760
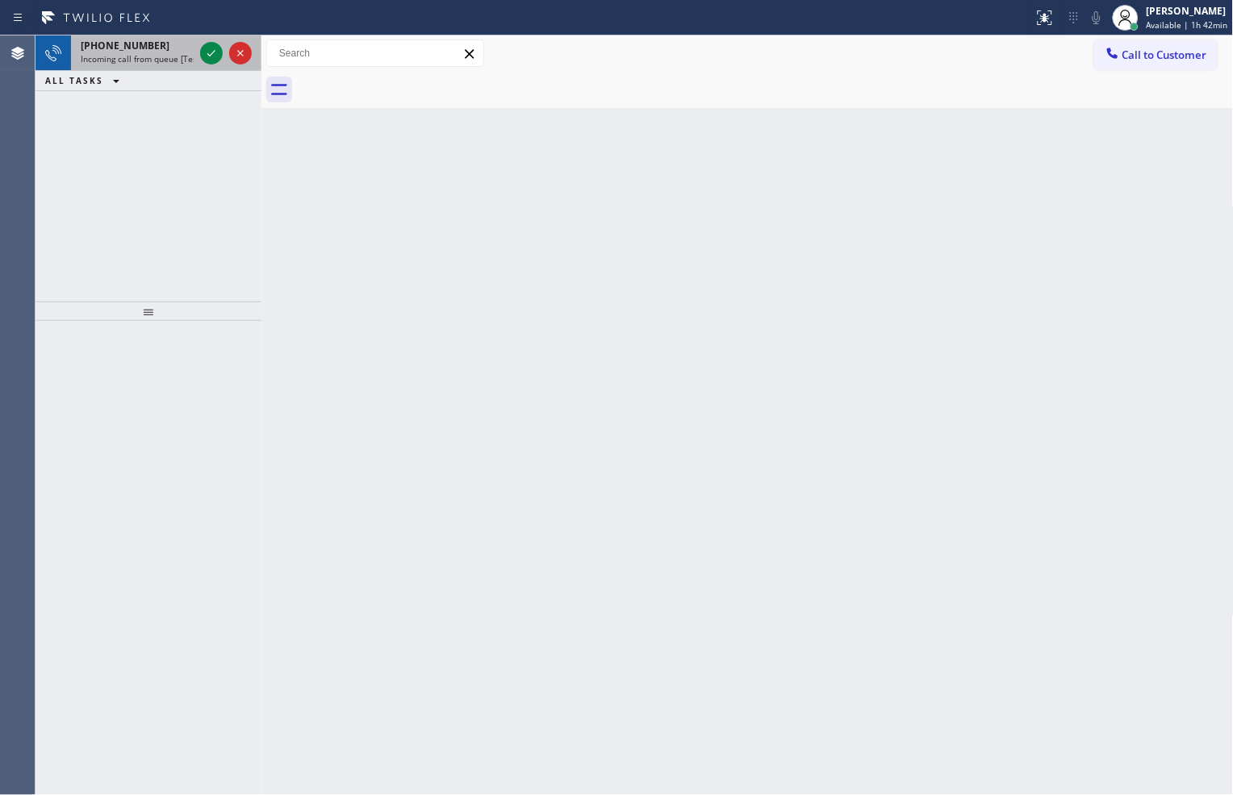
click at [213, 65] on div at bounding box center [226, 52] width 58 height 35
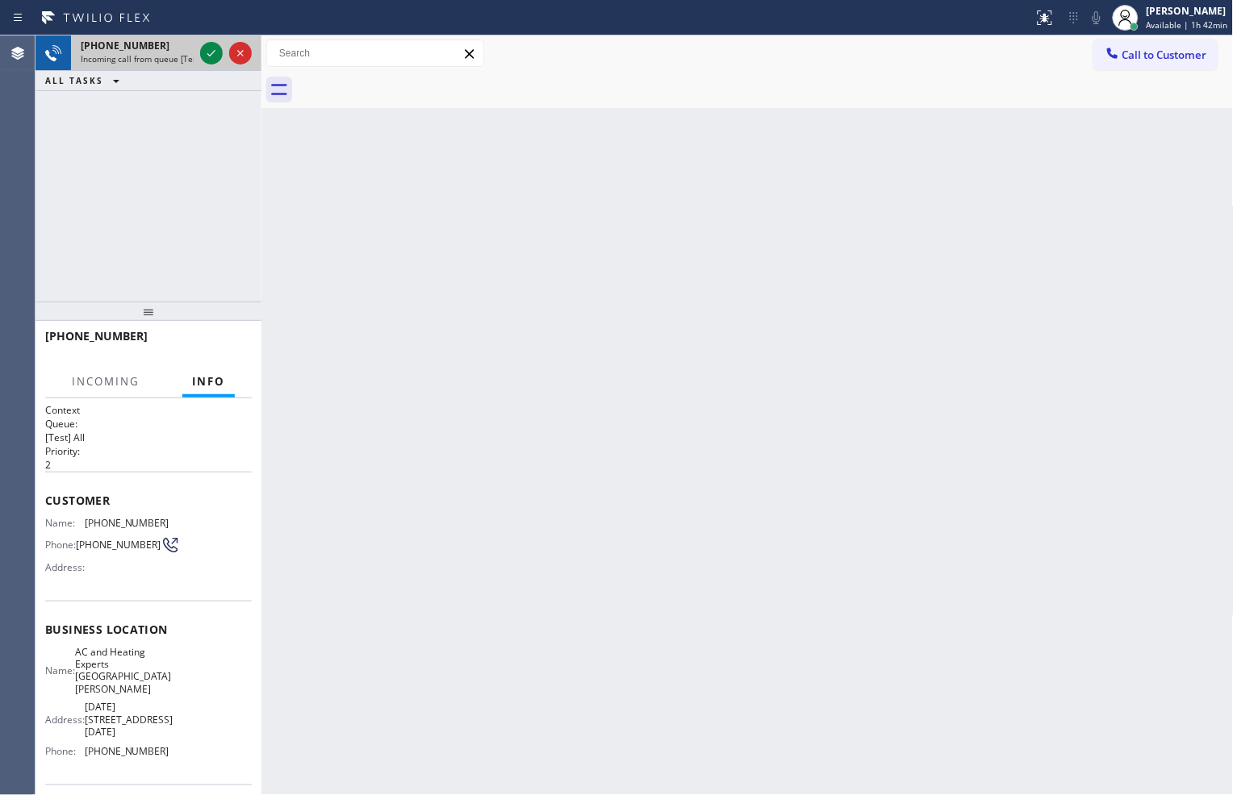
click at [213, 65] on div at bounding box center [226, 52] width 58 height 35
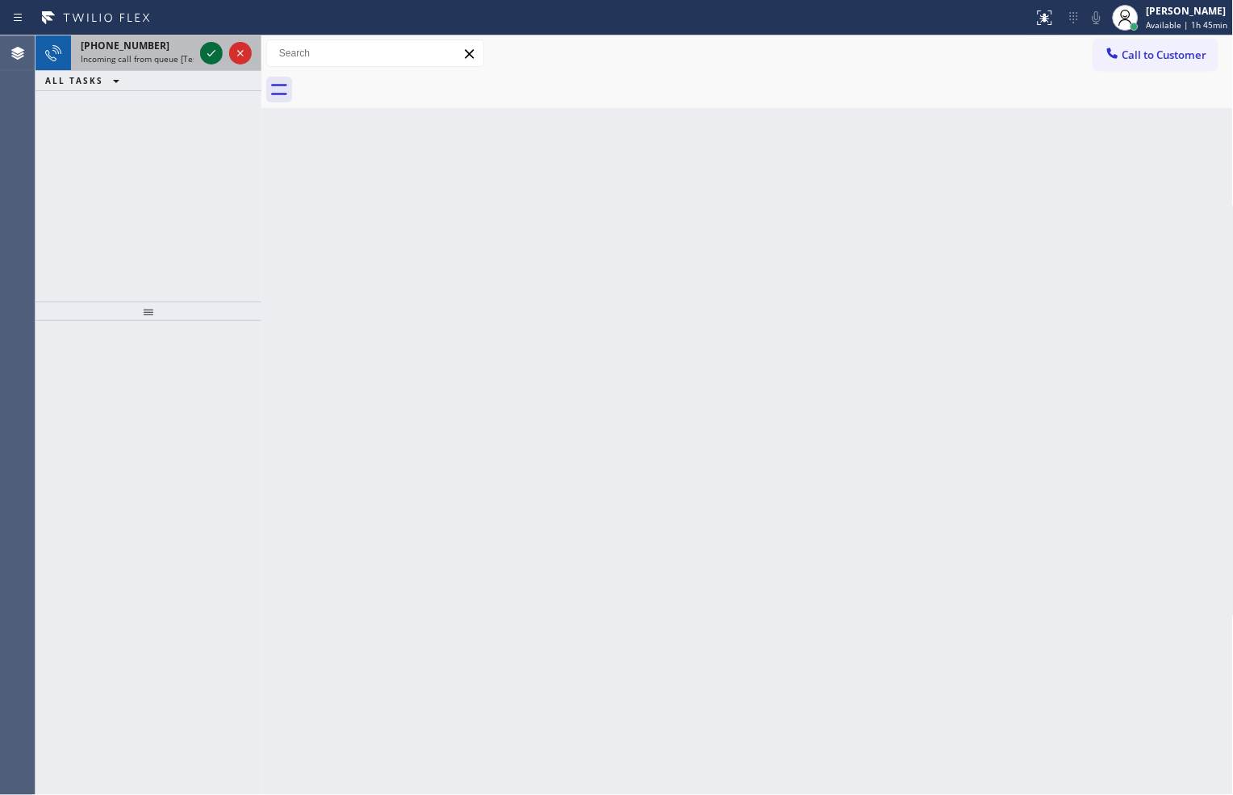
click at [215, 50] on icon at bounding box center [211, 53] width 8 height 6
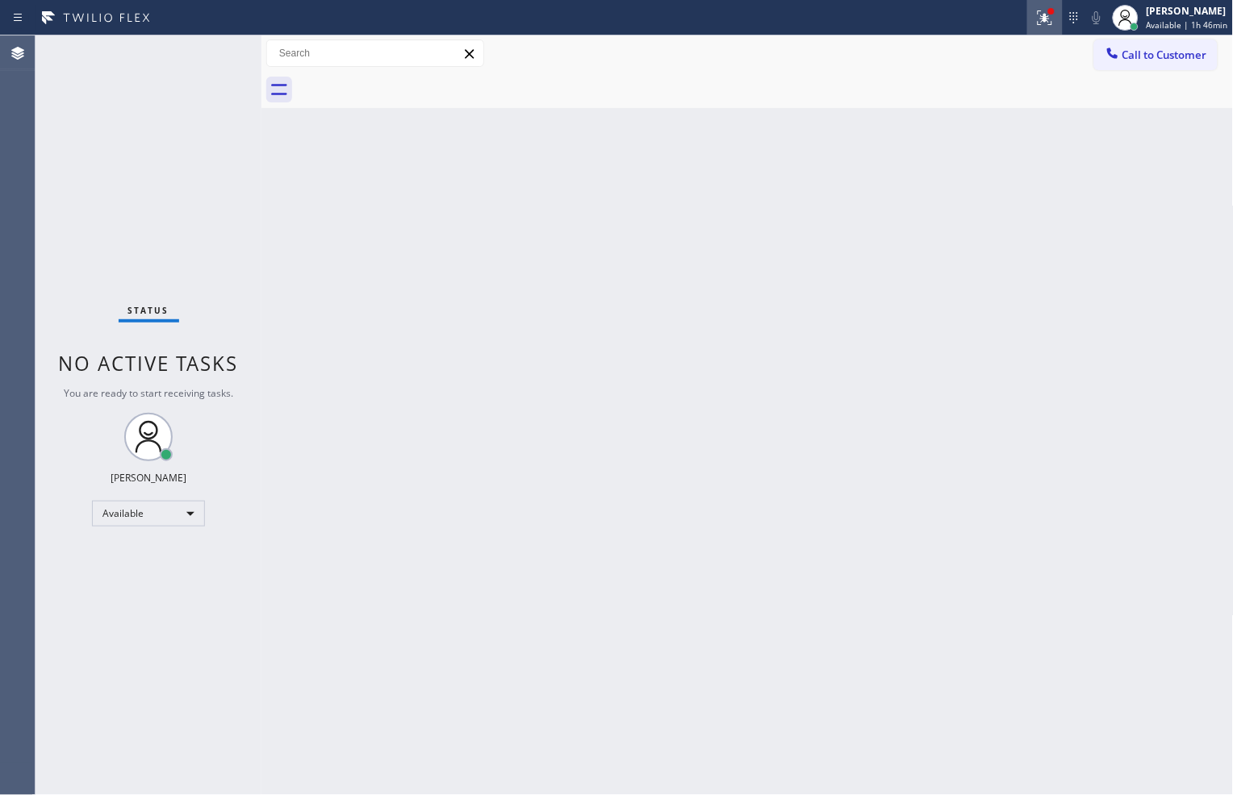
click at [1041, 15] on div at bounding box center [1044, 17] width 35 height 35
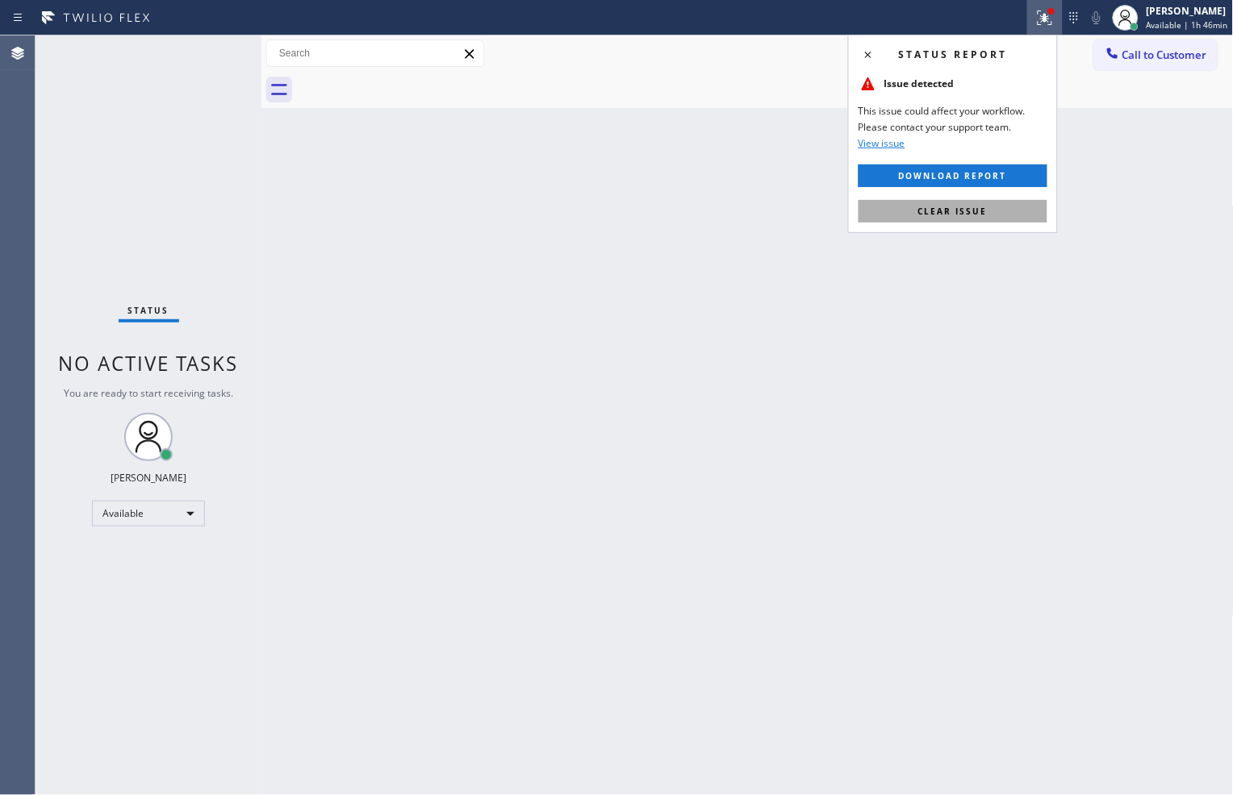
click at [972, 207] on span "Clear issue" at bounding box center [952, 211] width 69 height 11
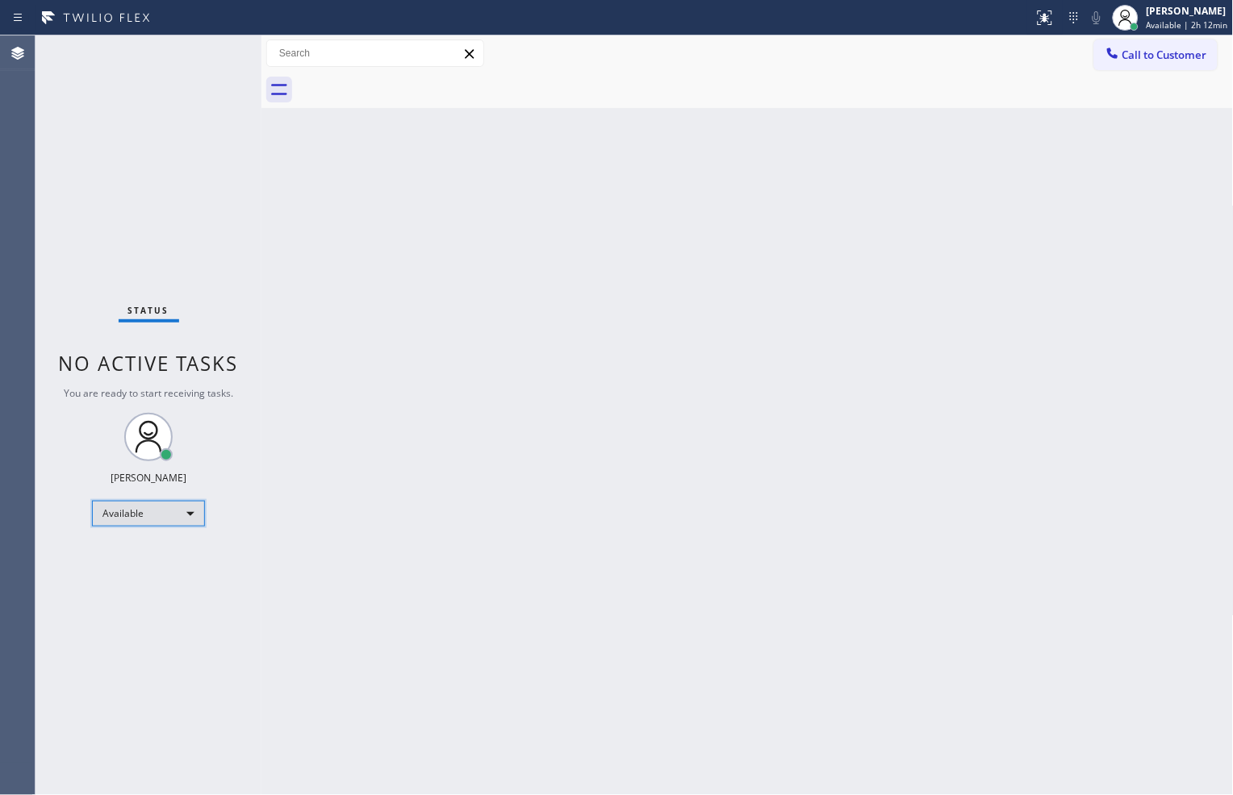
click at [165, 513] on div "Available" at bounding box center [148, 514] width 113 height 26
click at [168, 594] on li "Break" at bounding box center [148, 595] width 110 height 19
click at [145, 514] on div "Break" at bounding box center [148, 520] width 113 height 26
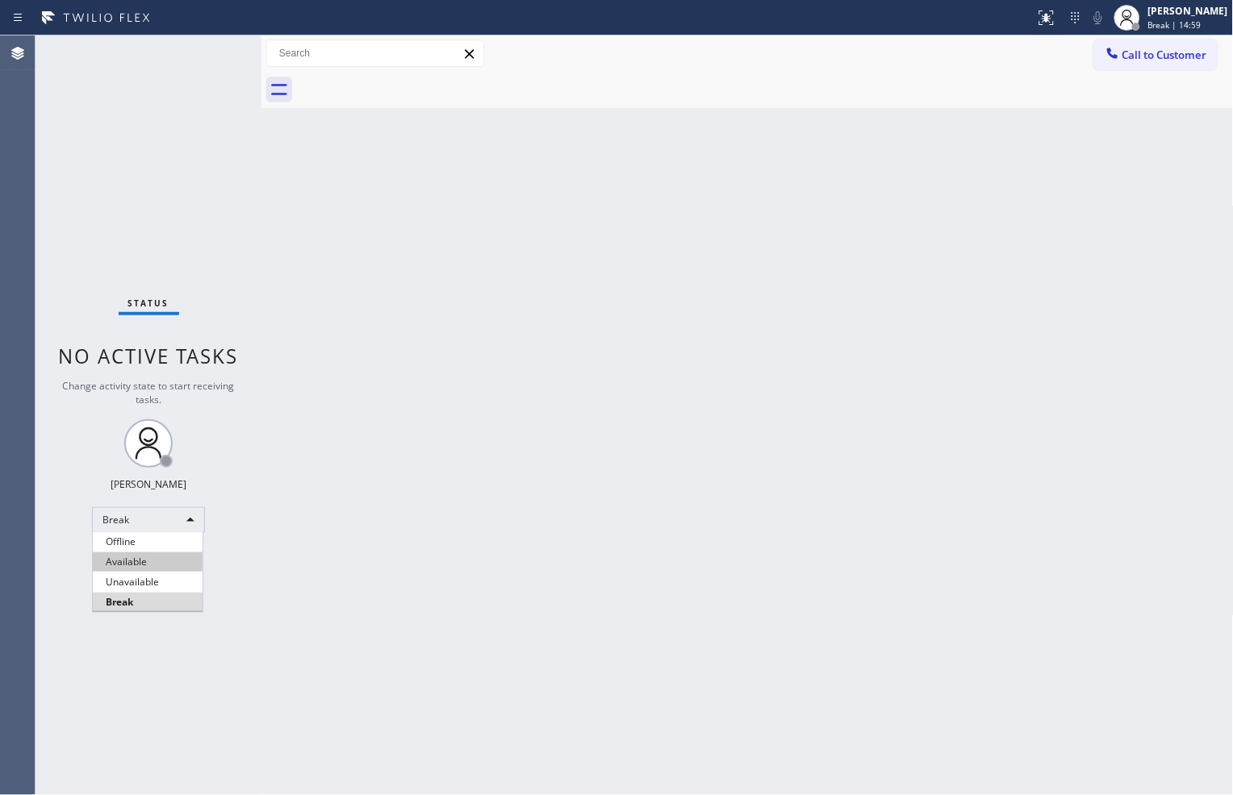
click at [164, 563] on li "Available" at bounding box center [148, 562] width 110 height 19
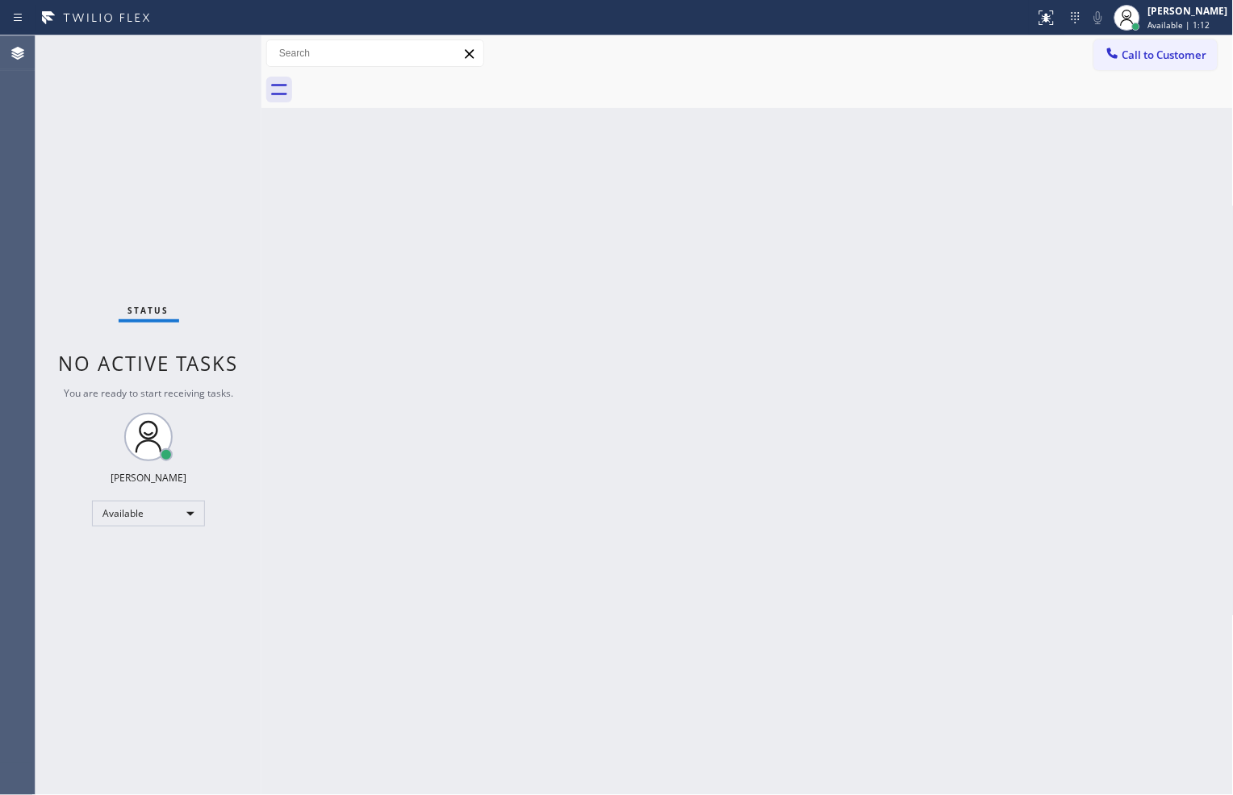
click at [762, 78] on div at bounding box center [765, 90] width 937 height 36
click at [148, 506] on div "Available" at bounding box center [148, 514] width 113 height 26
click at [146, 574] on li "Unavailable" at bounding box center [148, 575] width 110 height 19
click at [191, 525] on div "Unavailable" at bounding box center [148, 520] width 113 height 26
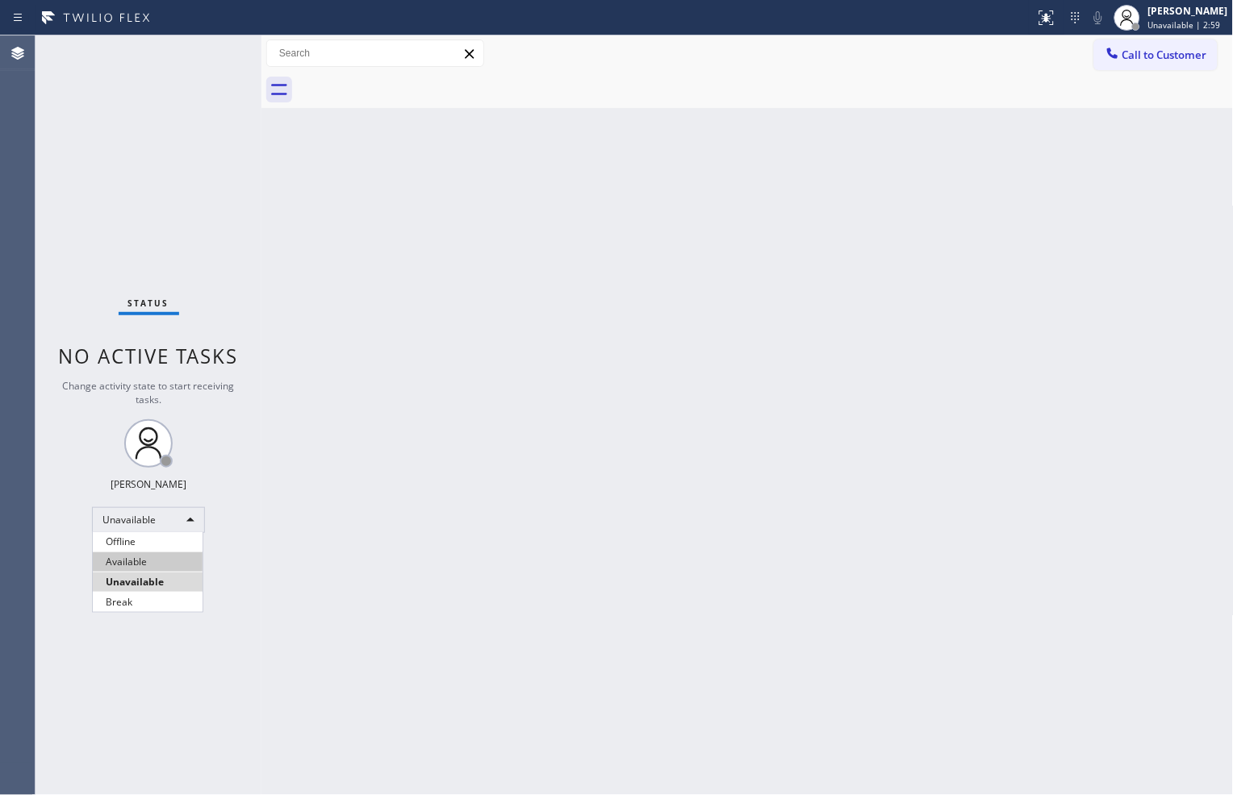
click at [158, 559] on li "Available" at bounding box center [148, 562] width 110 height 19
click at [795, 353] on div at bounding box center [616, 397] width 1233 height 795
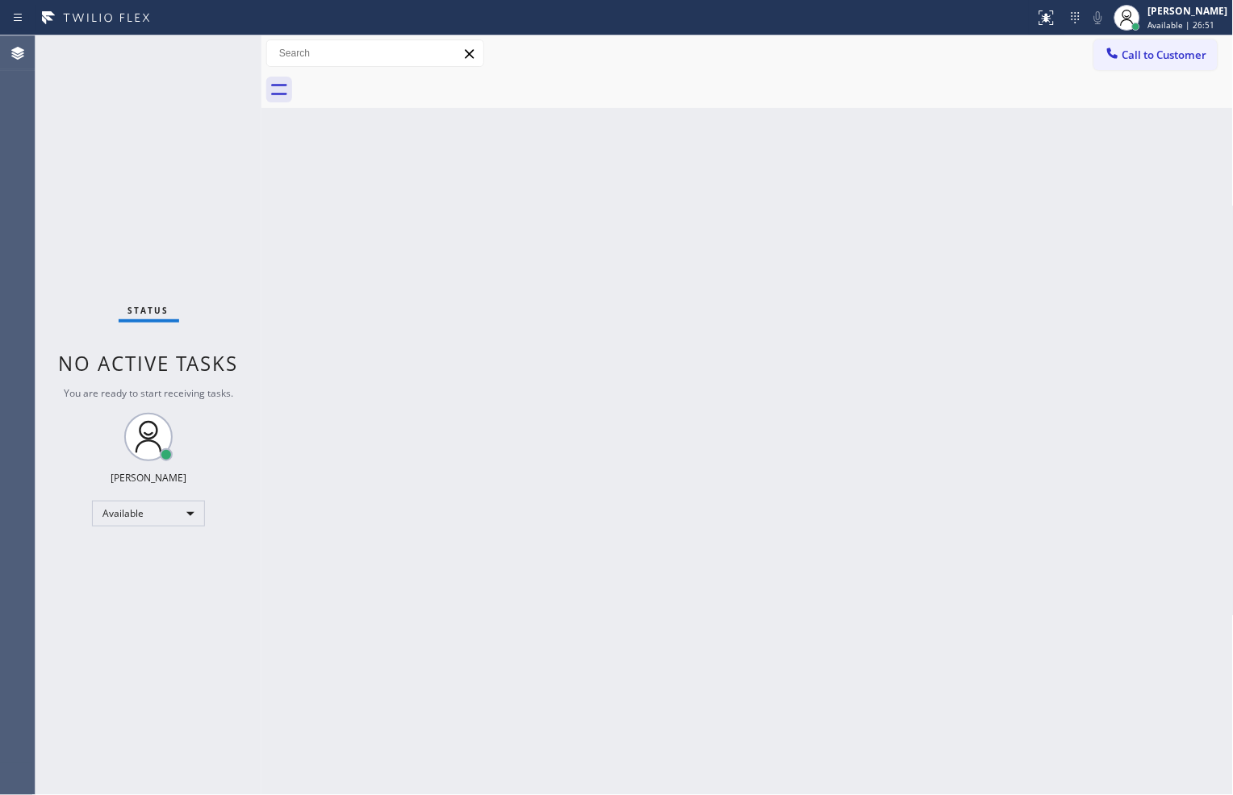
click at [153, 269] on div "Status No active tasks You are ready to start receiving tasks. [PERSON_NAME] Av…" at bounding box center [148, 415] width 226 height 760
click at [762, 85] on div at bounding box center [765, 90] width 937 height 36
click at [331, 221] on div "Back to Dashboard Change Sender ID Customers Technicians Select a contact Outbo…" at bounding box center [747, 415] width 972 height 760
click at [59, 146] on div "Status No active tasks You are ready to start receiving tasks. [PERSON_NAME] Av…" at bounding box center [148, 415] width 226 height 760
click at [175, 510] on div "Available" at bounding box center [148, 514] width 113 height 26
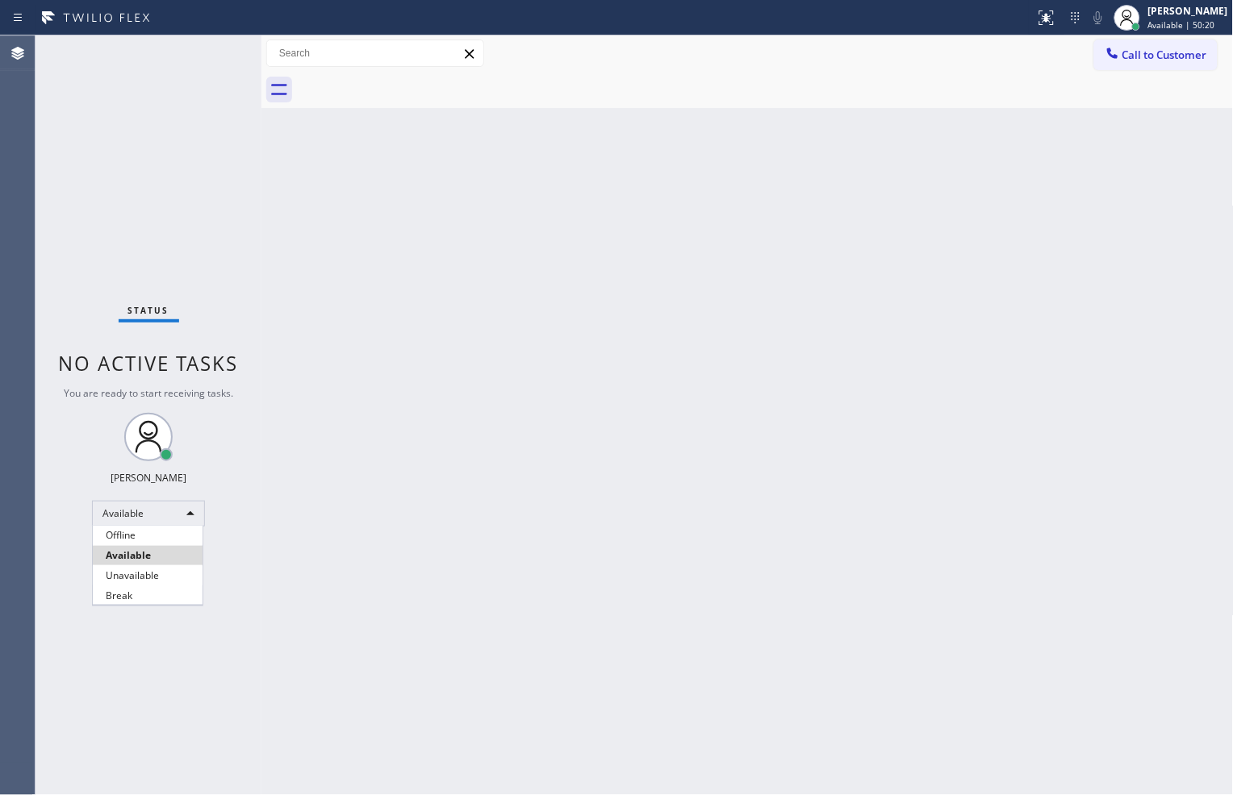
drag, startPoint x: 158, startPoint y: 589, endPoint x: 161, endPoint y: 581, distance: 8.7
click at [157, 590] on li "Break" at bounding box center [148, 595] width 110 height 19
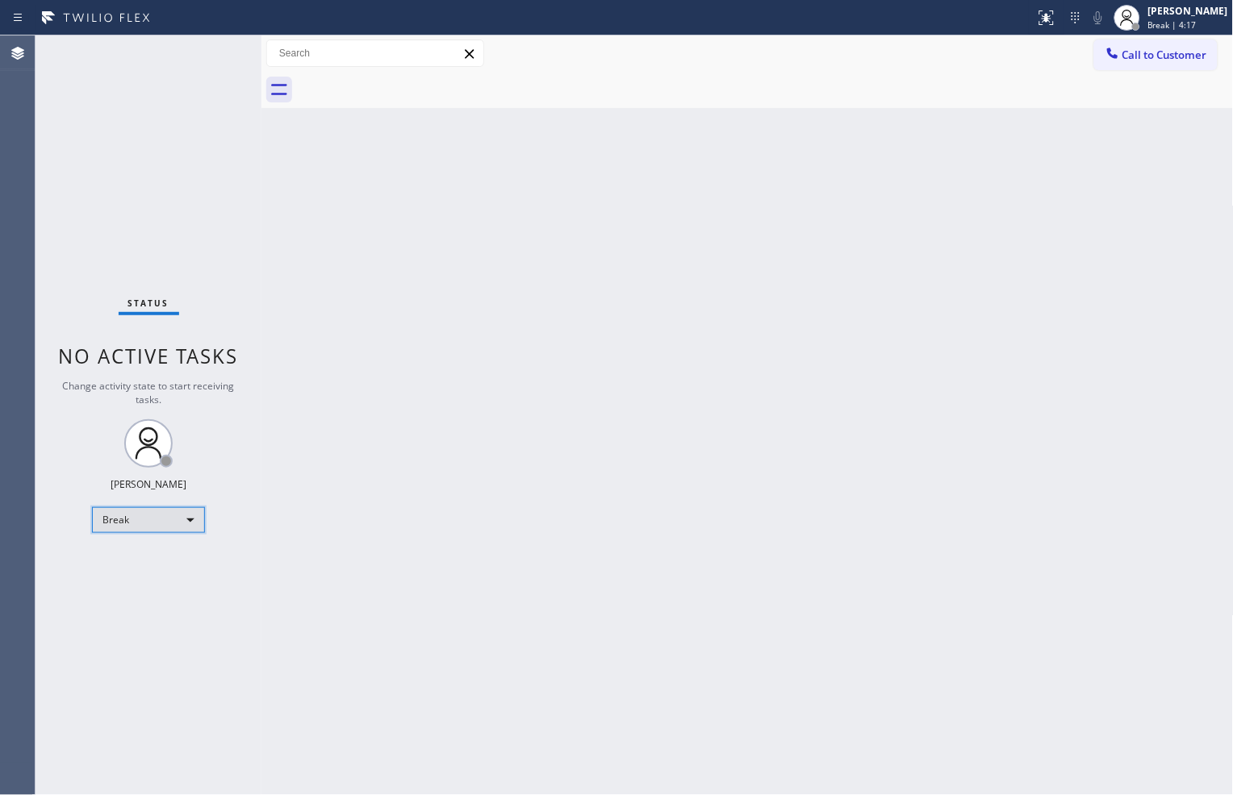
click at [160, 523] on div "Break" at bounding box center [148, 520] width 113 height 26
click at [159, 561] on li "Available" at bounding box center [148, 562] width 110 height 19
click at [196, 278] on div "Status No active tasks You are ready to start receiving tasks. [PERSON_NAME] Av…" at bounding box center [148, 415] width 226 height 760
click at [173, 514] on div "Available" at bounding box center [148, 514] width 113 height 26
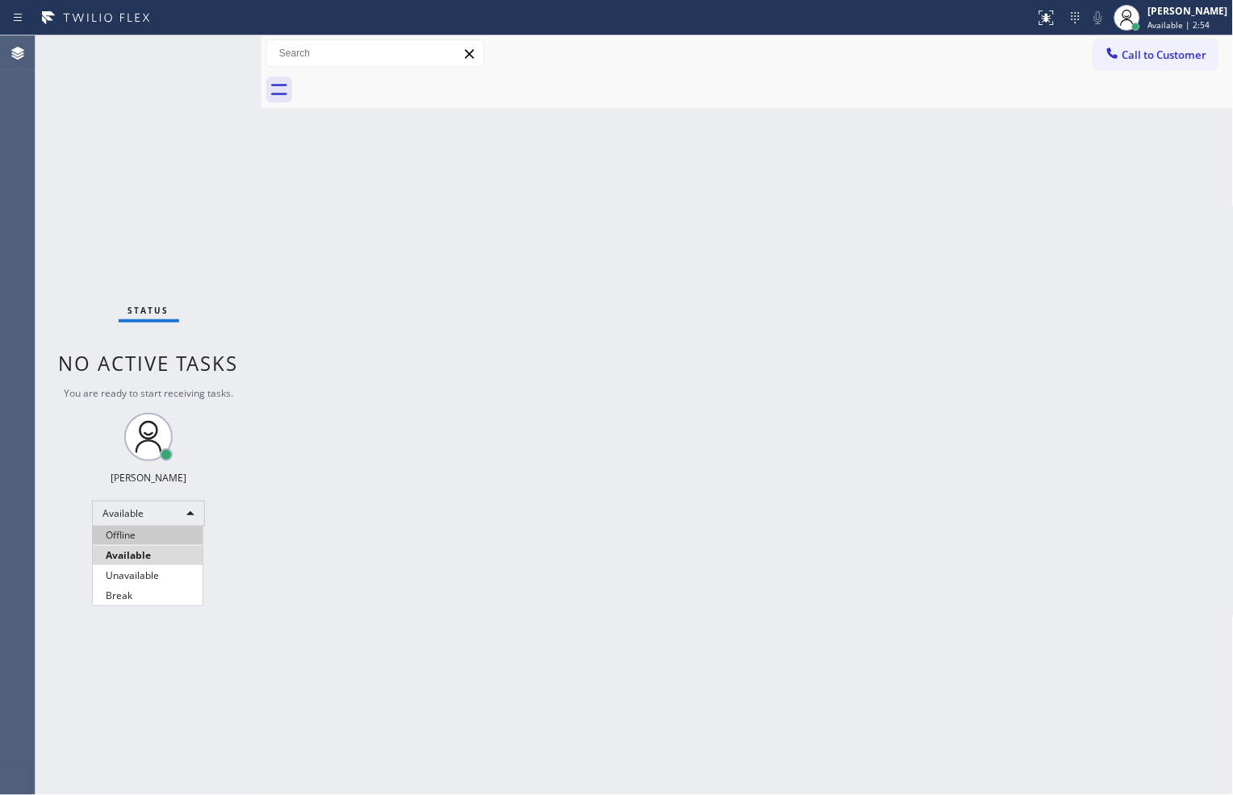
click at [162, 536] on li "Offline" at bounding box center [148, 535] width 110 height 19
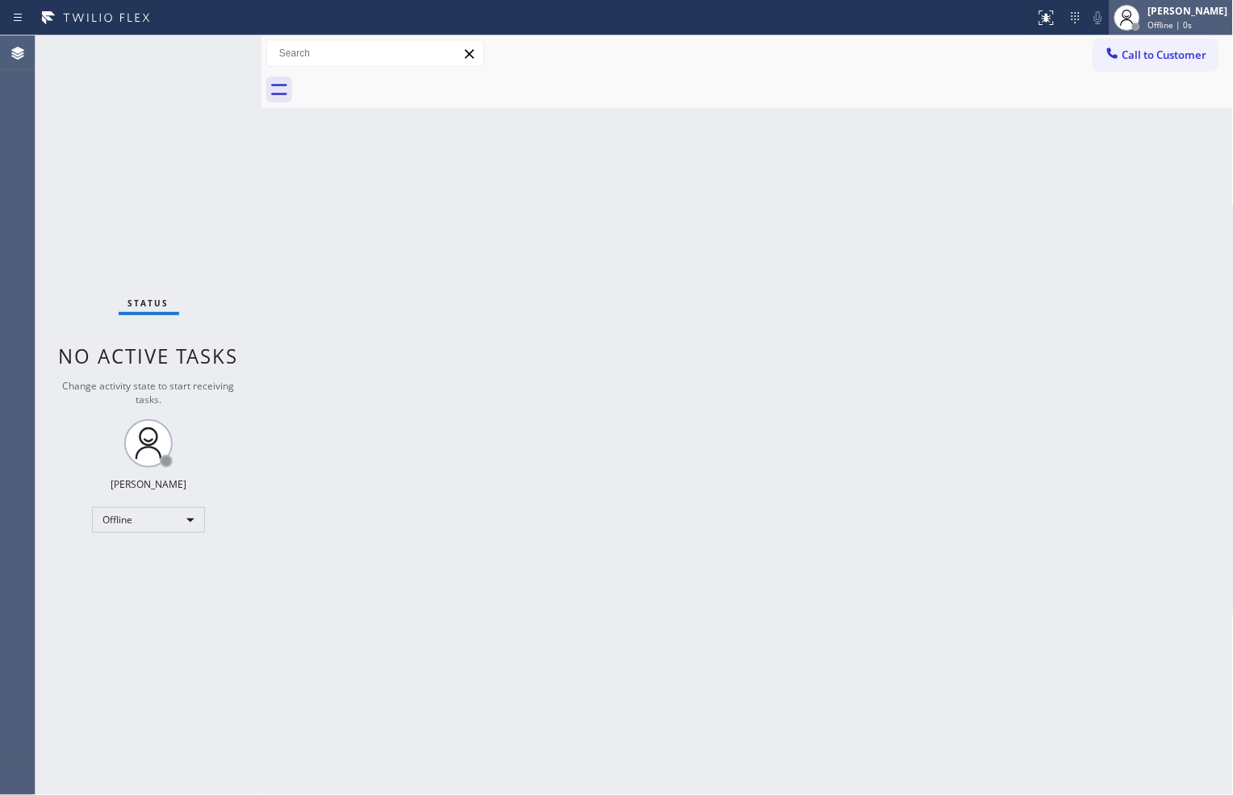
click at [1149, 27] on span "Offline | 0s" at bounding box center [1170, 24] width 44 height 11
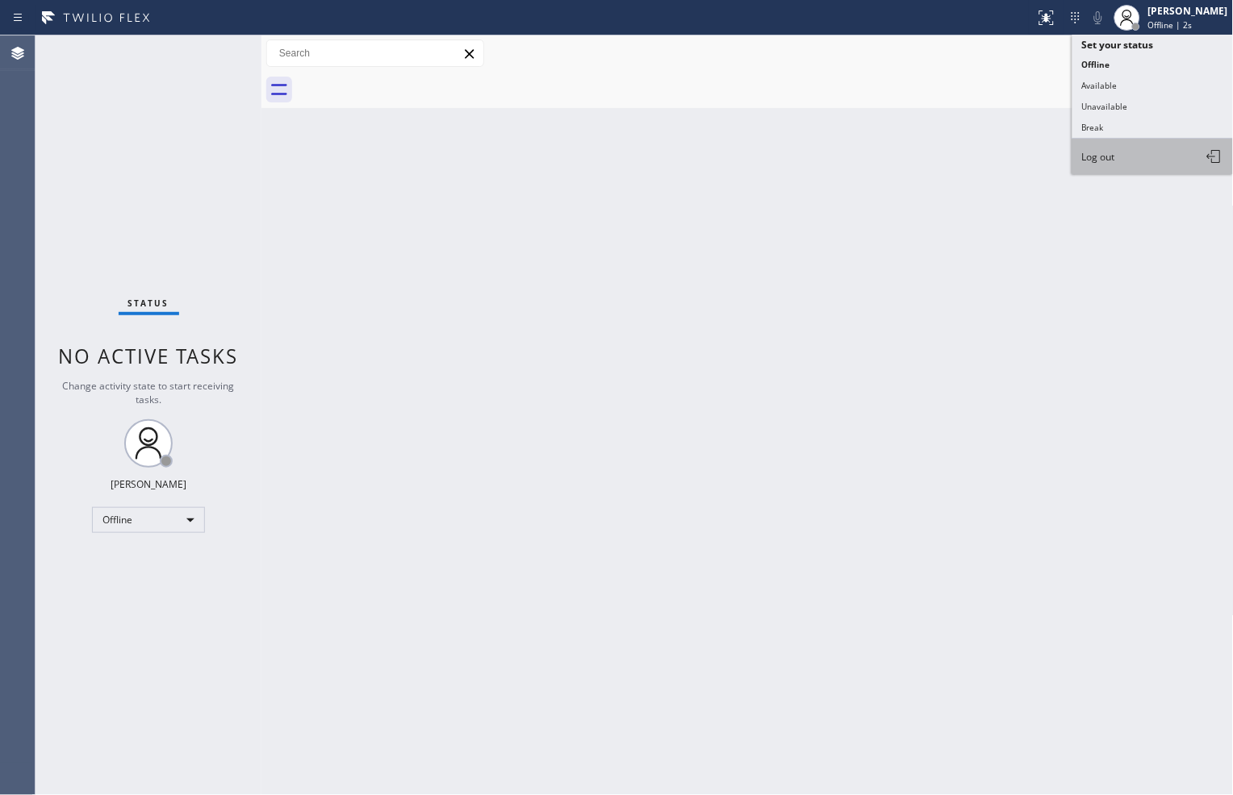
click at [1145, 157] on button "Log out" at bounding box center [1152, 156] width 161 height 35
